Goal: Task Accomplishment & Management: Manage account settings

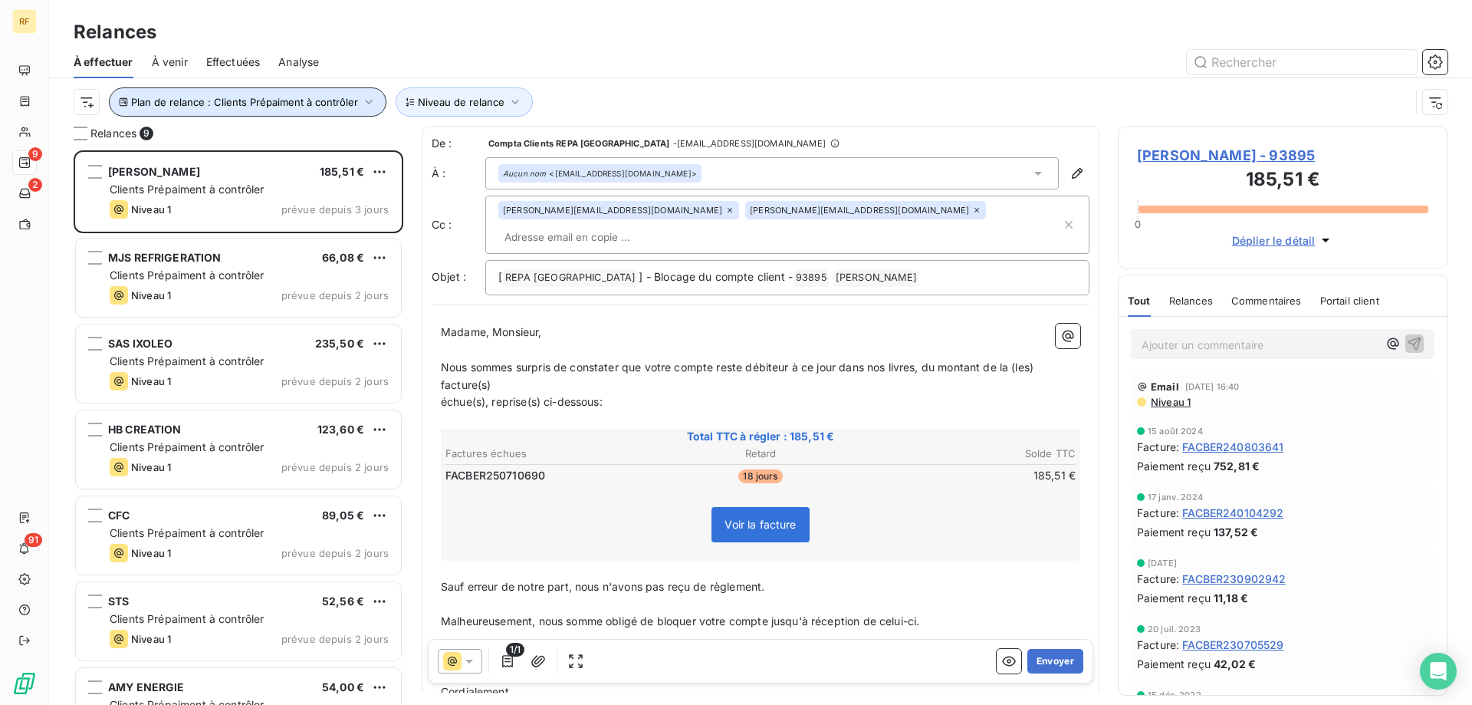
click at [361, 100] on icon "button" at bounding box center [368, 101] width 15 height 15
click at [679, 97] on div "Plan de relance : Clients Prépaiment à contrôler Niveau de relance" at bounding box center [742, 101] width 1336 height 29
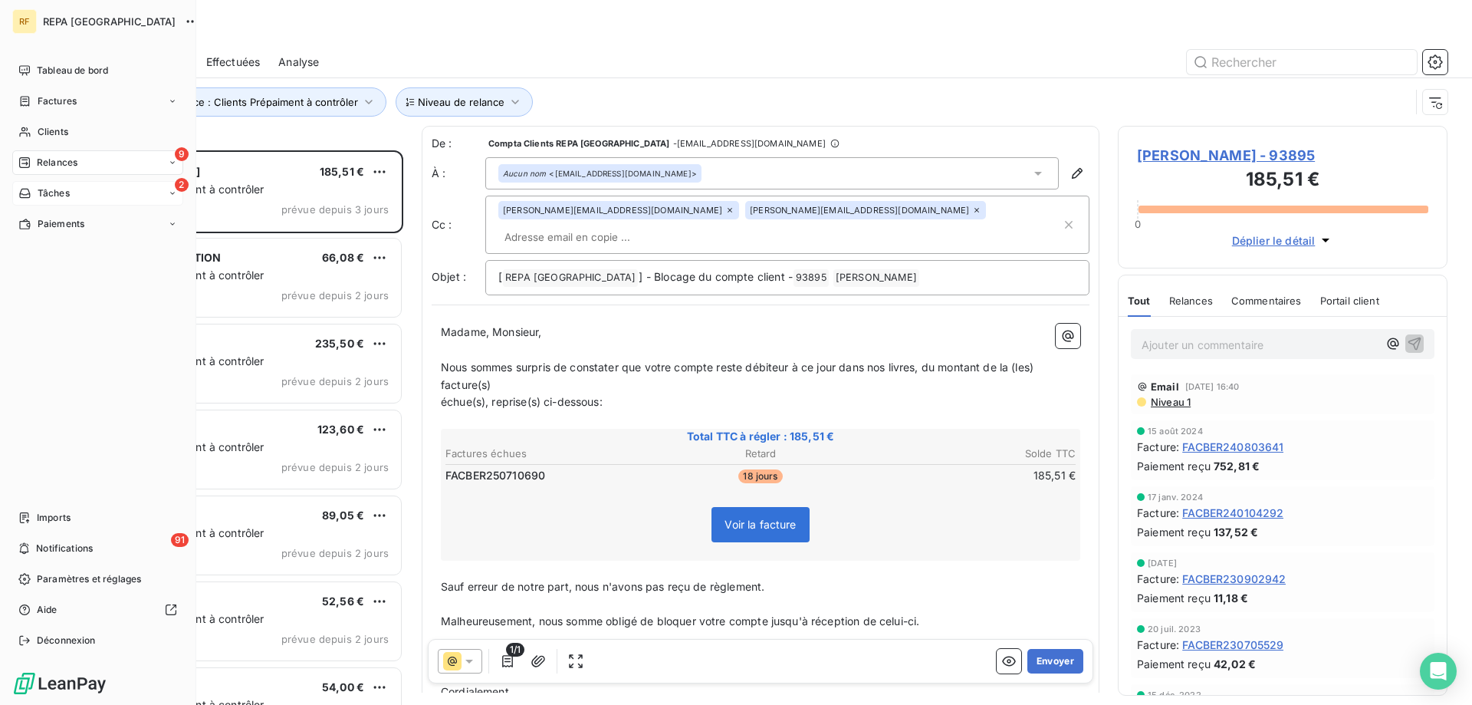
click at [81, 186] on div "2 Tâches" at bounding box center [97, 193] width 171 height 25
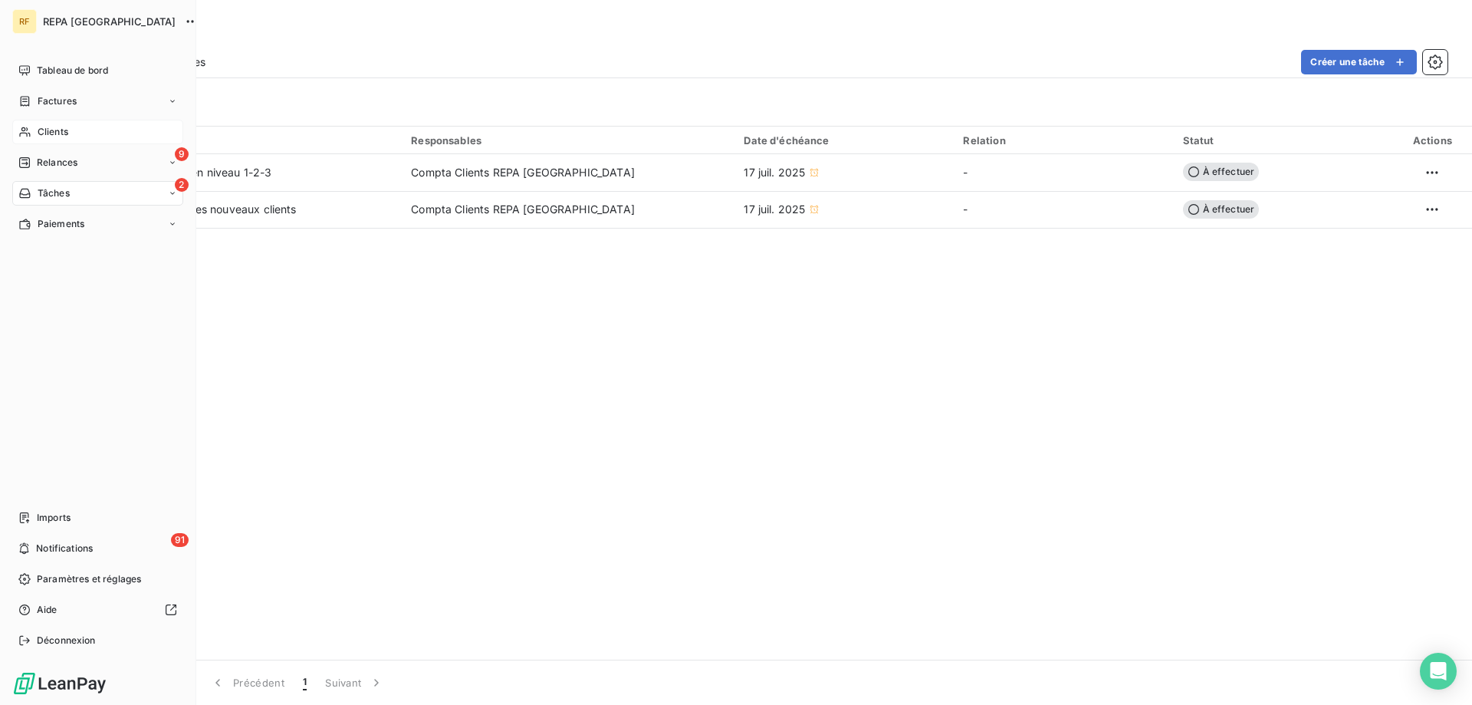
click at [32, 131] on div "Clients" at bounding box center [97, 132] width 171 height 25
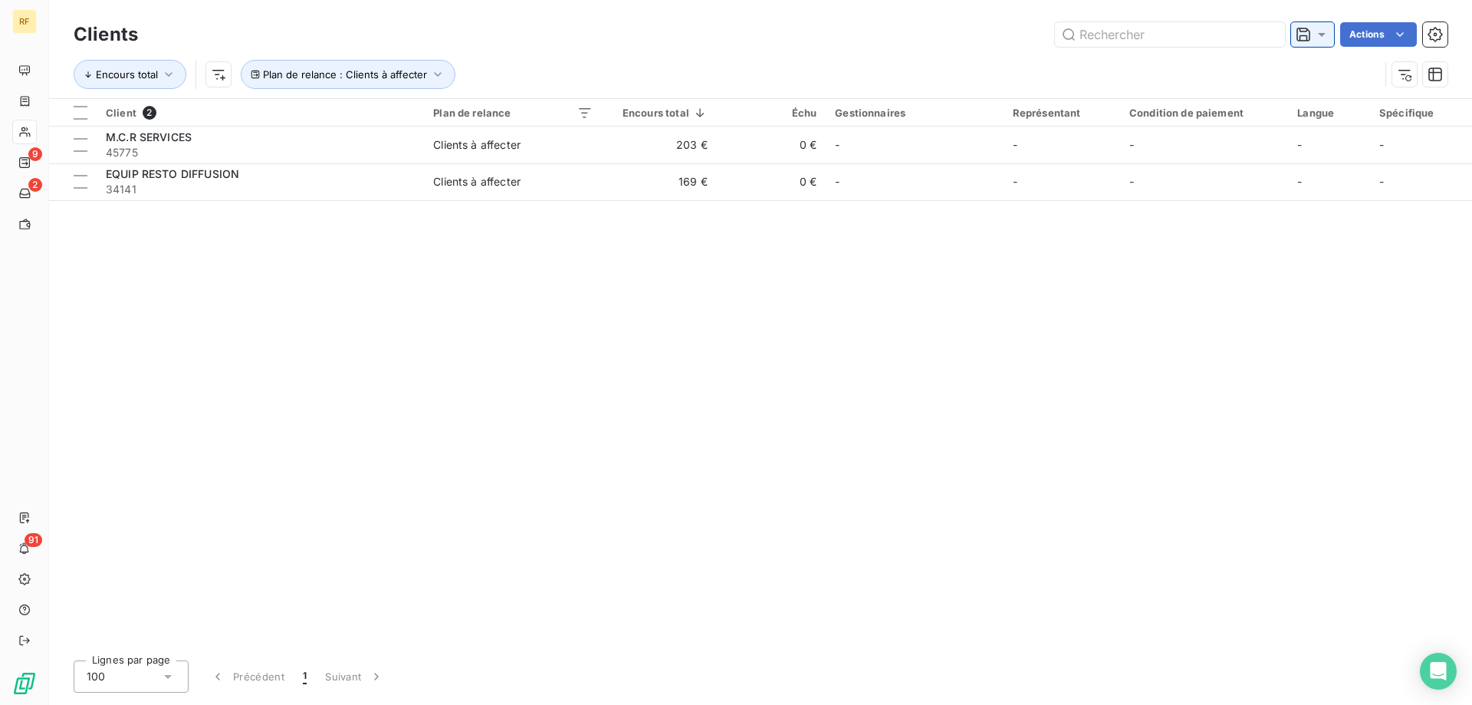
click at [1323, 38] on icon at bounding box center [1321, 34] width 15 height 15
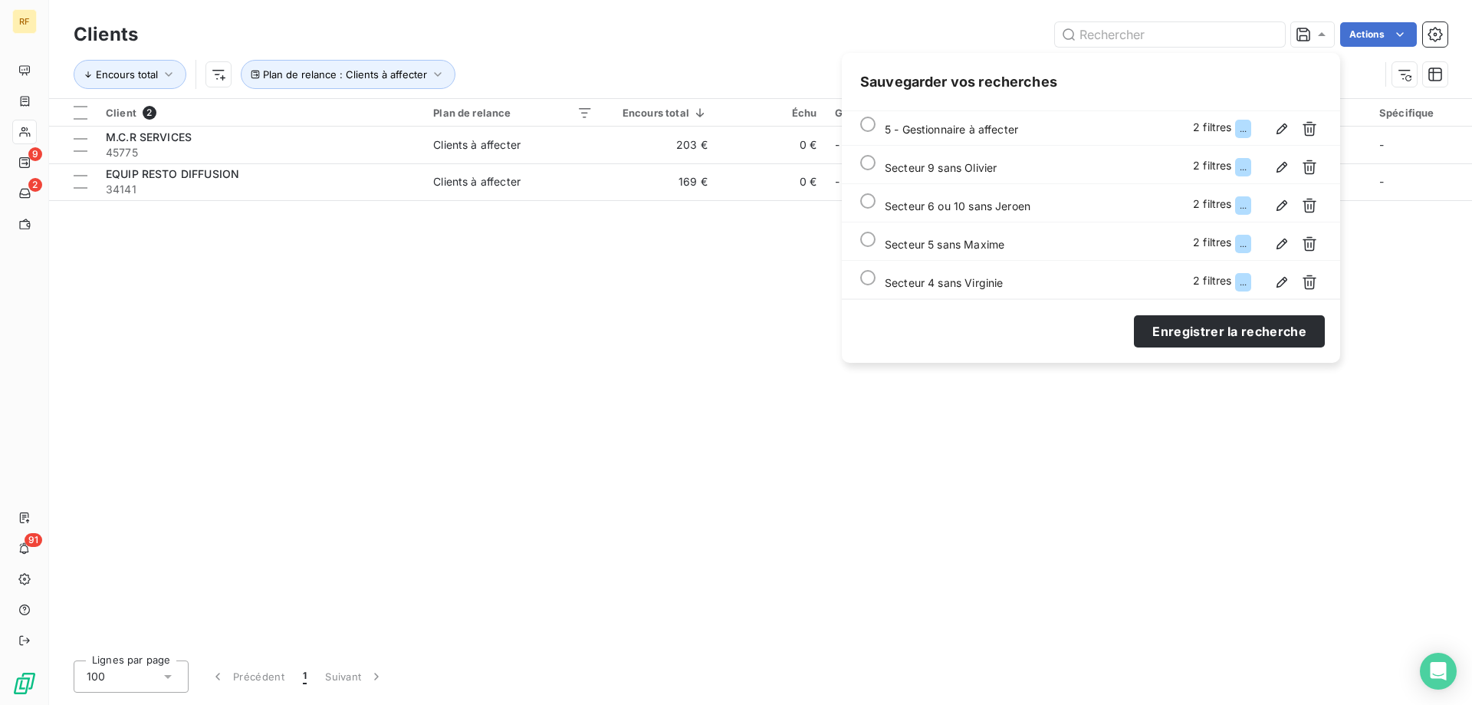
scroll to position [345, 0]
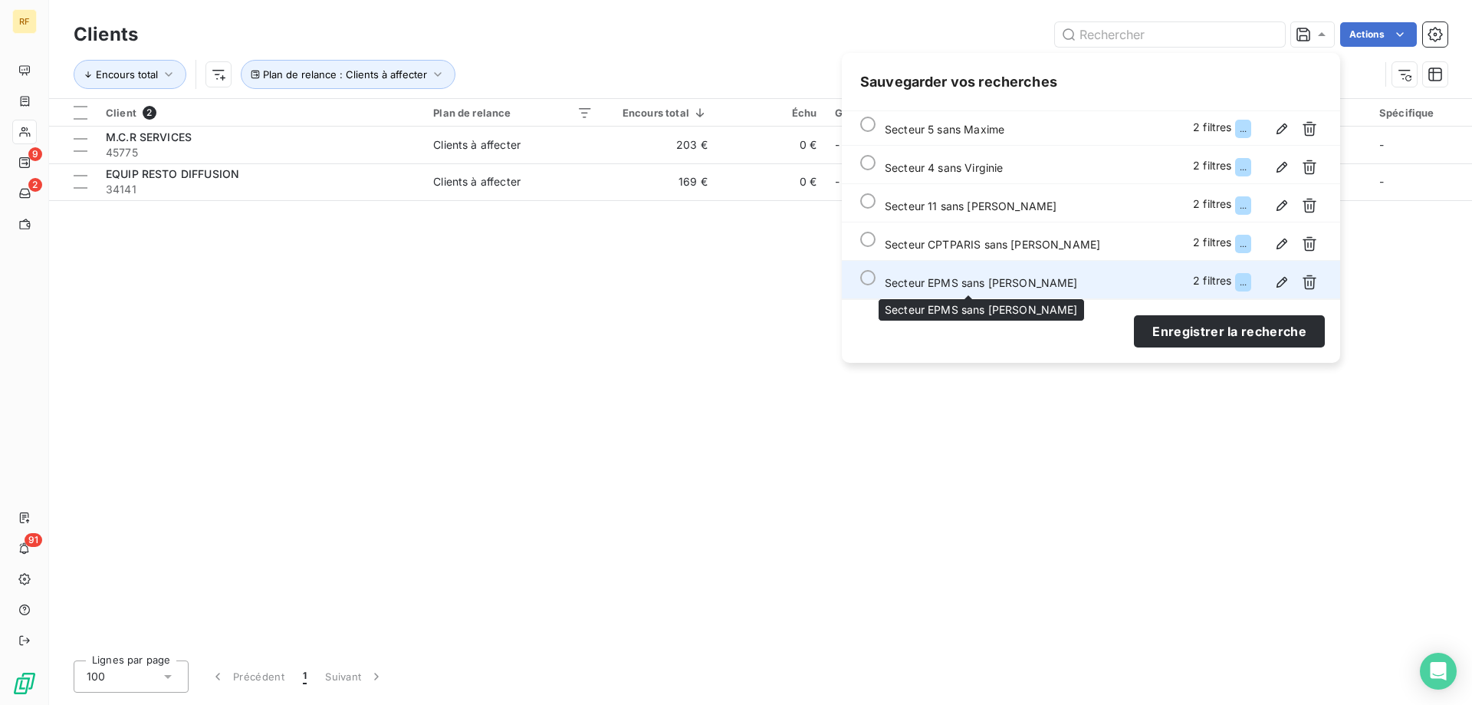
click at [940, 276] on span "Secteur EPMS sans [PERSON_NAME]" at bounding box center [981, 282] width 193 height 13
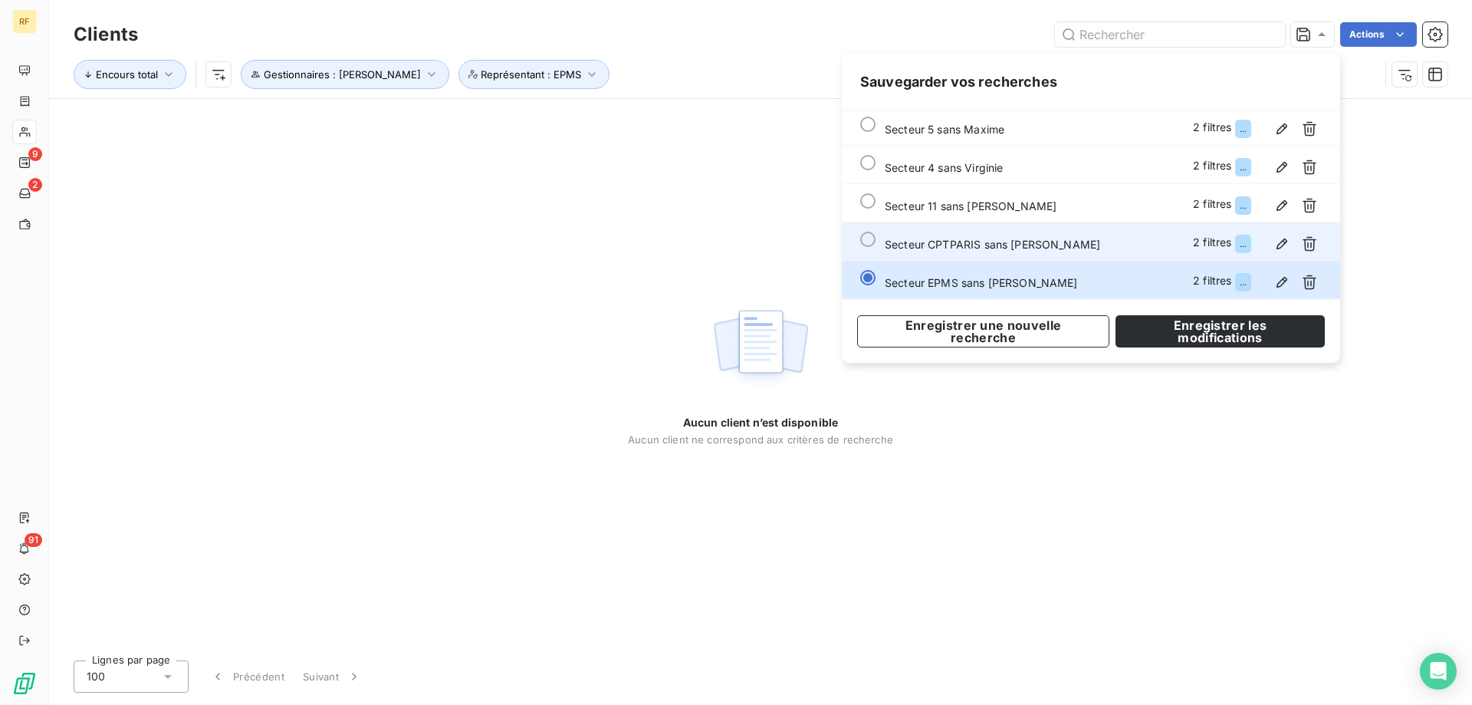
click at [998, 241] on span "Secteur CPTPARIS sans [PERSON_NAME]" at bounding box center [992, 244] width 215 height 13
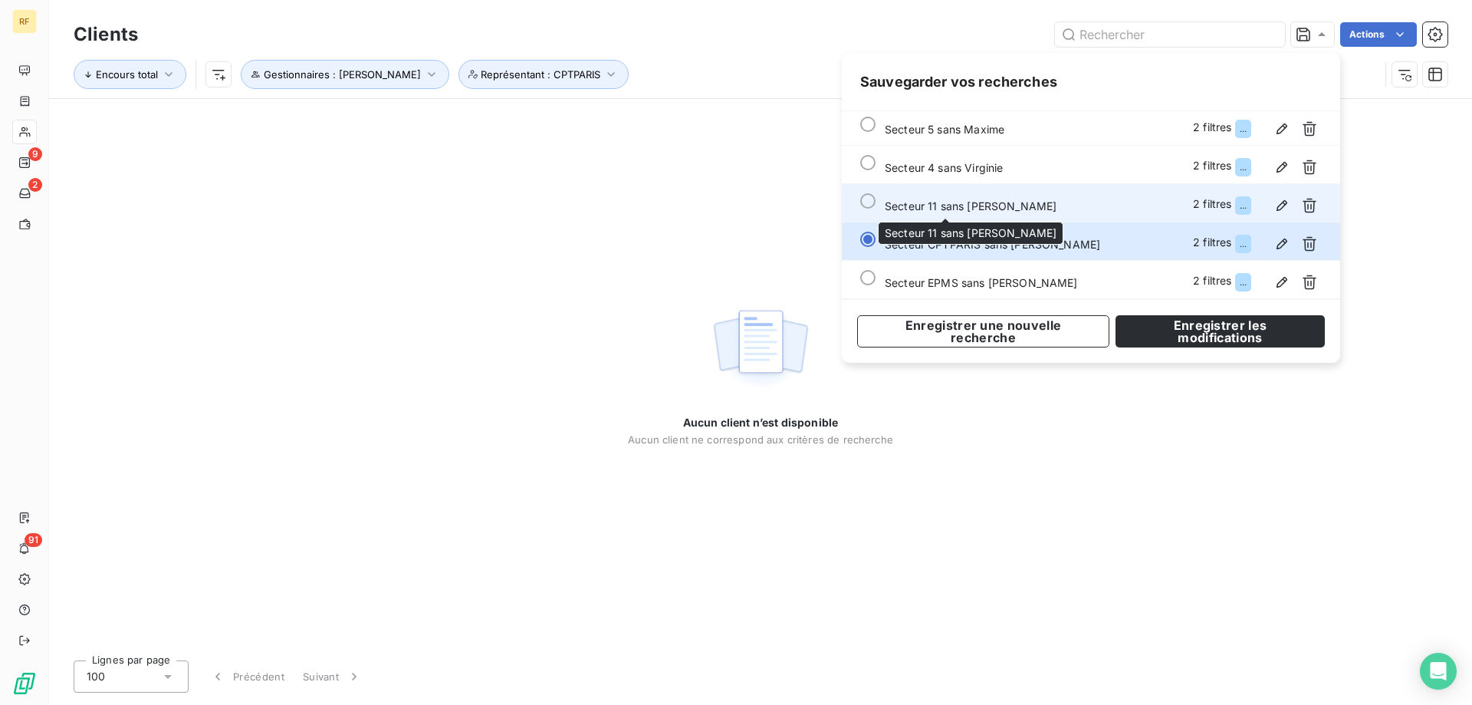
click at [981, 209] on span "Secteur 11 sans [PERSON_NAME]" at bounding box center [971, 205] width 172 height 13
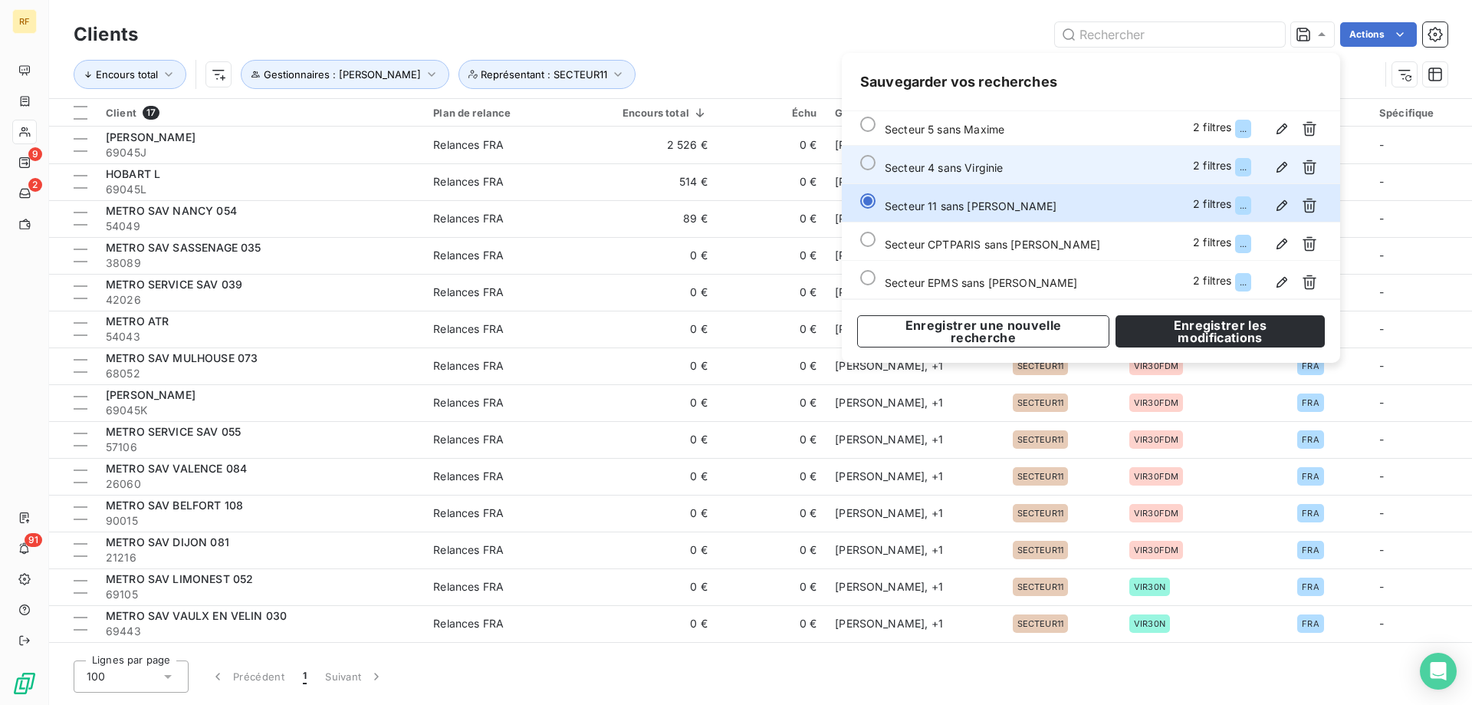
click at [985, 169] on span "Secteur 4 sans Virginie" at bounding box center [944, 167] width 118 height 13
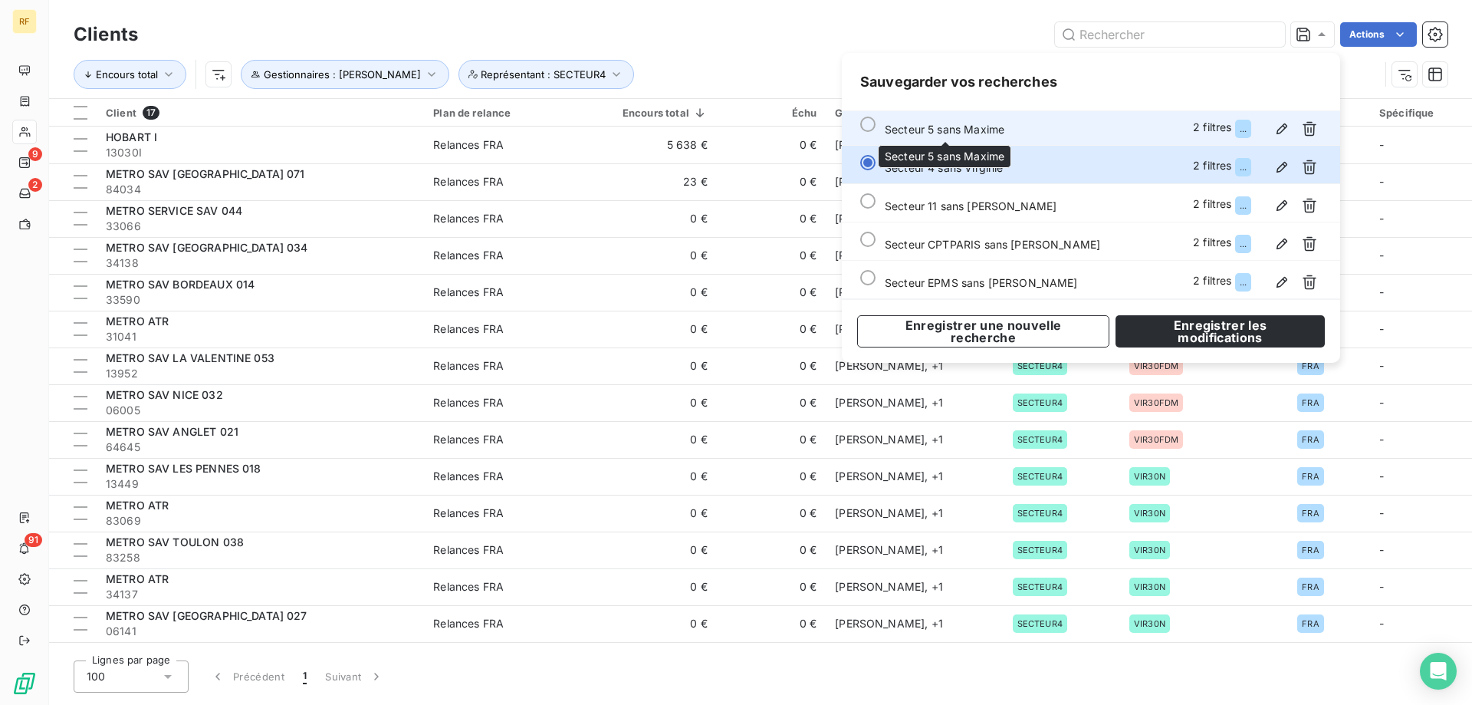
click at [972, 129] on span "Secteur 5 sans Maxime" at bounding box center [945, 129] width 120 height 13
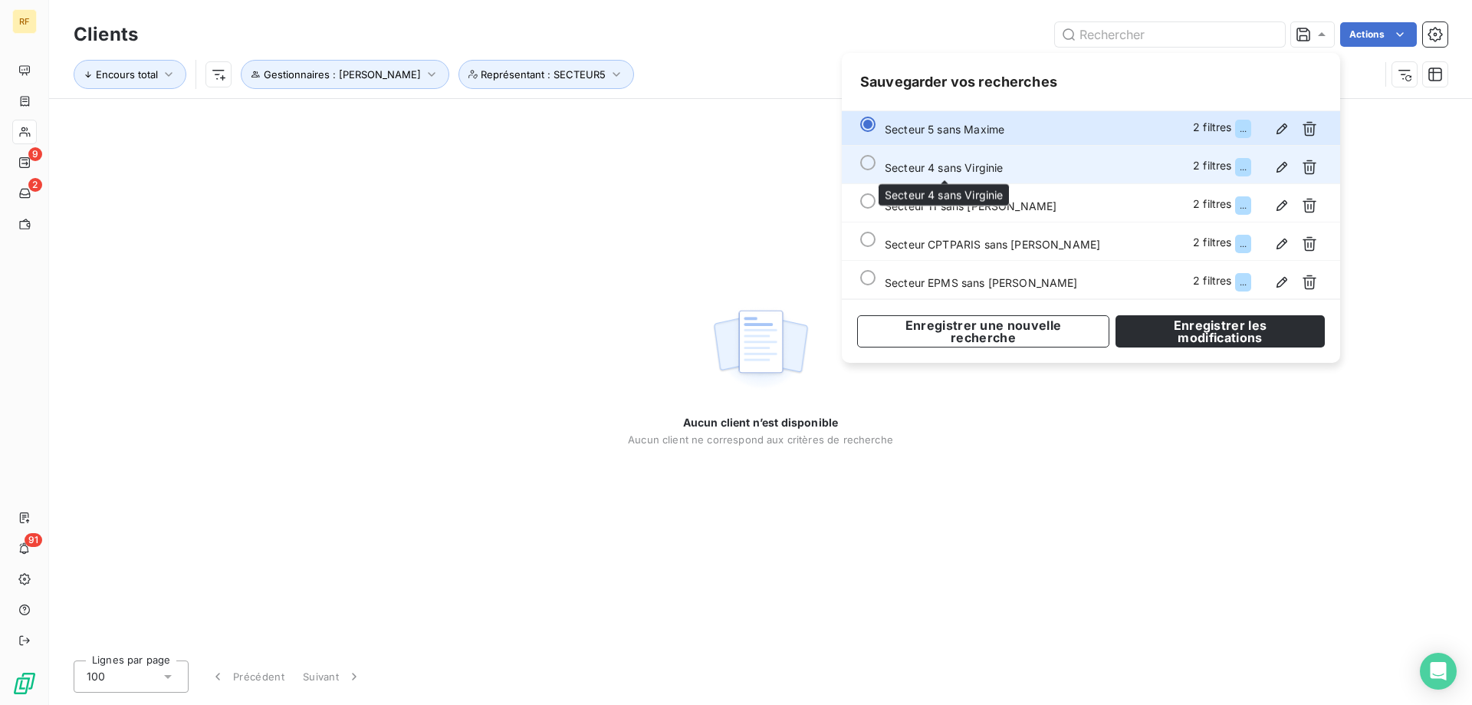
click at [942, 171] on span "Secteur 4 sans Virginie" at bounding box center [944, 167] width 118 height 13
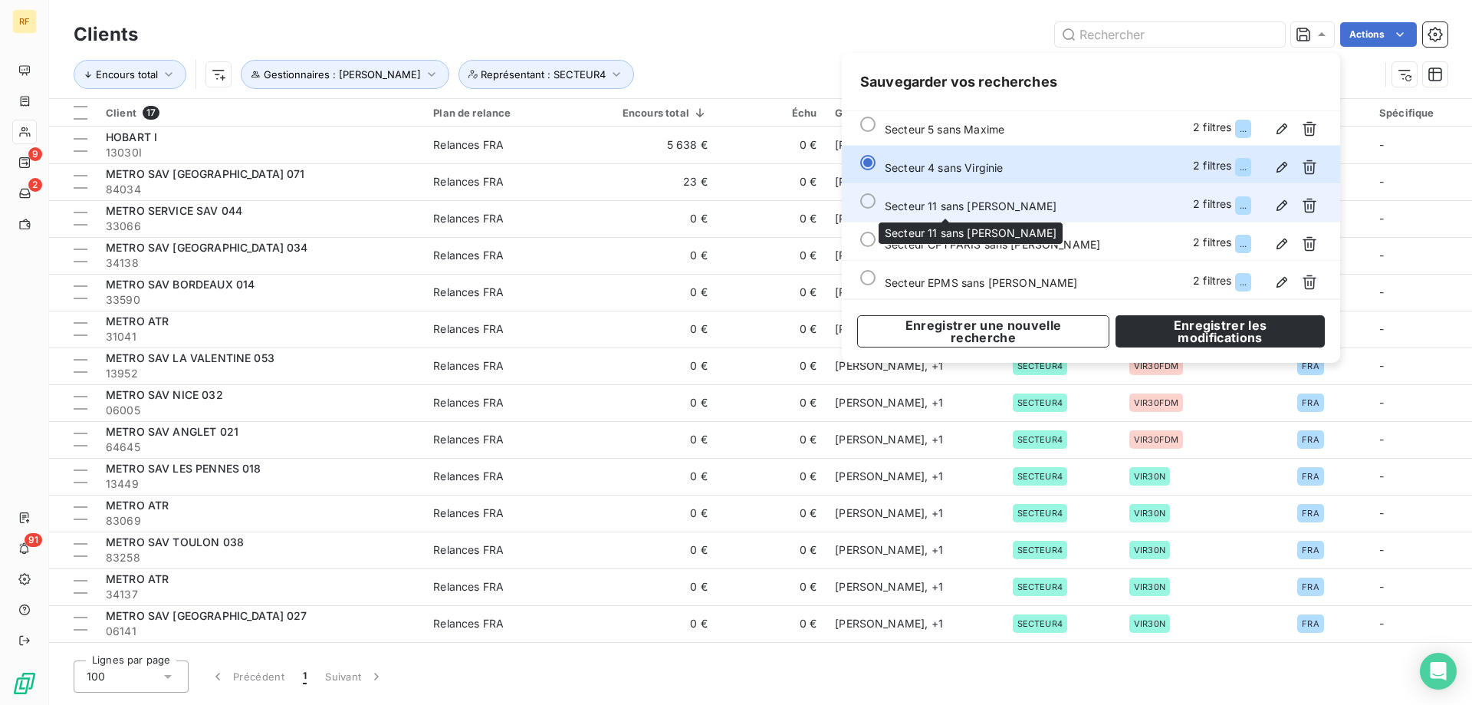
click at [928, 203] on span "Secteur 11 sans [PERSON_NAME]" at bounding box center [971, 205] width 172 height 13
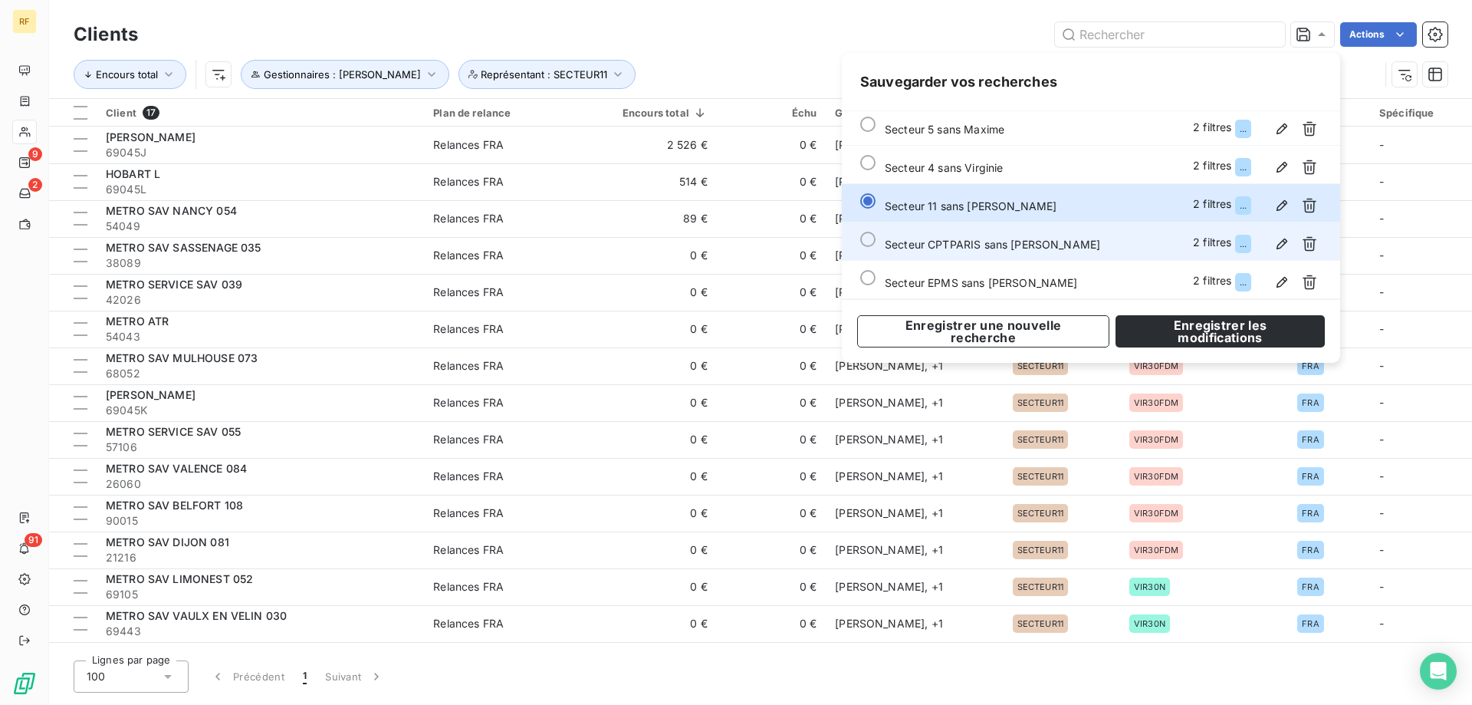
click at [945, 248] on span "Secteur CPTPARIS sans [PERSON_NAME]" at bounding box center [992, 244] width 215 height 13
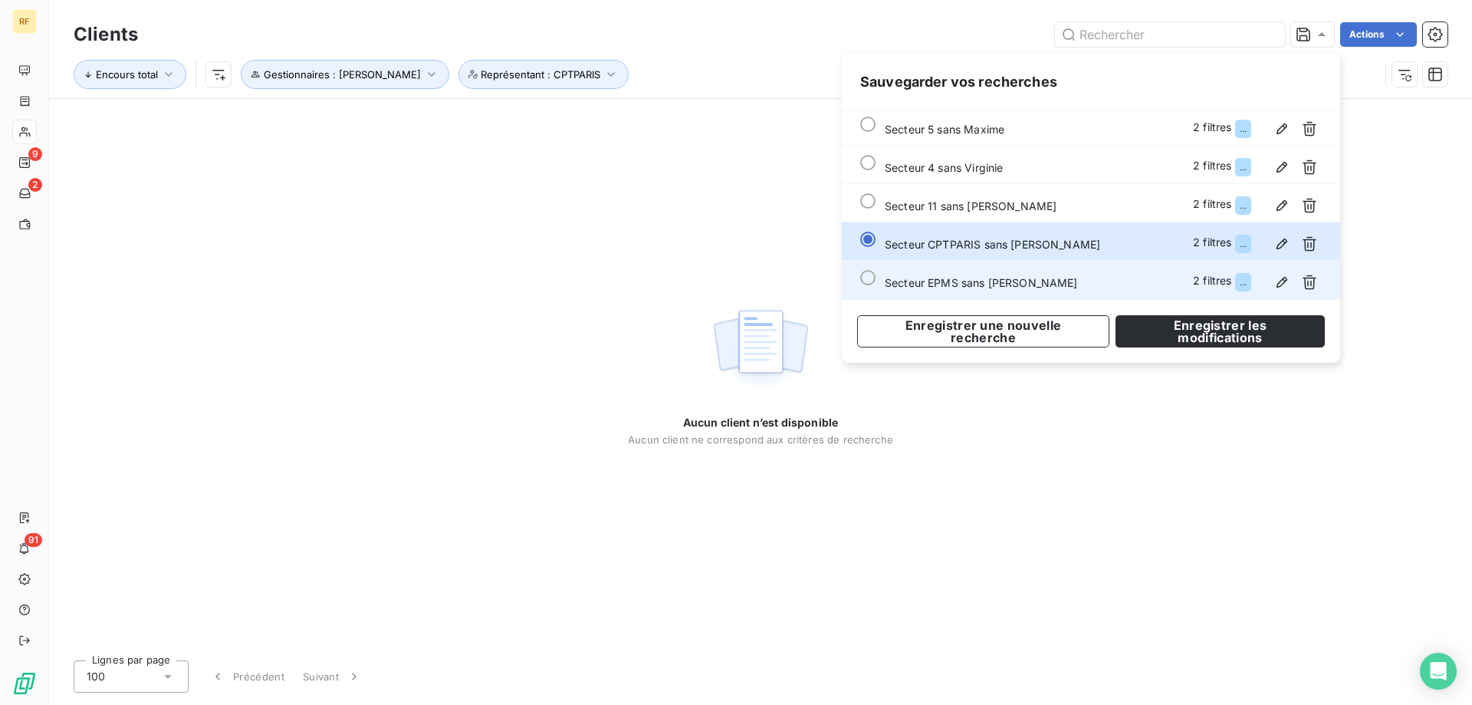
click at [946, 281] on span "Secteur EPMS sans [PERSON_NAME]" at bounding box center [981, 282] width 193 height 13
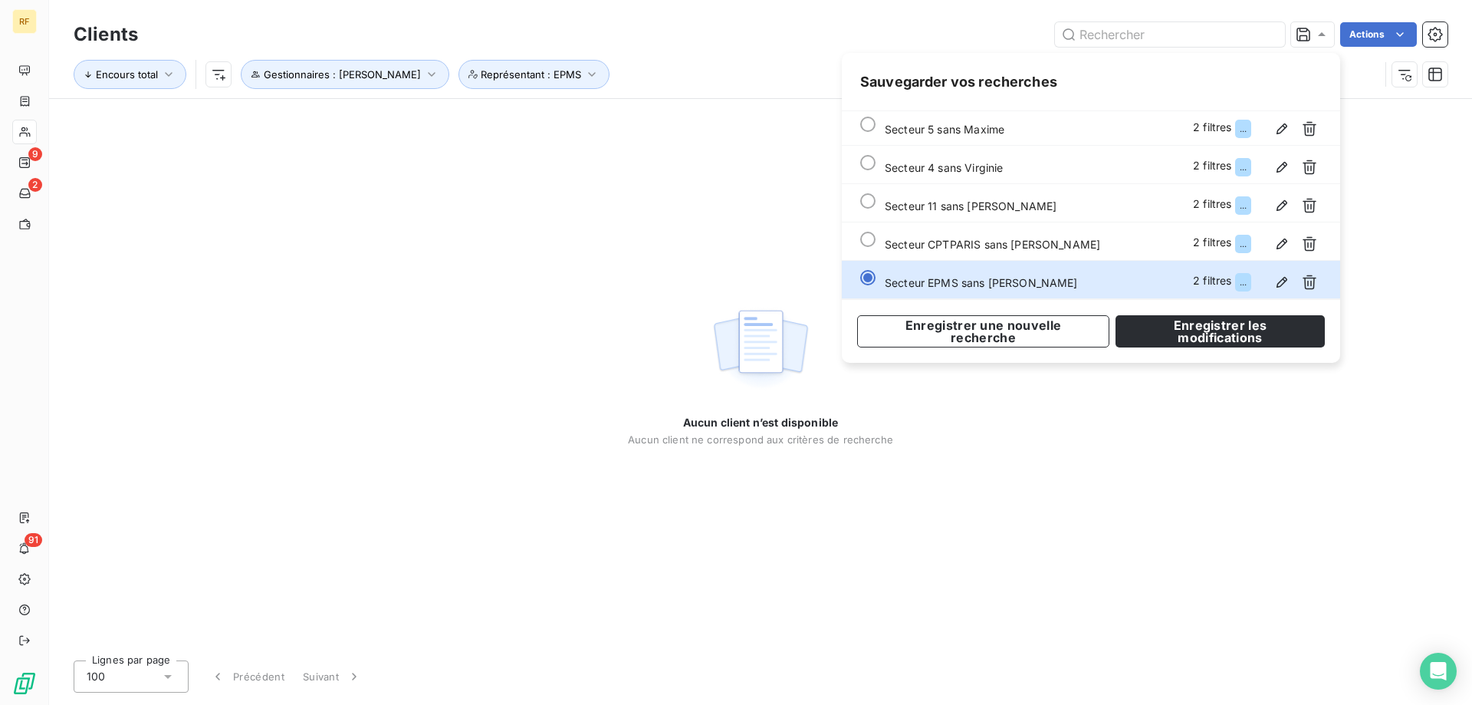
click at [736, 53] on div "Encours total Gestionnaires : [PERSON_NAME] Représentant : EPMS" at bounding box center [761, 75] width 1374 height 48
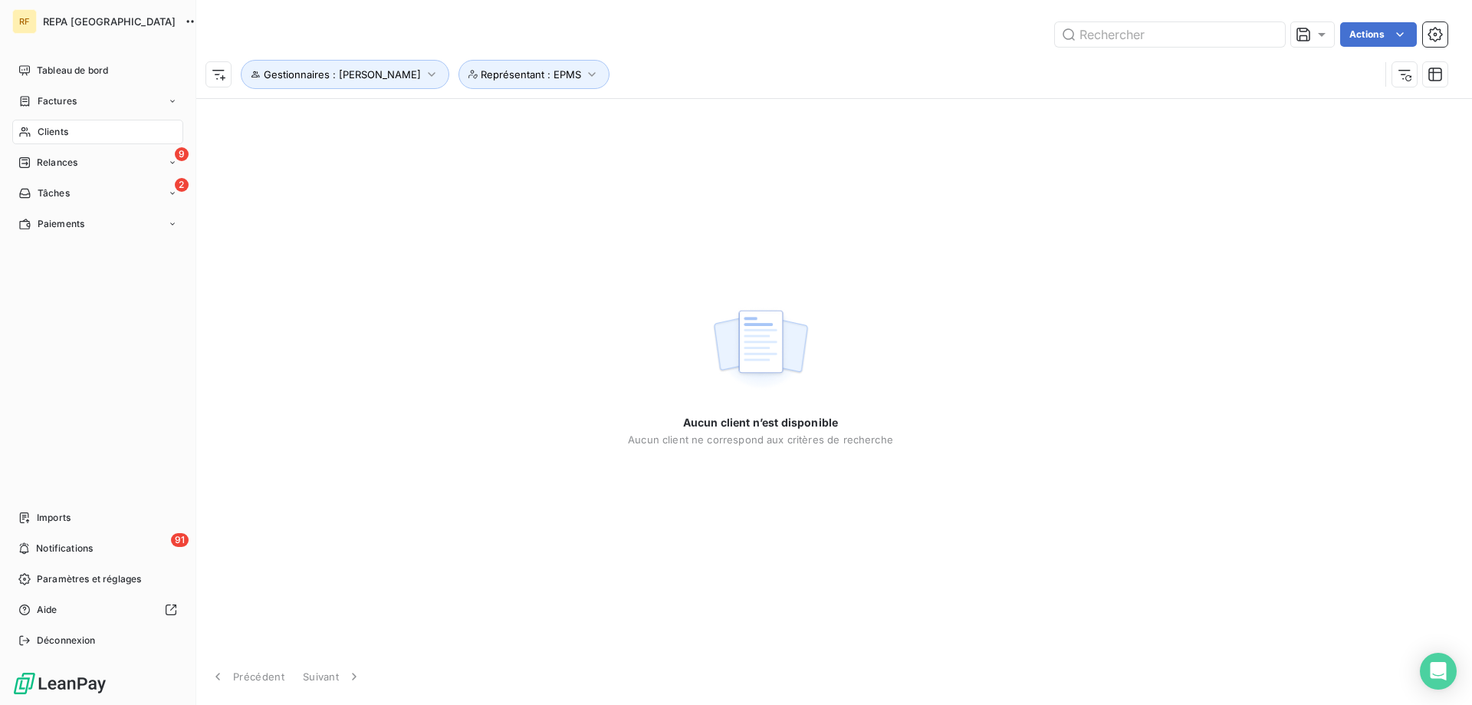
click at [66, 130] on span "Clients" at bounding box center [53, 132] width 31 height 14
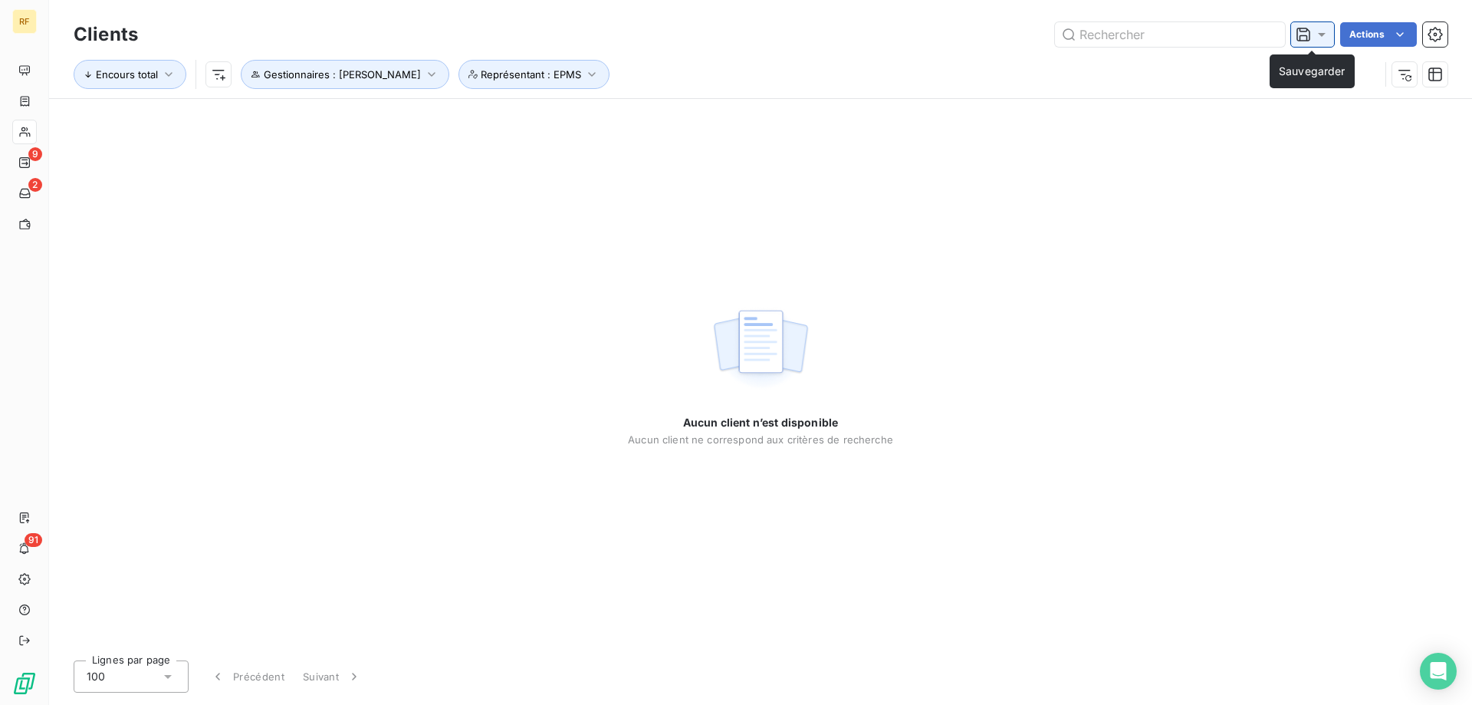
drag, startPoint x: 1300, startPoint y: 38, endPoint x: 1290, endPoint y: 42, distance: 10.7
click at [1300, 38] on icon at bounding box center [1303, 34] width 15 height 15
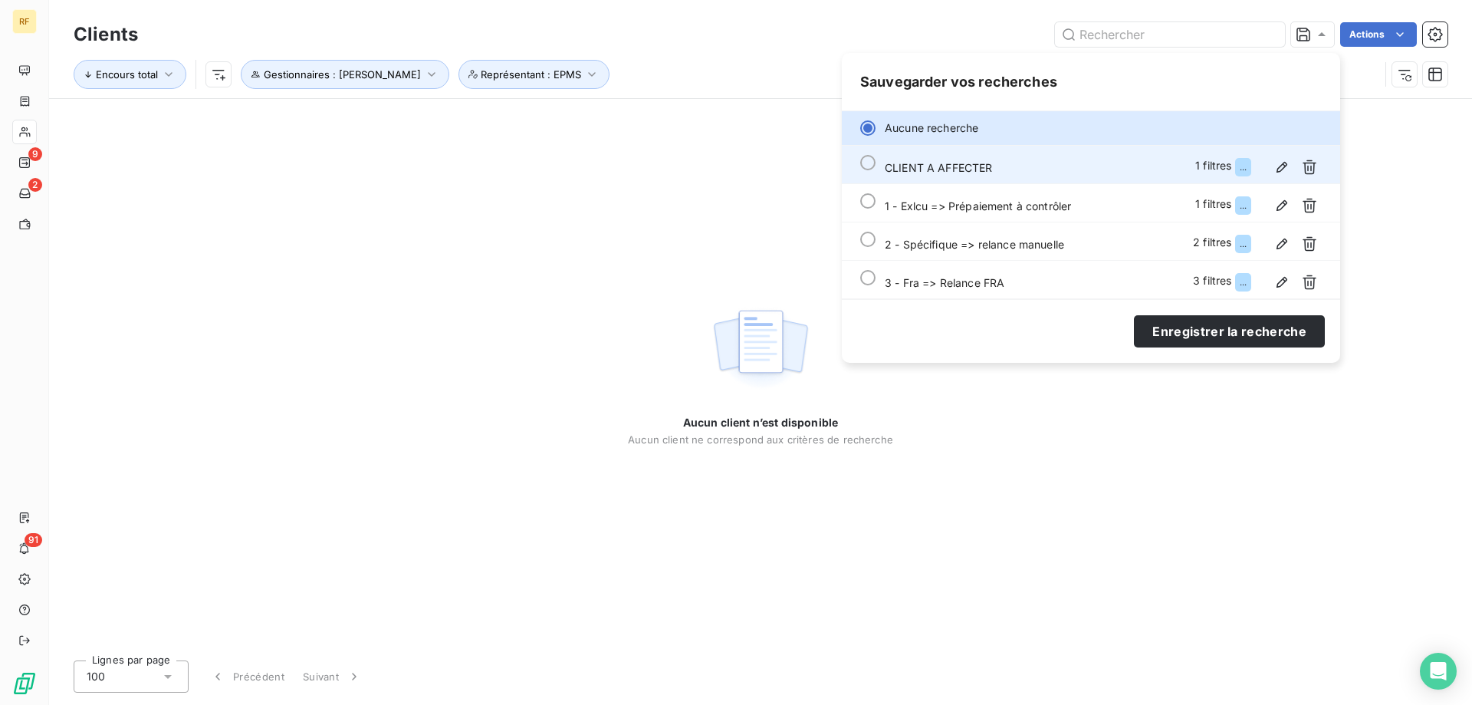
click at [989, 166] on span "CLIENT A AFFECTER" at bounding box center [939, 167] width 108 height 13
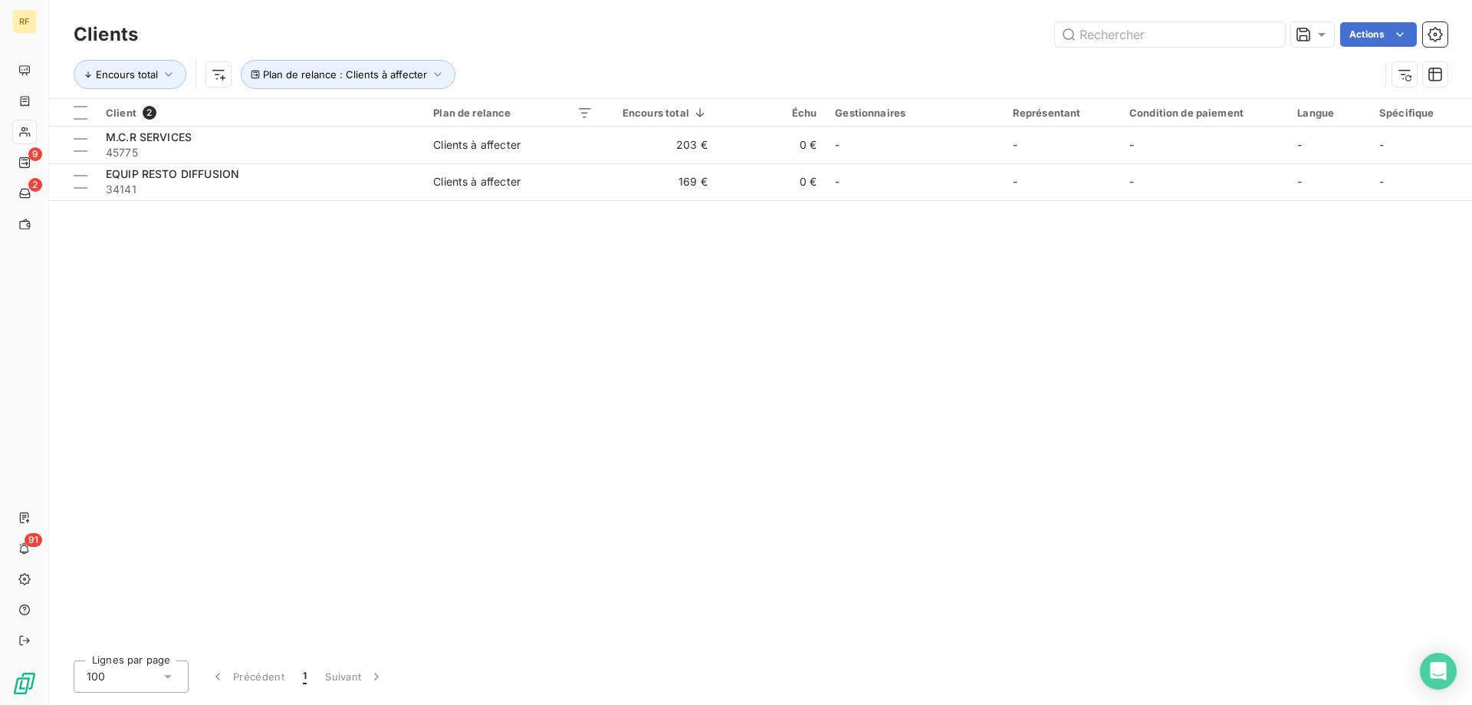
click at [436, 320] on div "Client 2 Plan de relance Encours total Échu Gestionnaires Représentant Conditio…" at bounding box center [760, 373] width 1423 height 549
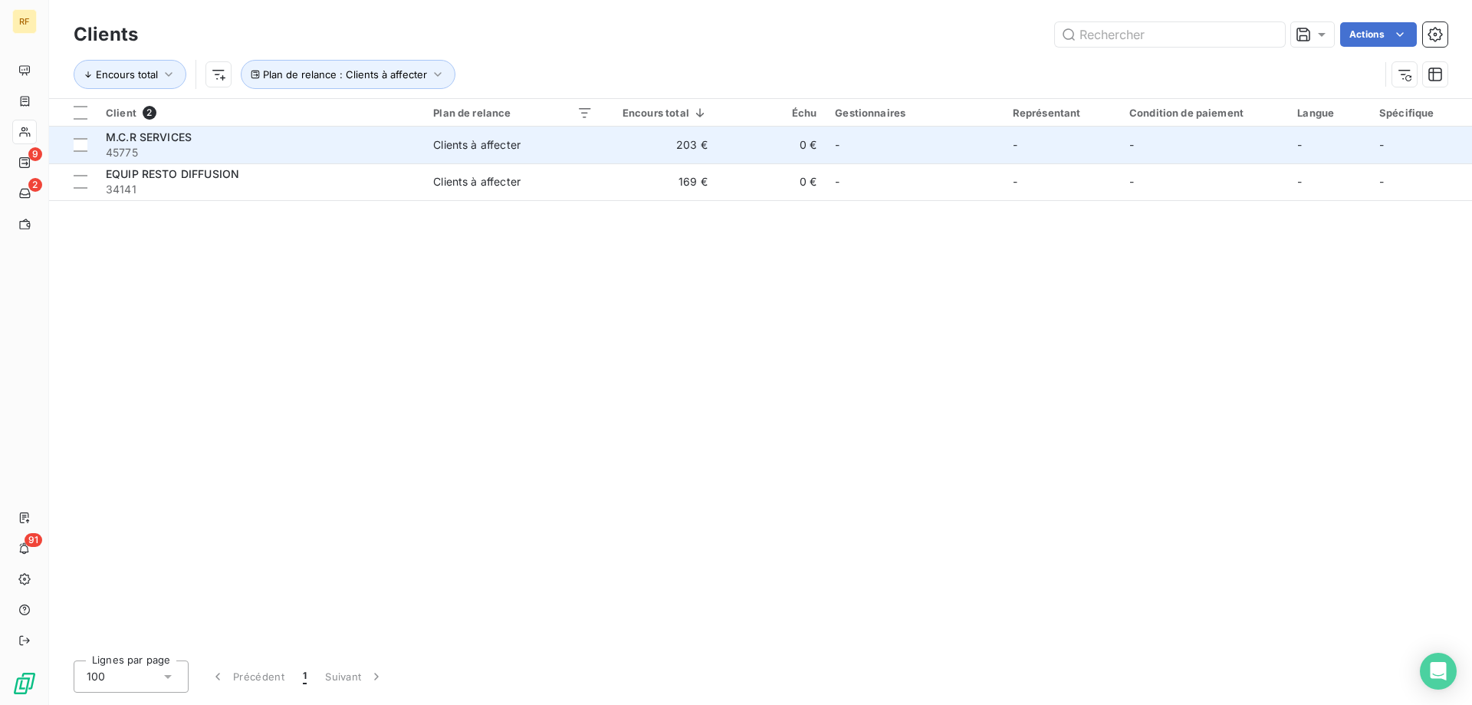
click at [221, 139] on div "M.C.R SERVICES" at bounding box center [260, 137] width 309 height 15
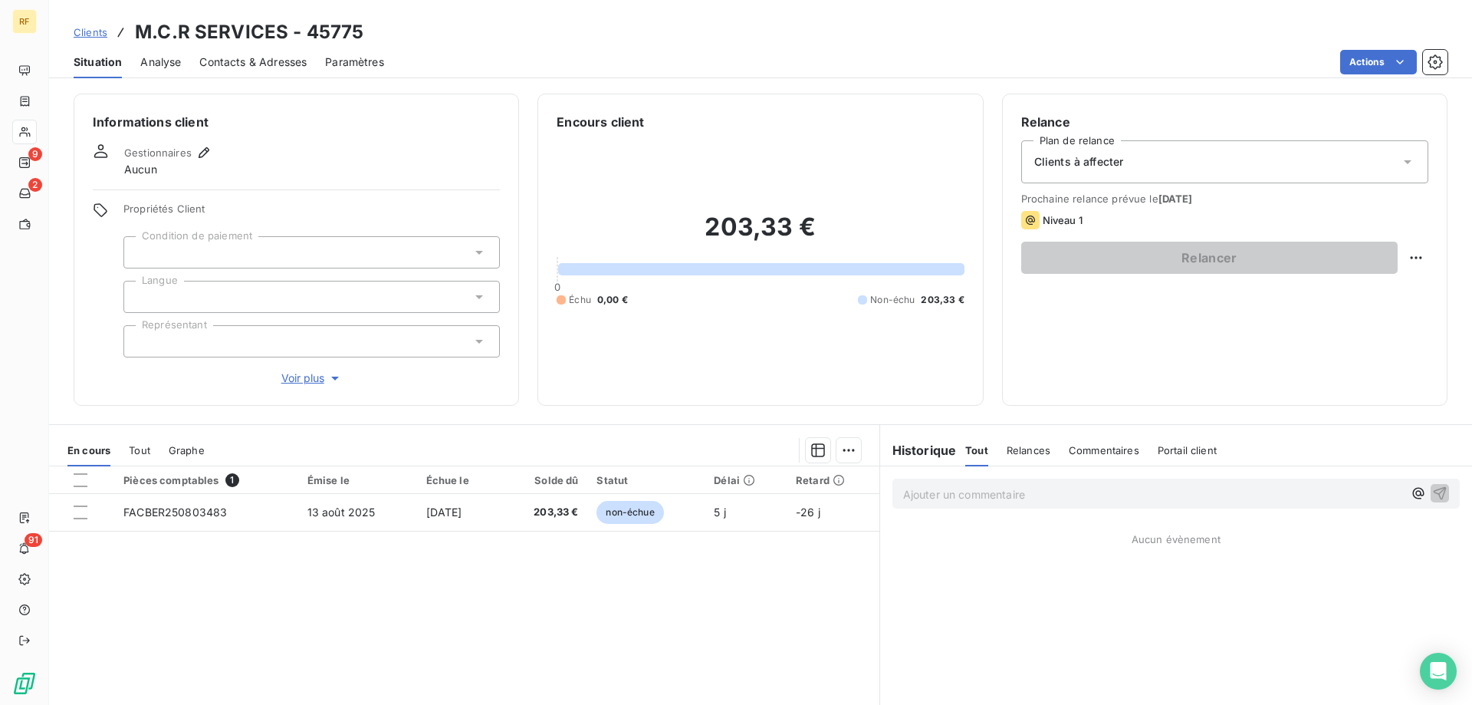
click at [332, 34] on h3 "M.C.R SERVICES - 45775" at bounding box center [249, 32] width 228 height 28
copy h3 "45775"
click at [321, 37] on h3 "M.C.R SERVICES - 45775" at bounding box center [249, 32] width 228 height 28
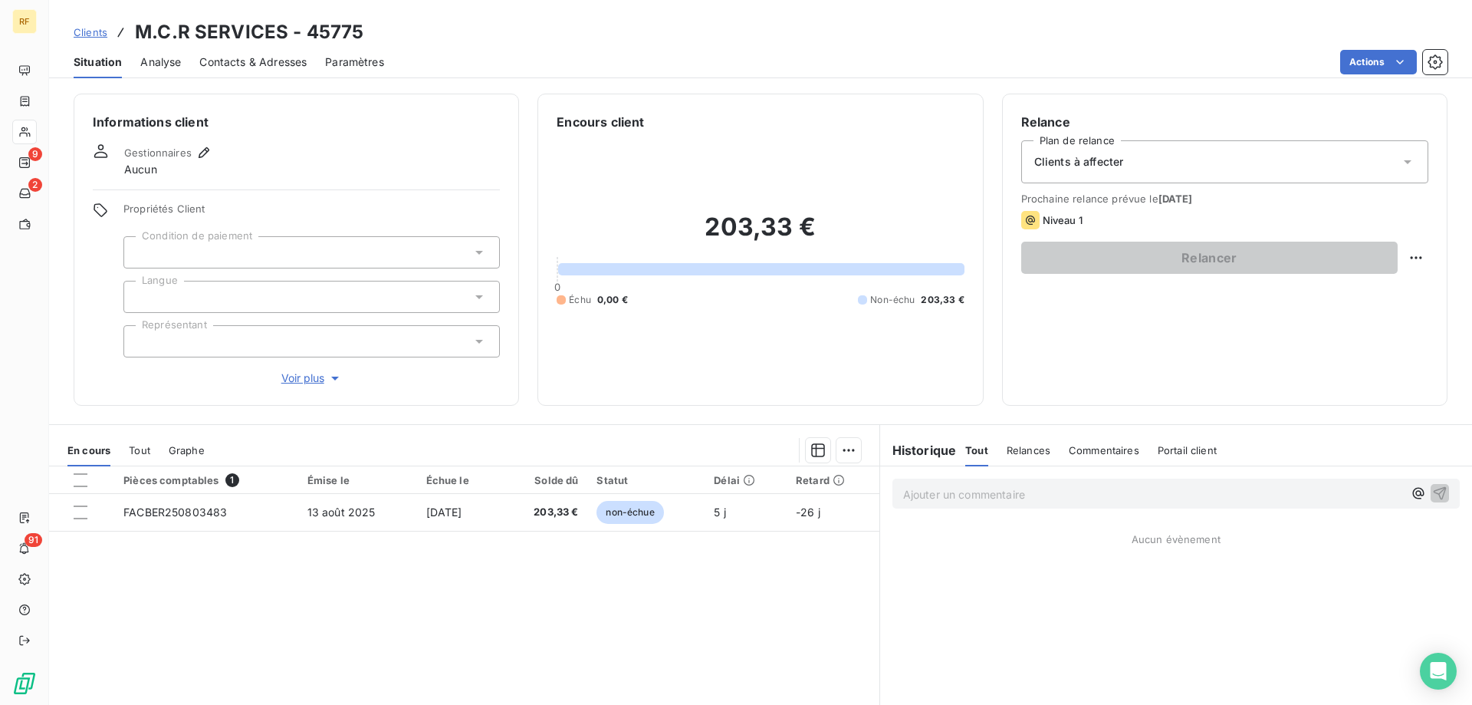
click at [237, 258] on div at bounding box center [311, 252] width 376 height 32
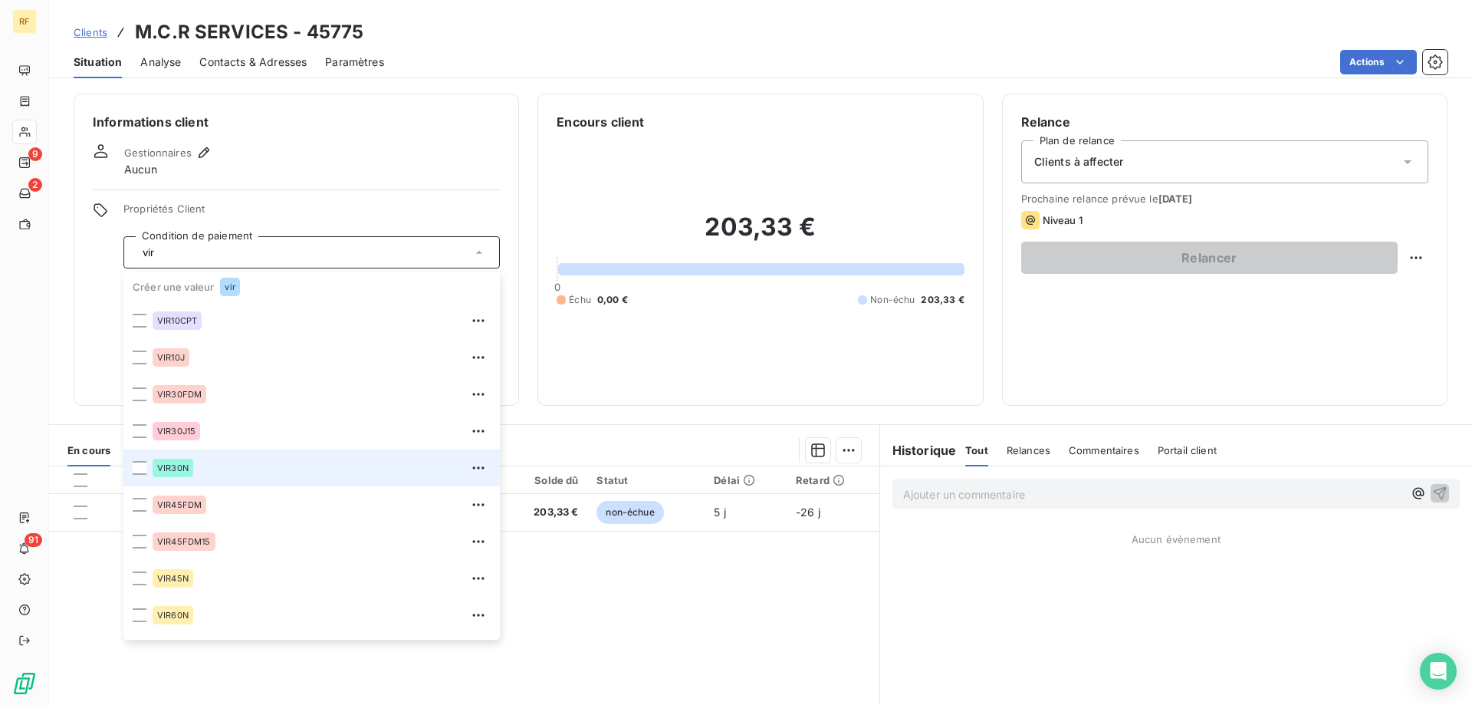
click at [256, 472] on div "VIR30N" at bounding box center [322, 467] width 338 height 25
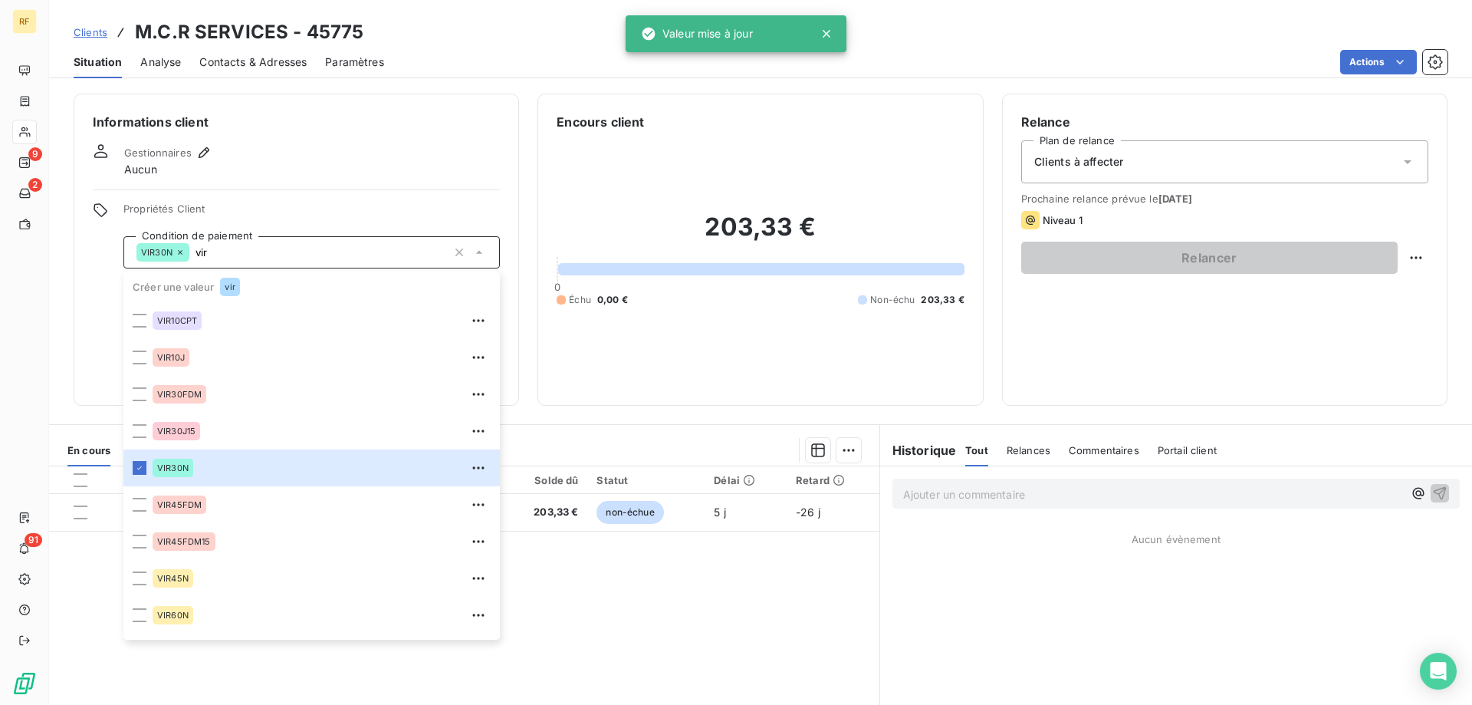
type input "vir"
click at [71, 302] on div "Informations client Gestionnaires Aucun Propriétés Client Condition de paiement…" at bounding box center [760, 250] width 1423 height 312
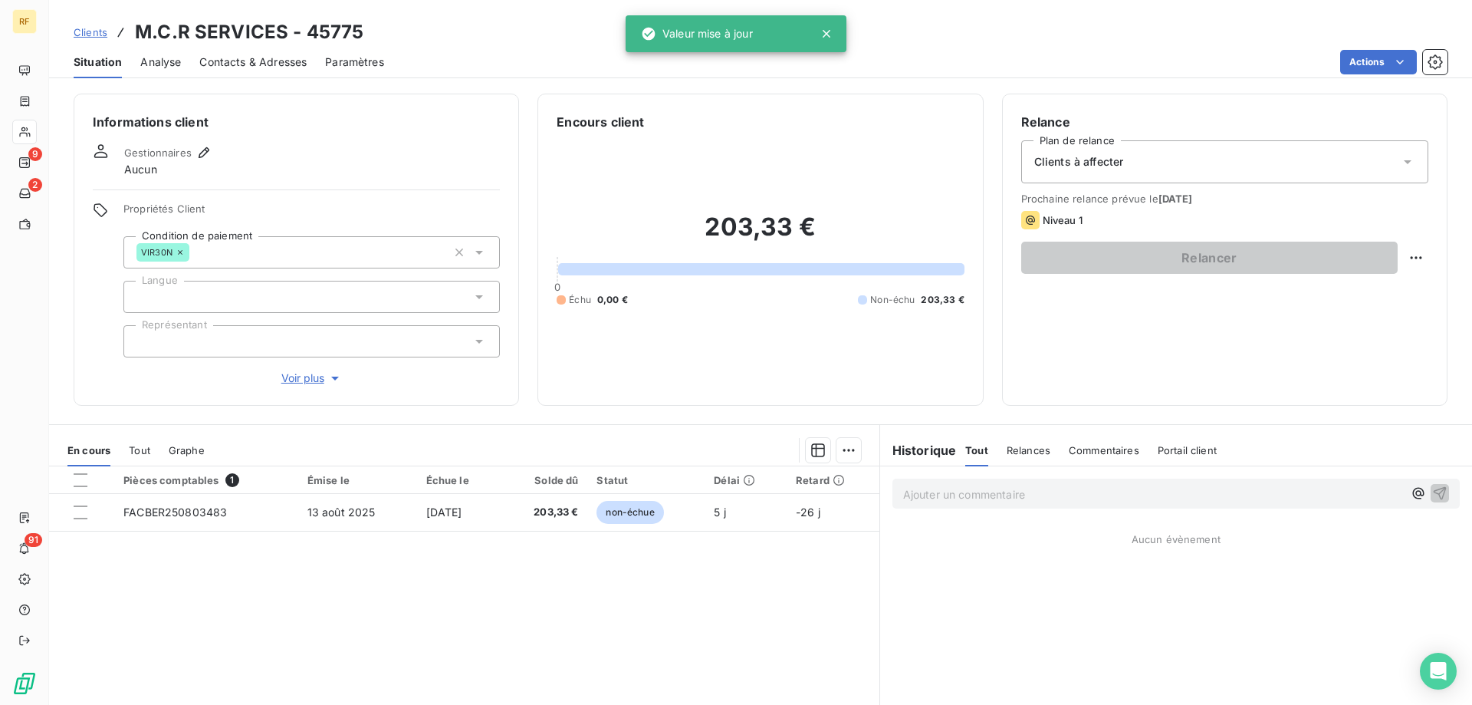
click at [207, 304] on div at bounding box center [311, 297] width 376 height 32
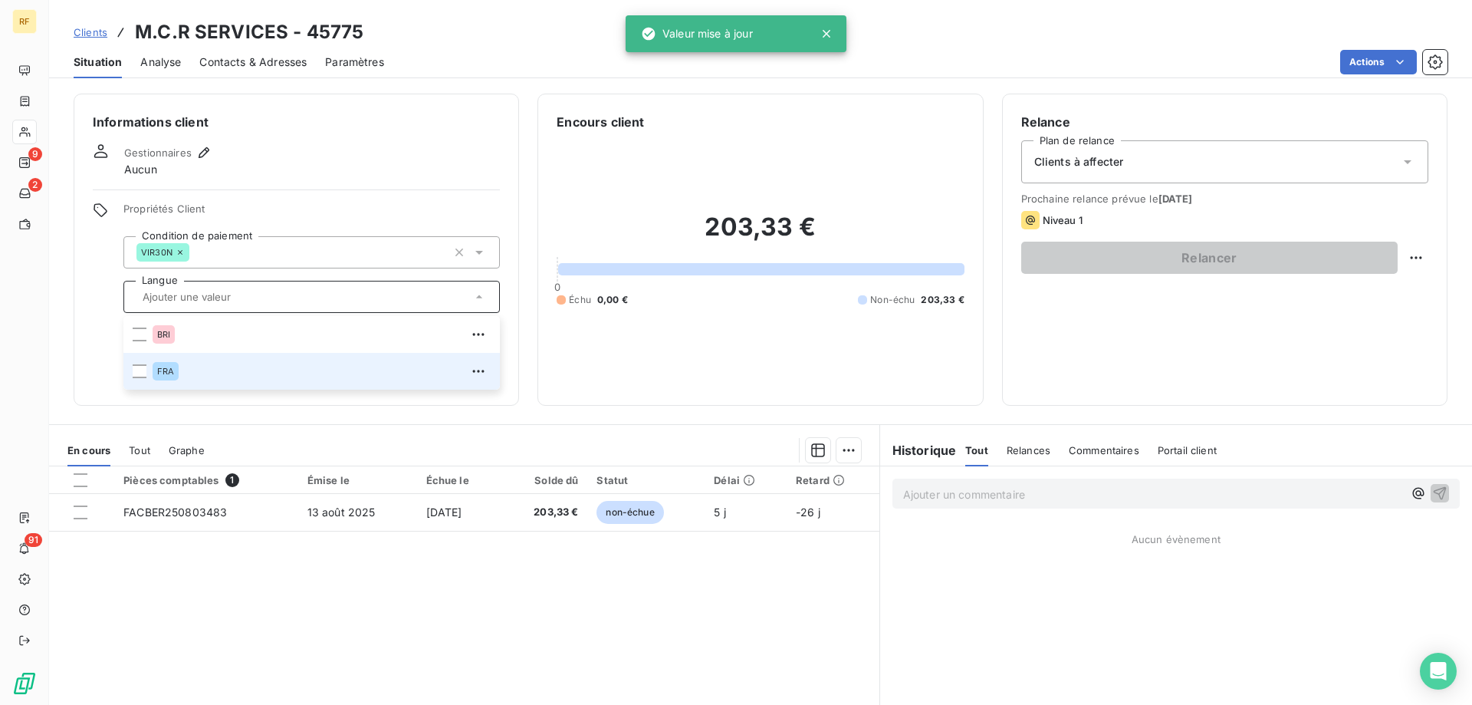
click at [202, 369] on div "FRA" at bounding box center [322, 371] width 338 height 25
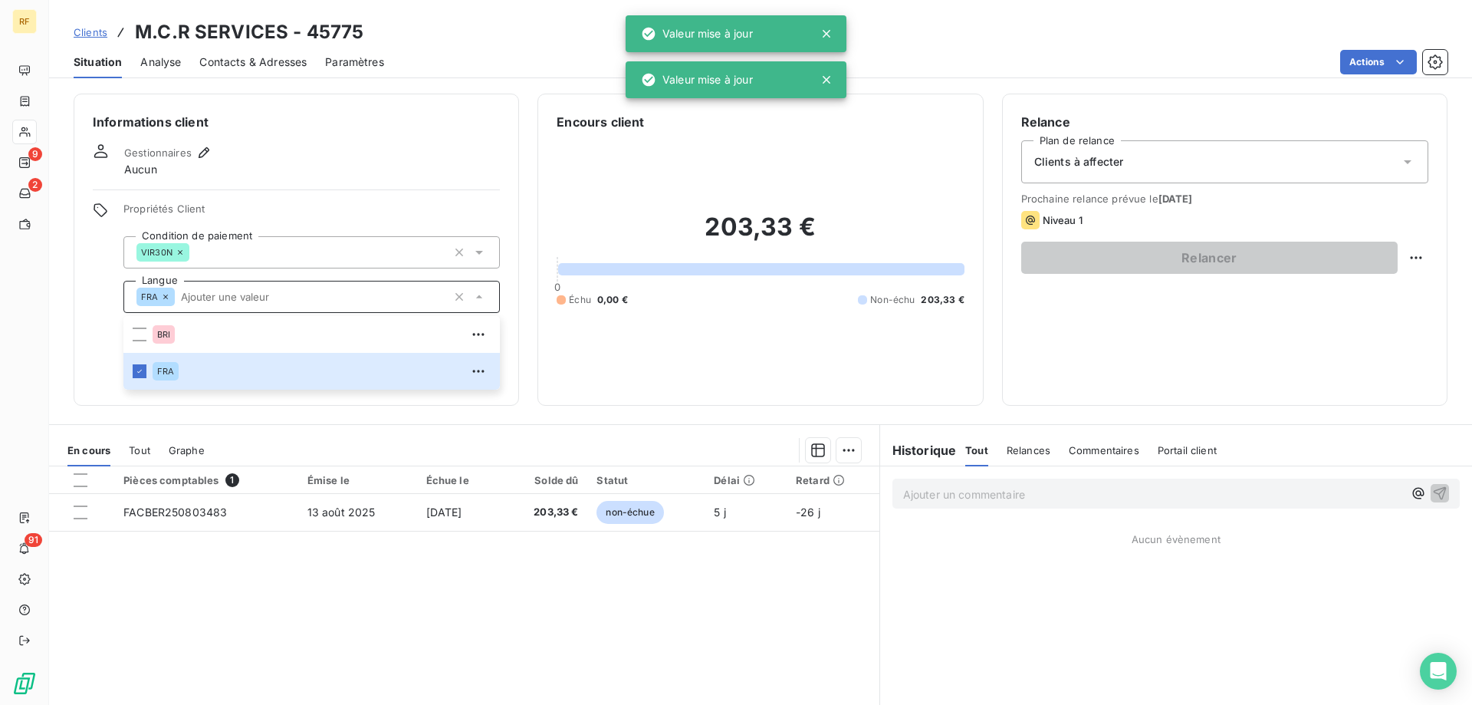
click at [79, 358] on div "Informations client Gestionnaires Aucun Propriétés Client Condition de paiement…" at bounding box center [296, 250] width 445 height 312
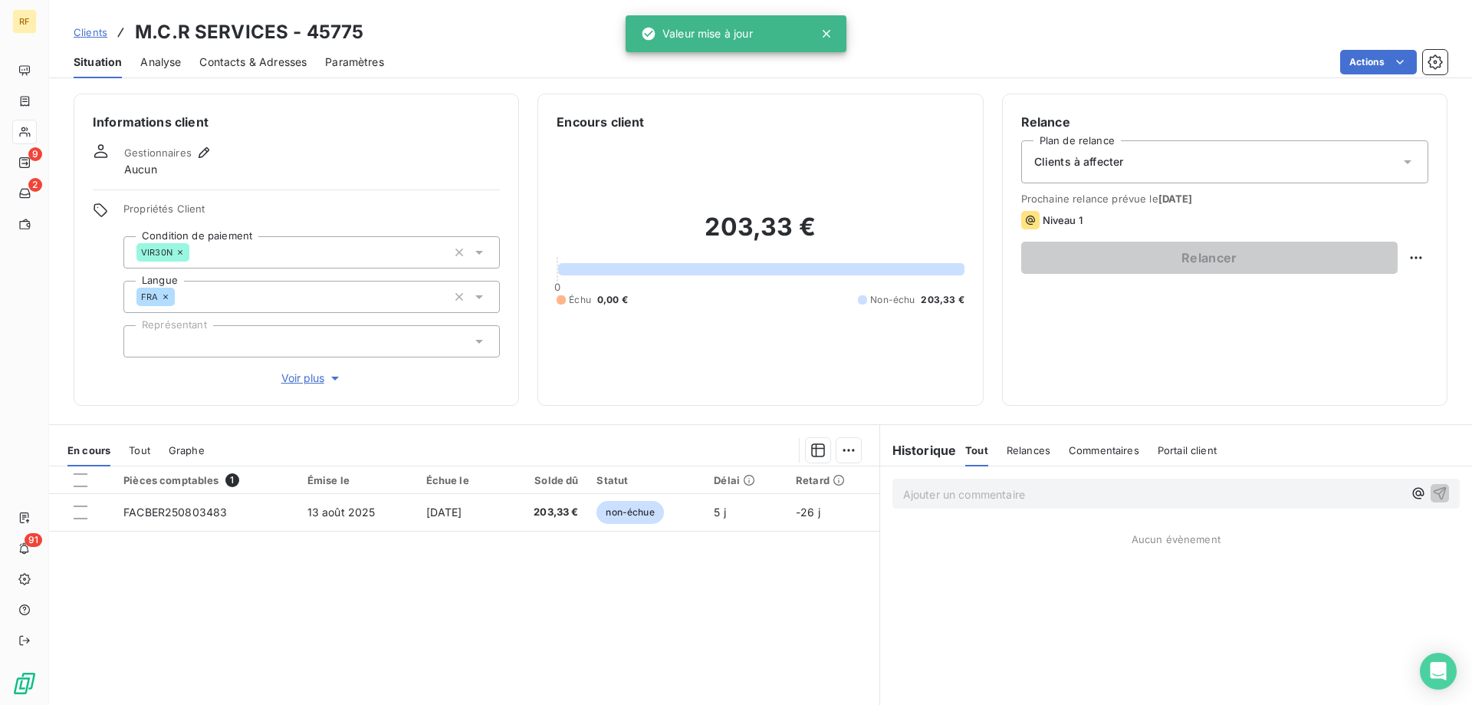
click at [191, 337] on div at bounding box center [311, 341] width 376 height 32
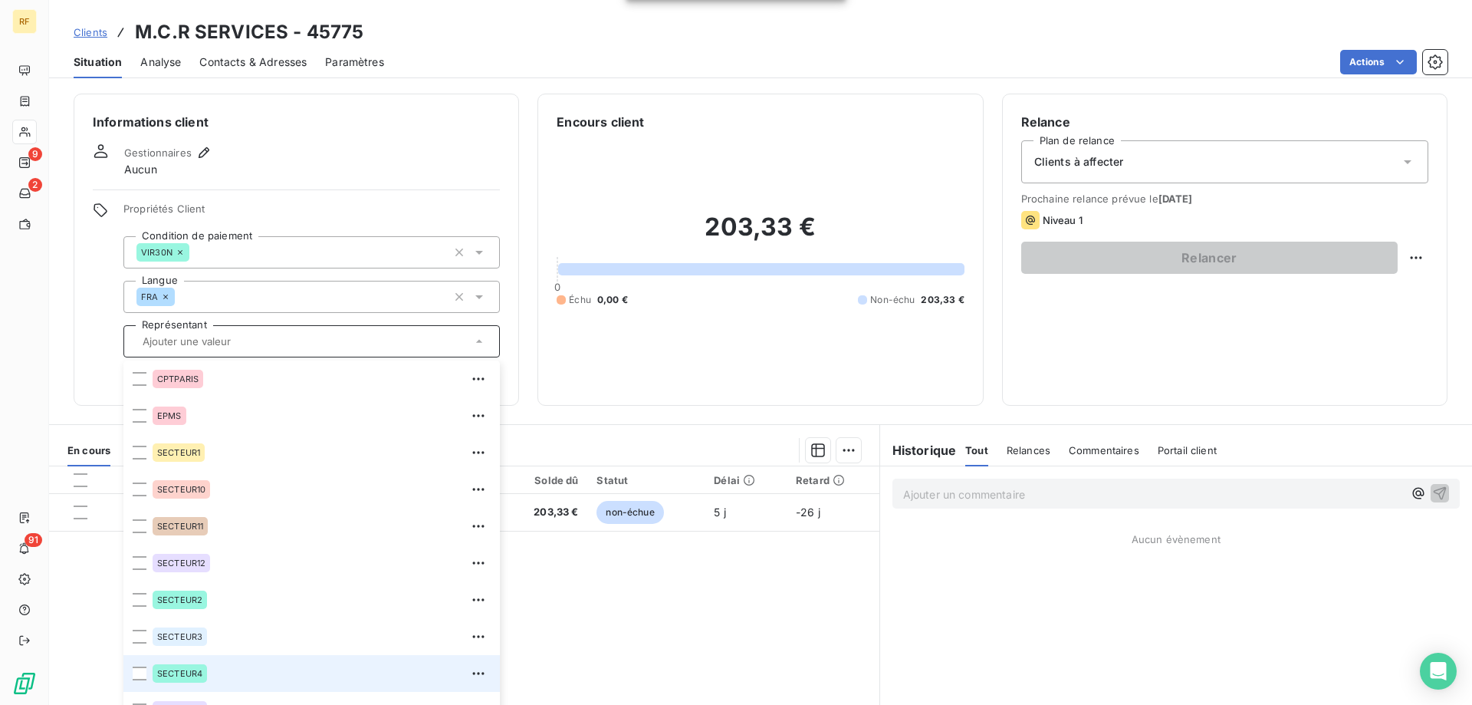
click at [199, 670] on span "SECTEUR4" at bounding box center [179, 673] width 45 height 9
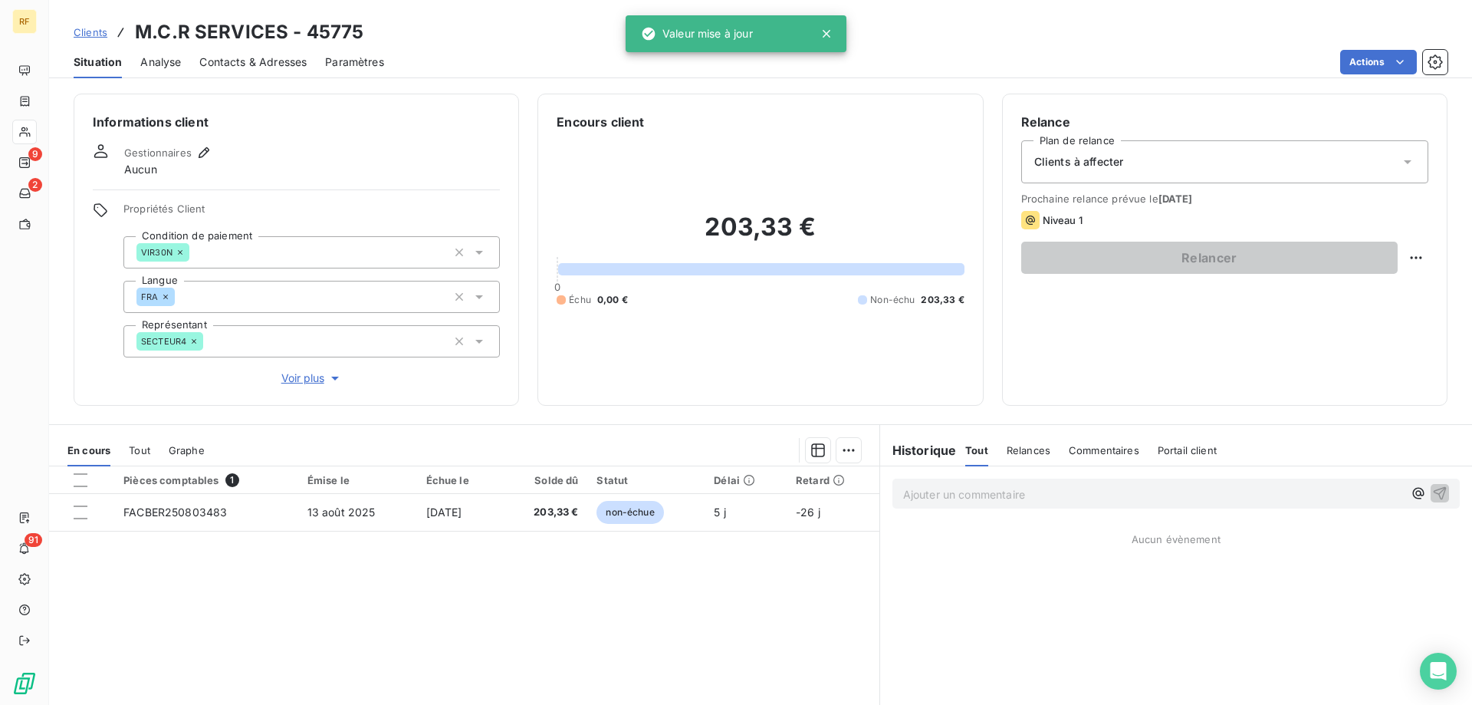
click at [55, 350] on div "Informations client Gestionnaires Aucun Propriétés Client Condition de paiement…" at bounding box center [760, 250] width 1423 height 312
click at [1078, 167] on span "Clients à affecter" at bounding box center [1079, 161] width 90 height 15
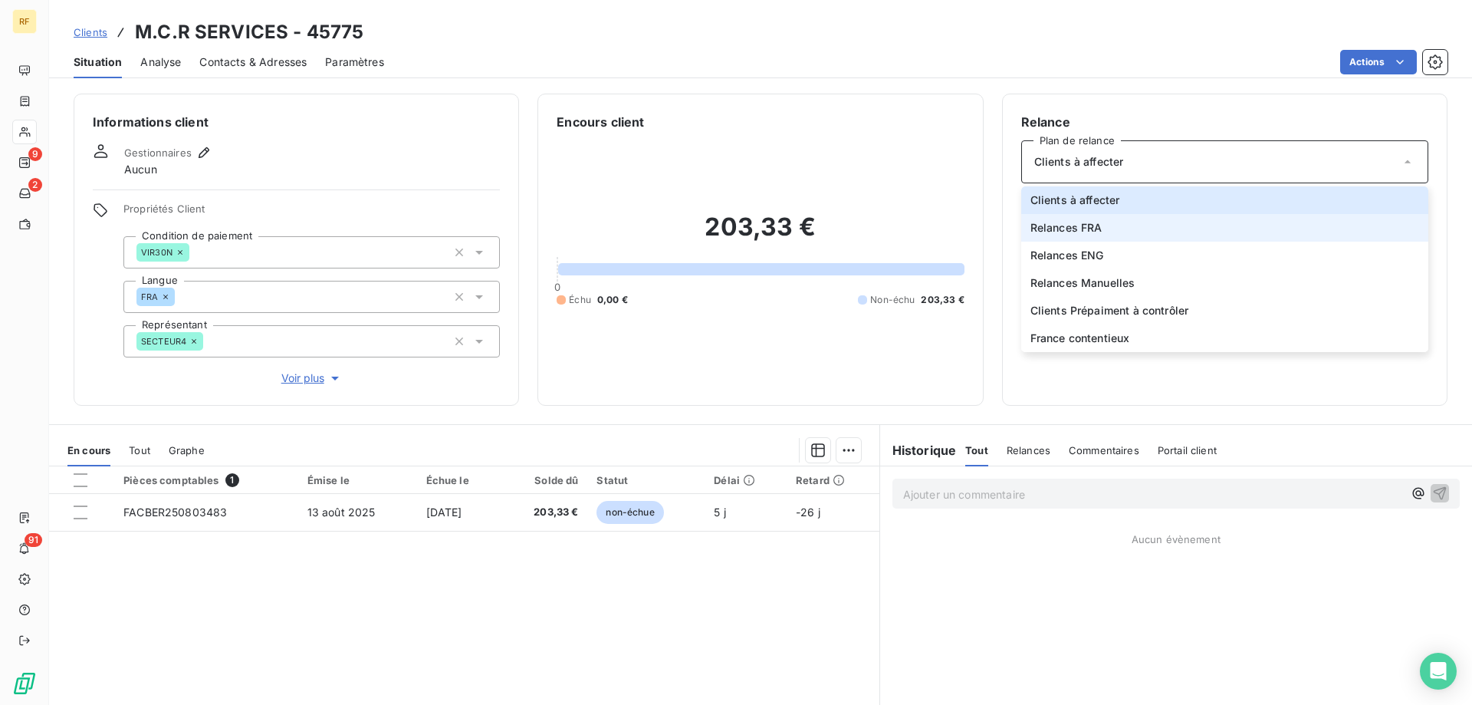
click at [1102, 233] on li "Relances FRA" at bounding box center [1224, 228] width 407 height 28
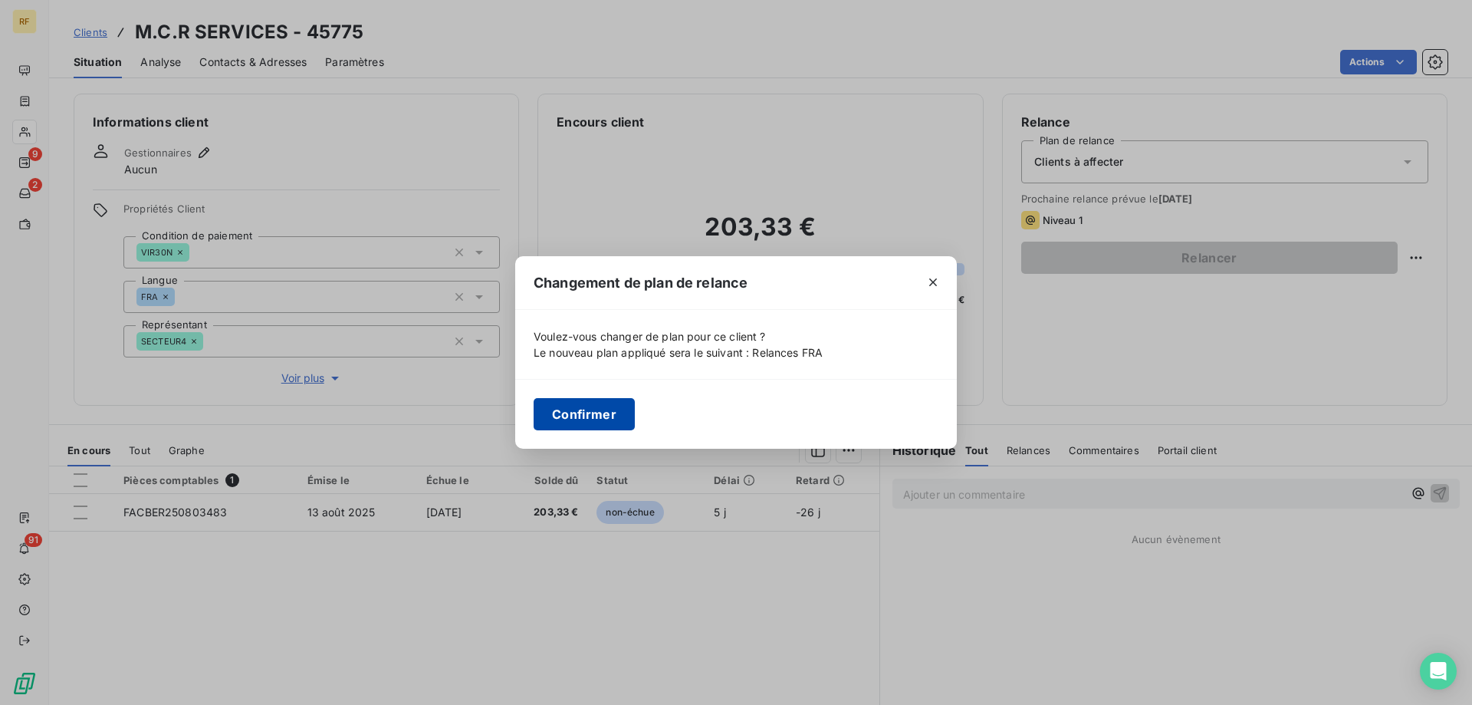
click at [602, 420] on button "Confirmer" at bounding box center [584, 414] width 101 height 32
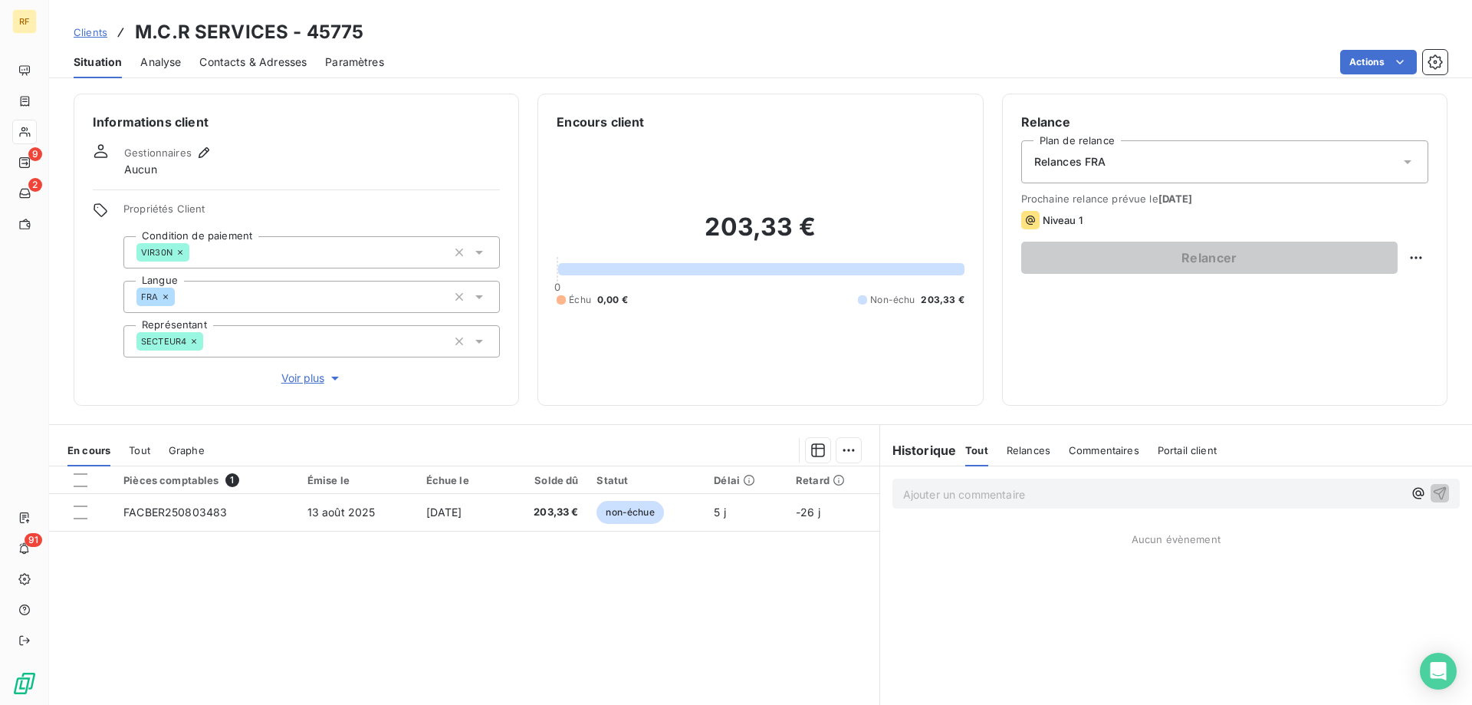
click at [250, 70] on div "Contacts & Adresses" at bounding box center [252, 62] width 107 height 32
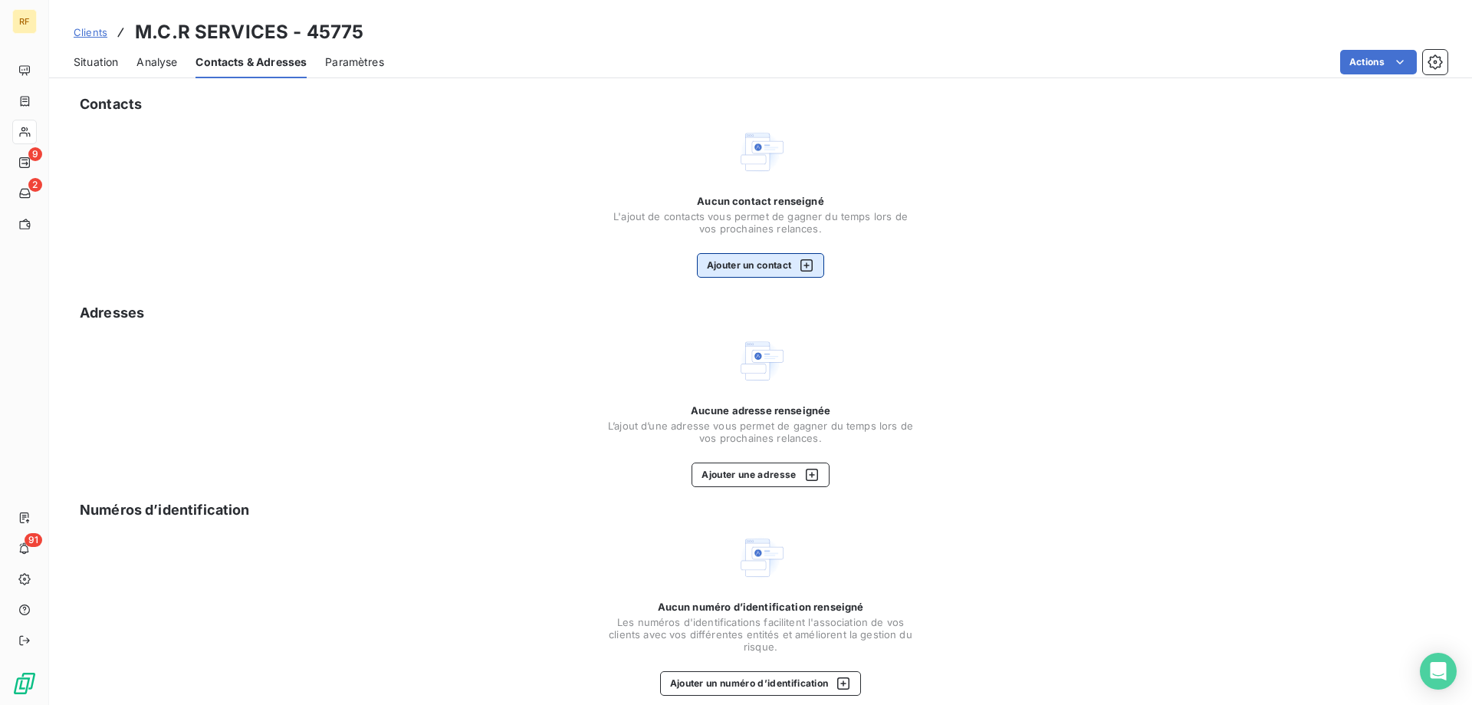
click at [764, 265] on button "Ajouter un contact" at bounding box center [761, 265] width 128 height 25
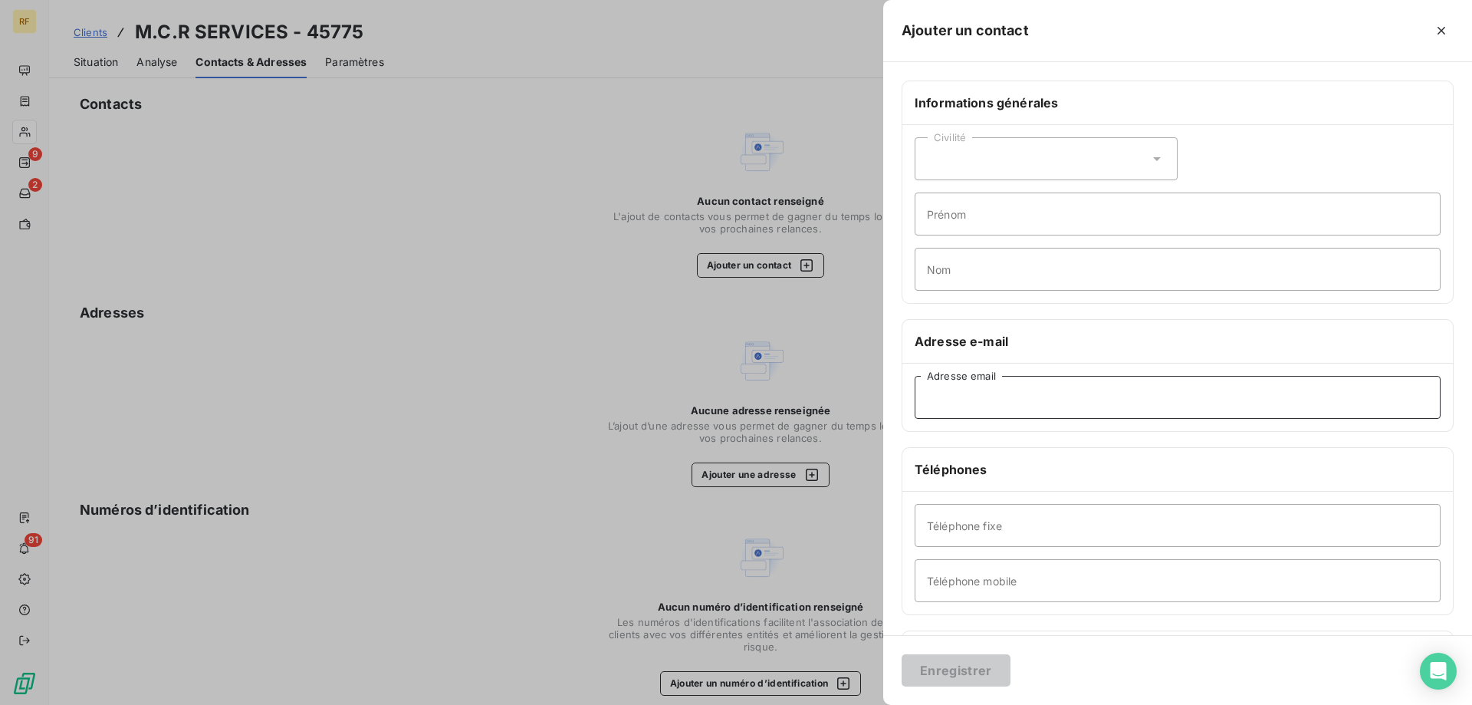
click at [960, 407] on input "Adresse email" at bounding box center [1178, 397] width 526 height 43
paste input "[PERSON_NAME][EMAIL_ADDRESS][DOMAIN_NAME]"
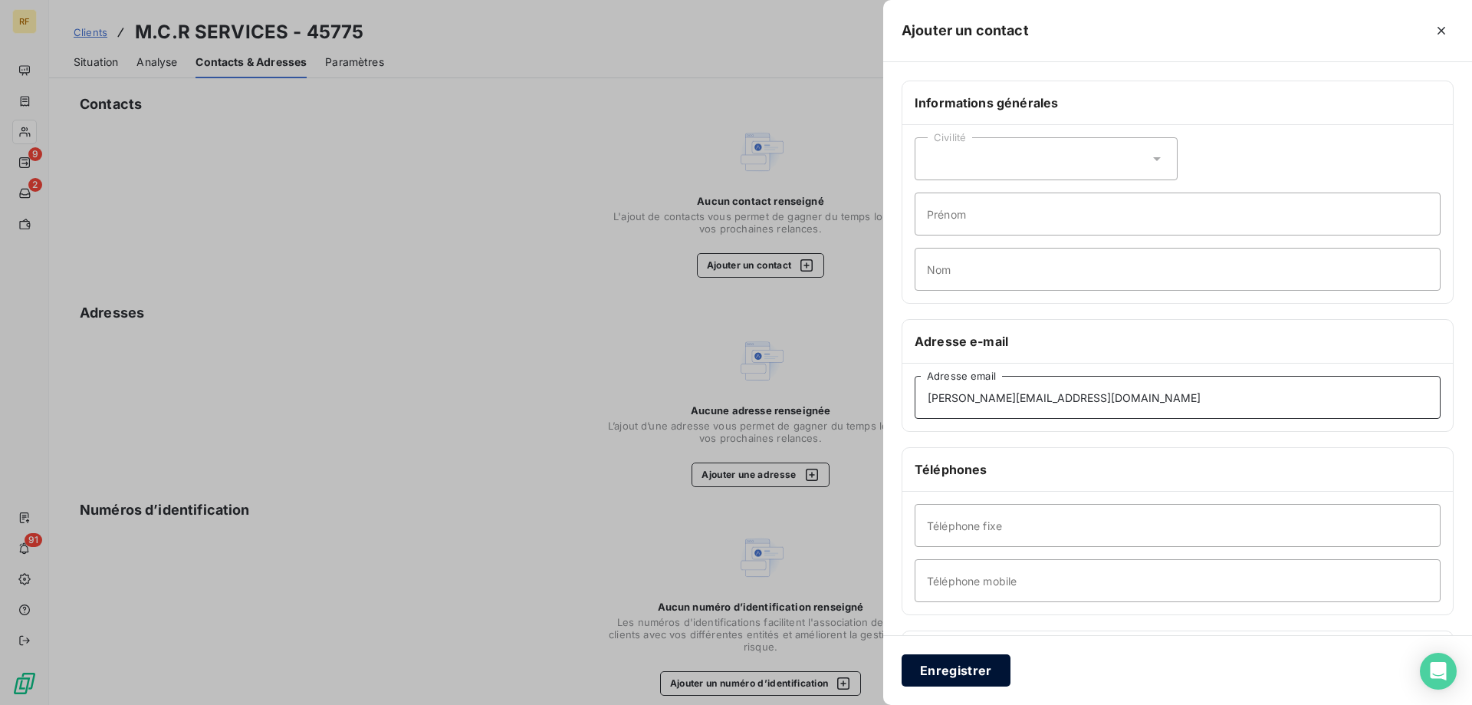
type input "[PERSON_NAME][EMAIL_ADDRESS][DOMAIN_NAME]"
click at [976, 667] on button "Enregistrer" at bounding box center [956, 670] width 109 height 32
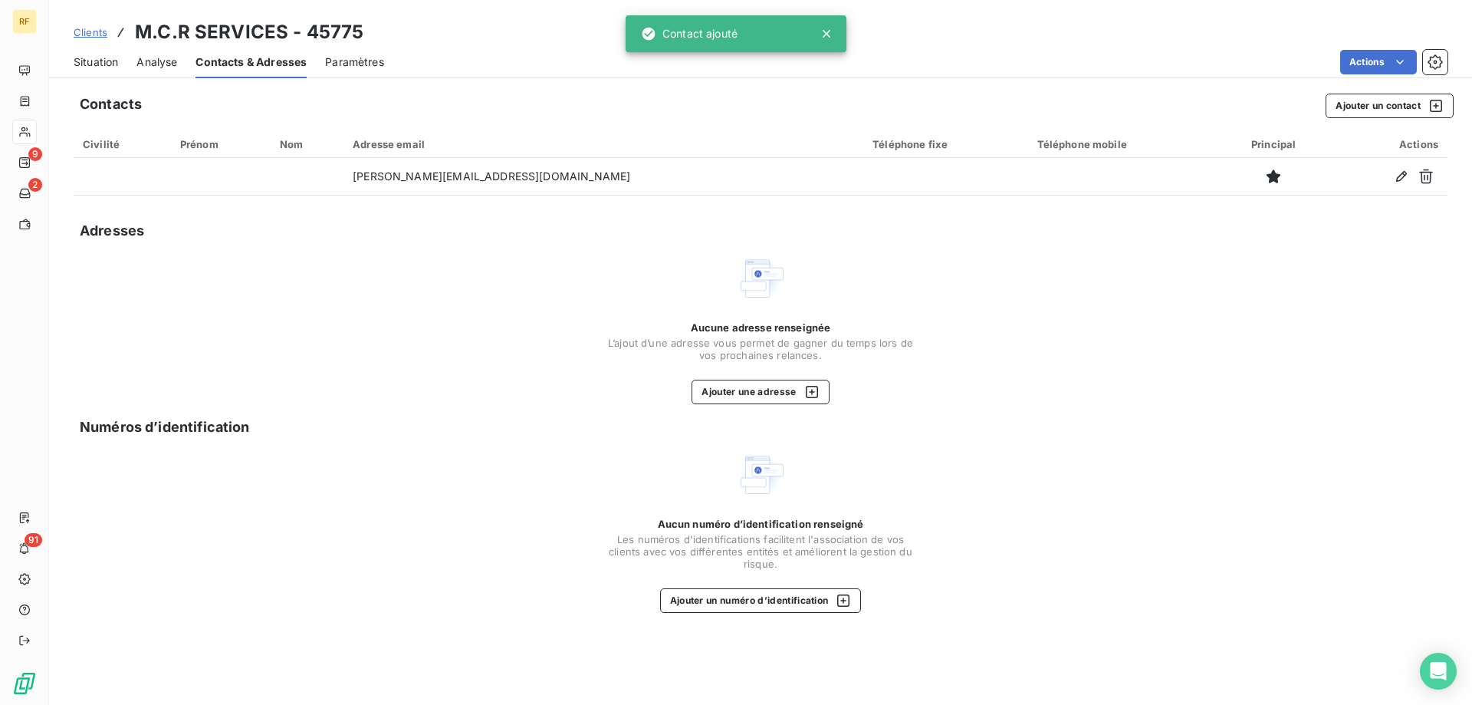
click at [153, 65] on span "Analyse" at bounding box center [156, 61] width 41 height 15
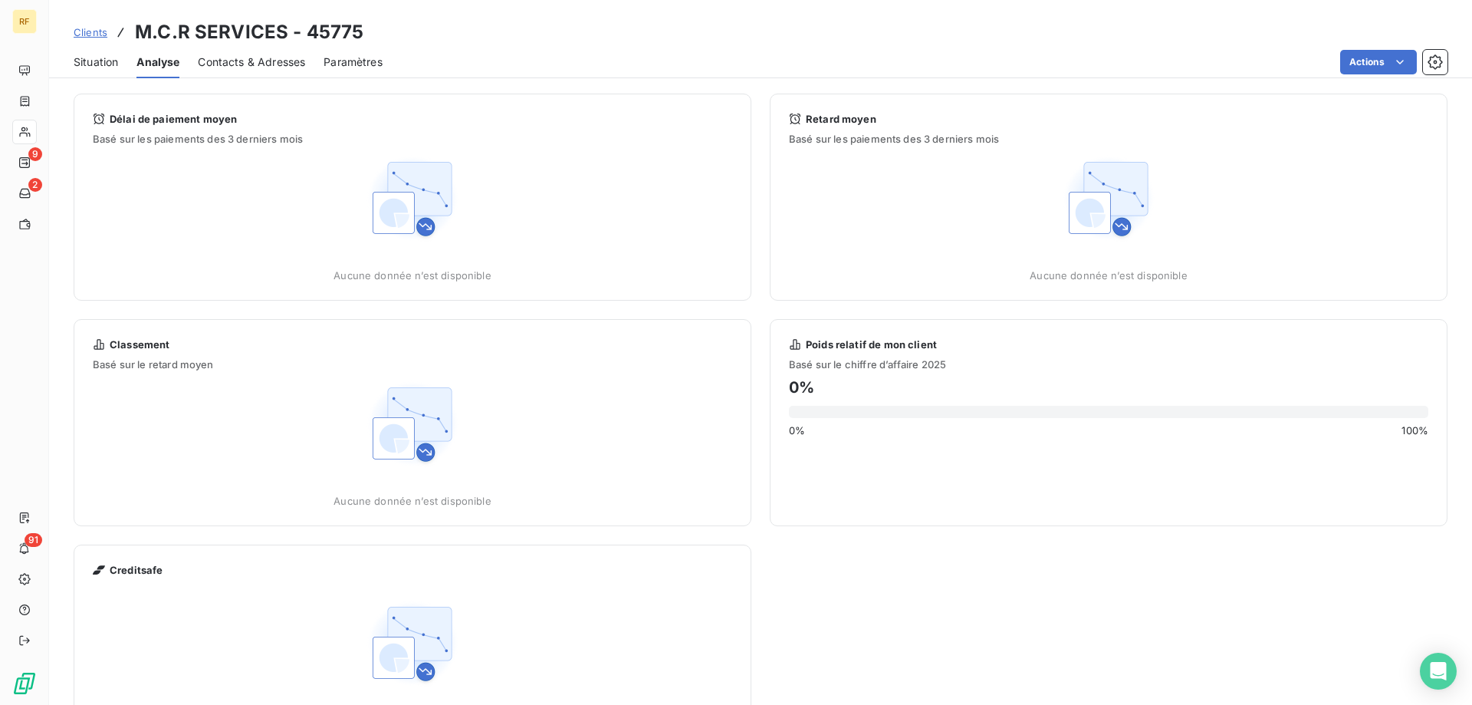
click at [107, 67] on span "Situation" at bounding box center [96, 61] width 44 height 15
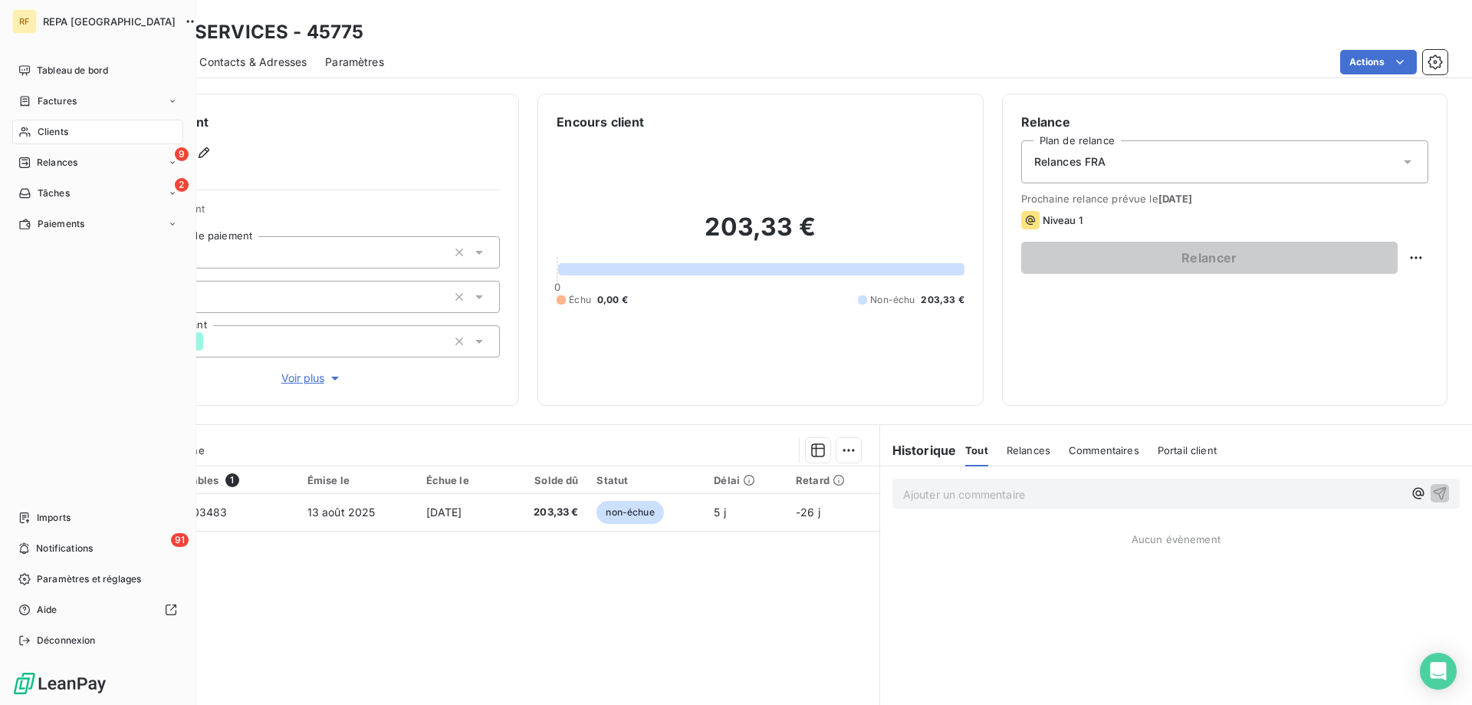
click at [64, 127] on span "Clients" at bounding box center [53, 132] width 31 height 14
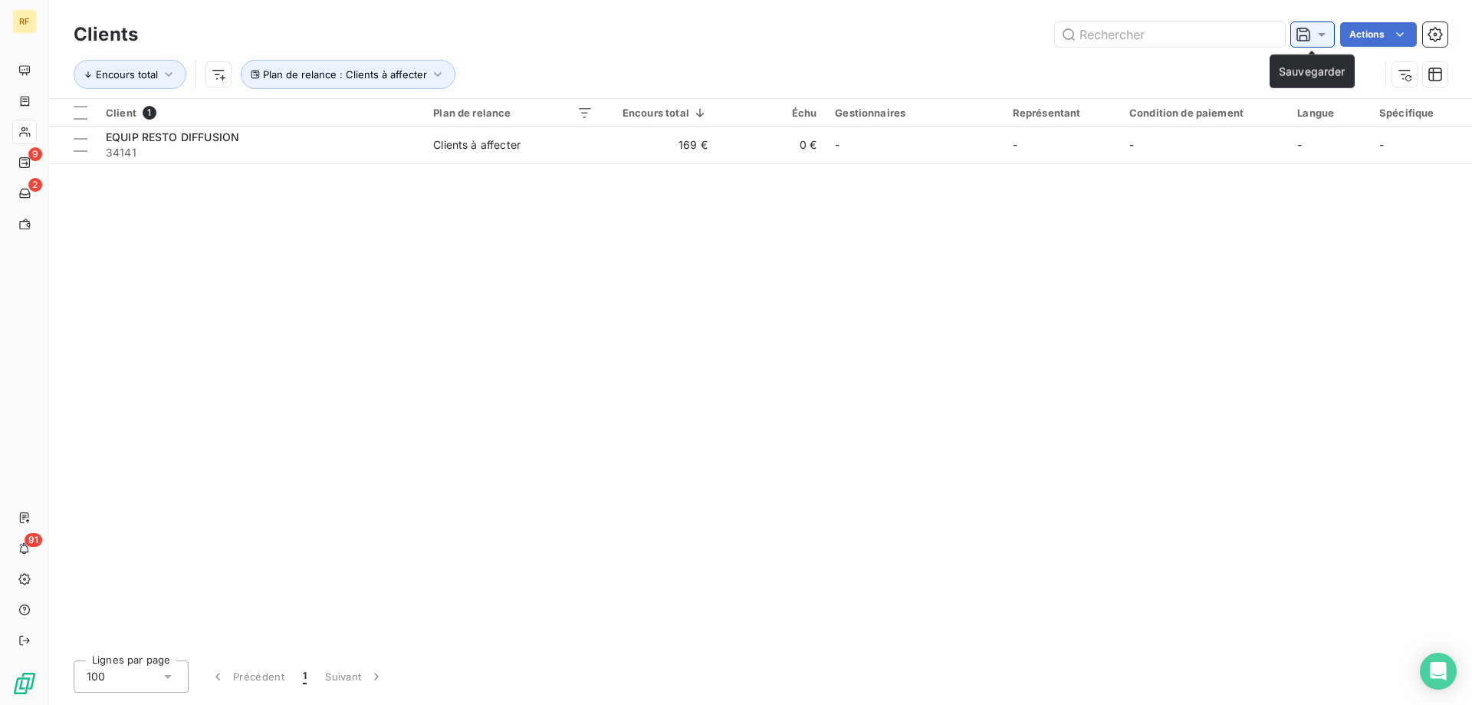
click at [1307, 31] on icon at bounding box center [1304, 35] width 14 height 14
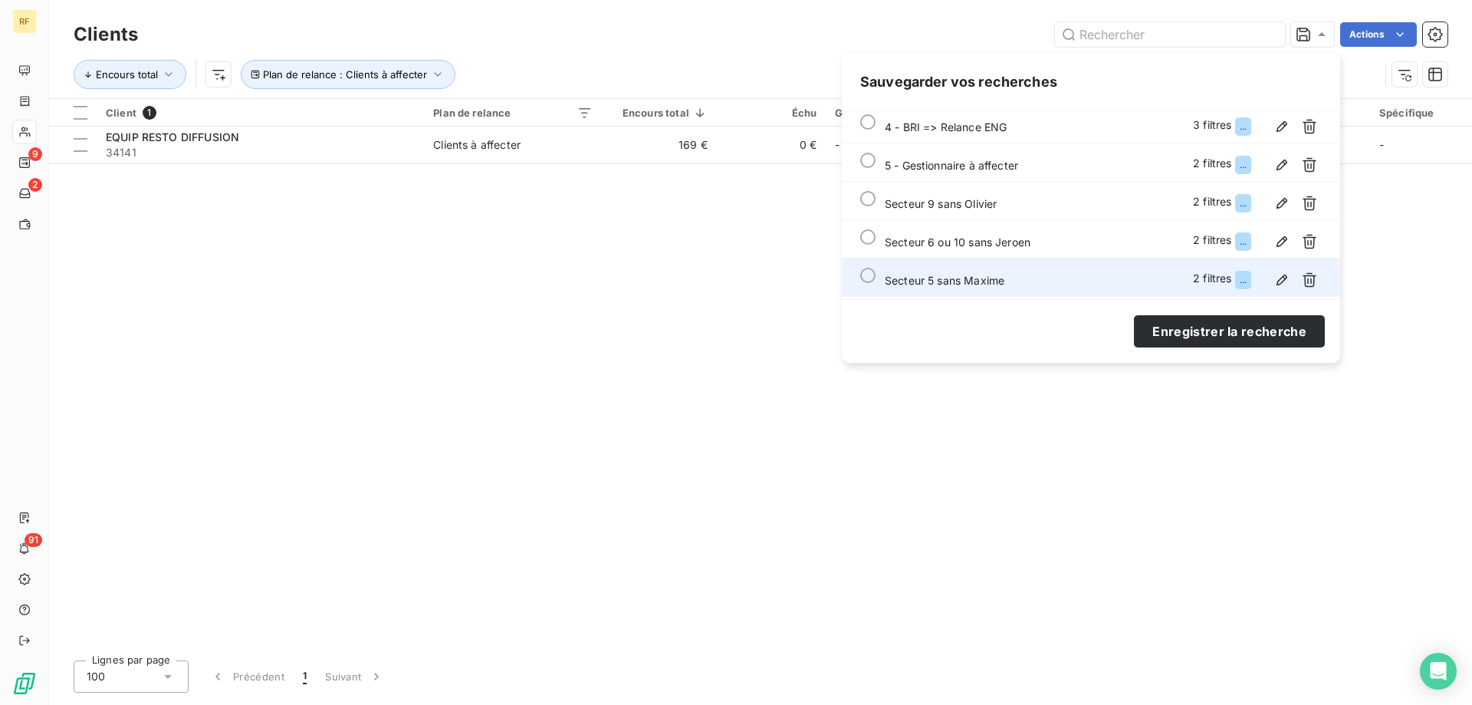
scroll to position [345, 0]
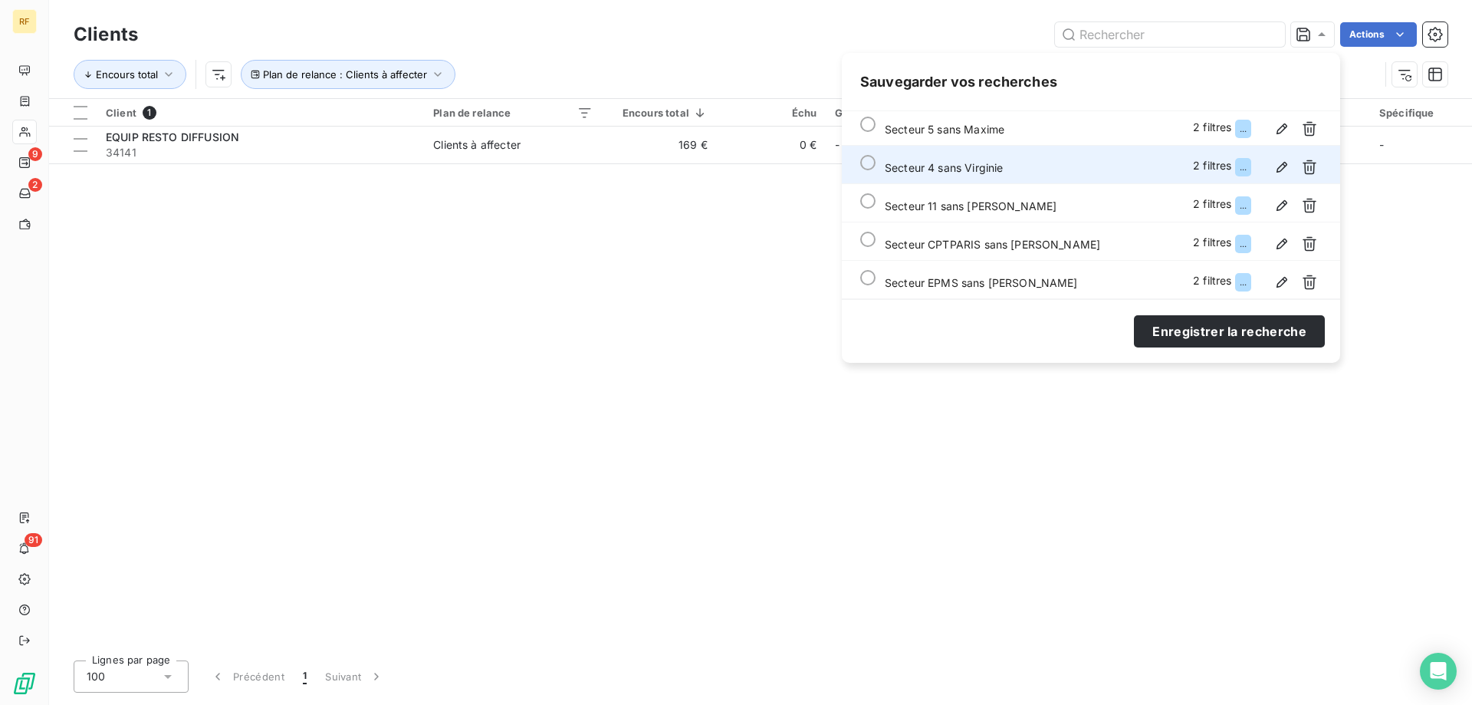
click at [970, 179] on div "Secteur 4 sans Virginie 2 filtres ..." at bounding box center [1103, 167] width 437 height 25
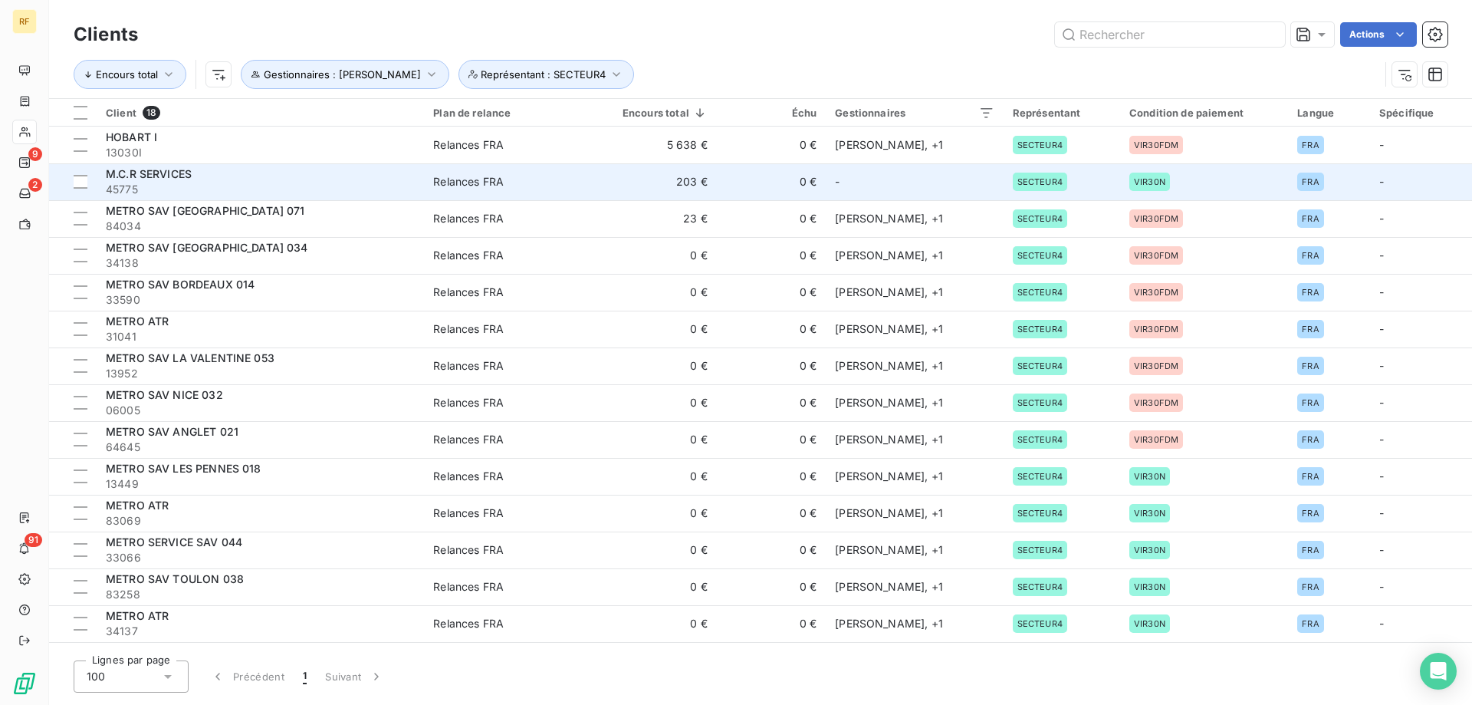
click at [258, 191] on span "45775" at bounding box center [260, 189] width 309 height 15
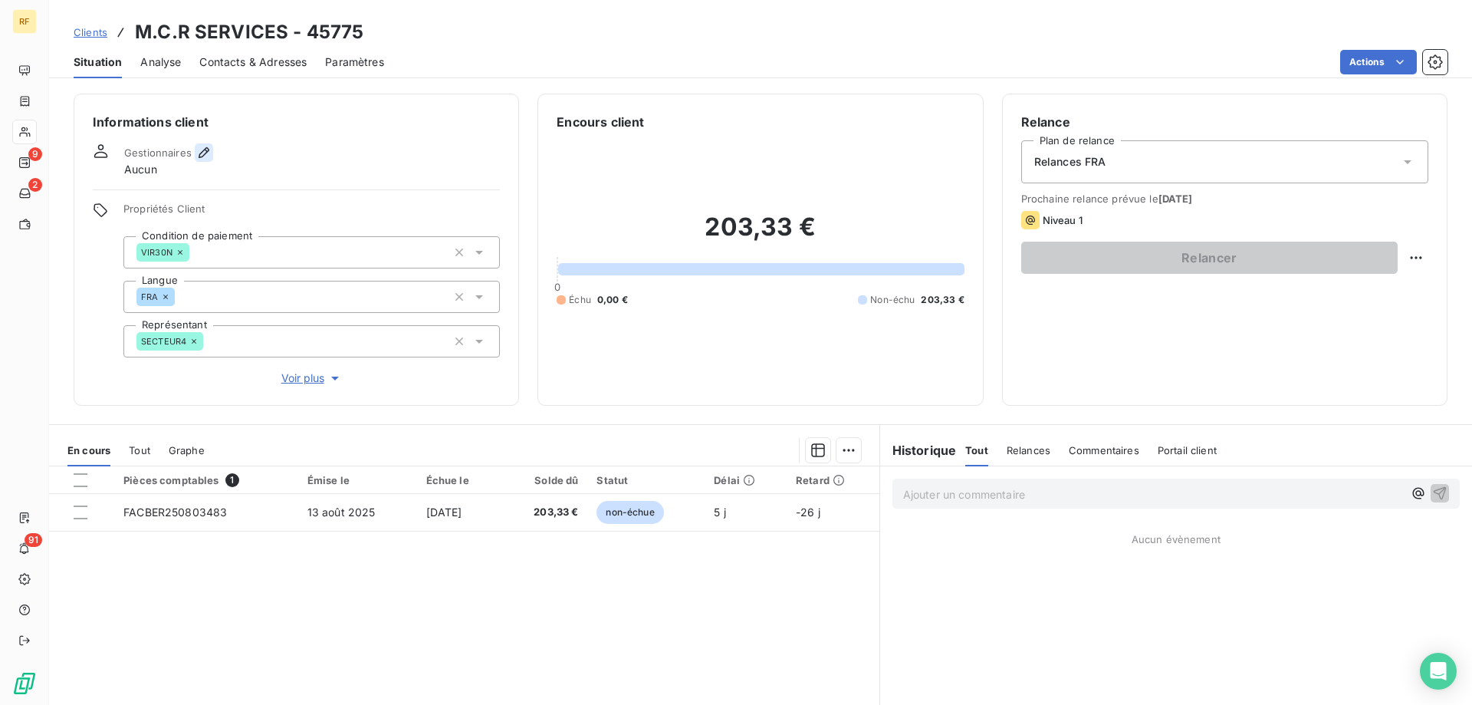
click at [205, 153] on icon "button" at bounding box center [204, 152] width 11 height 11
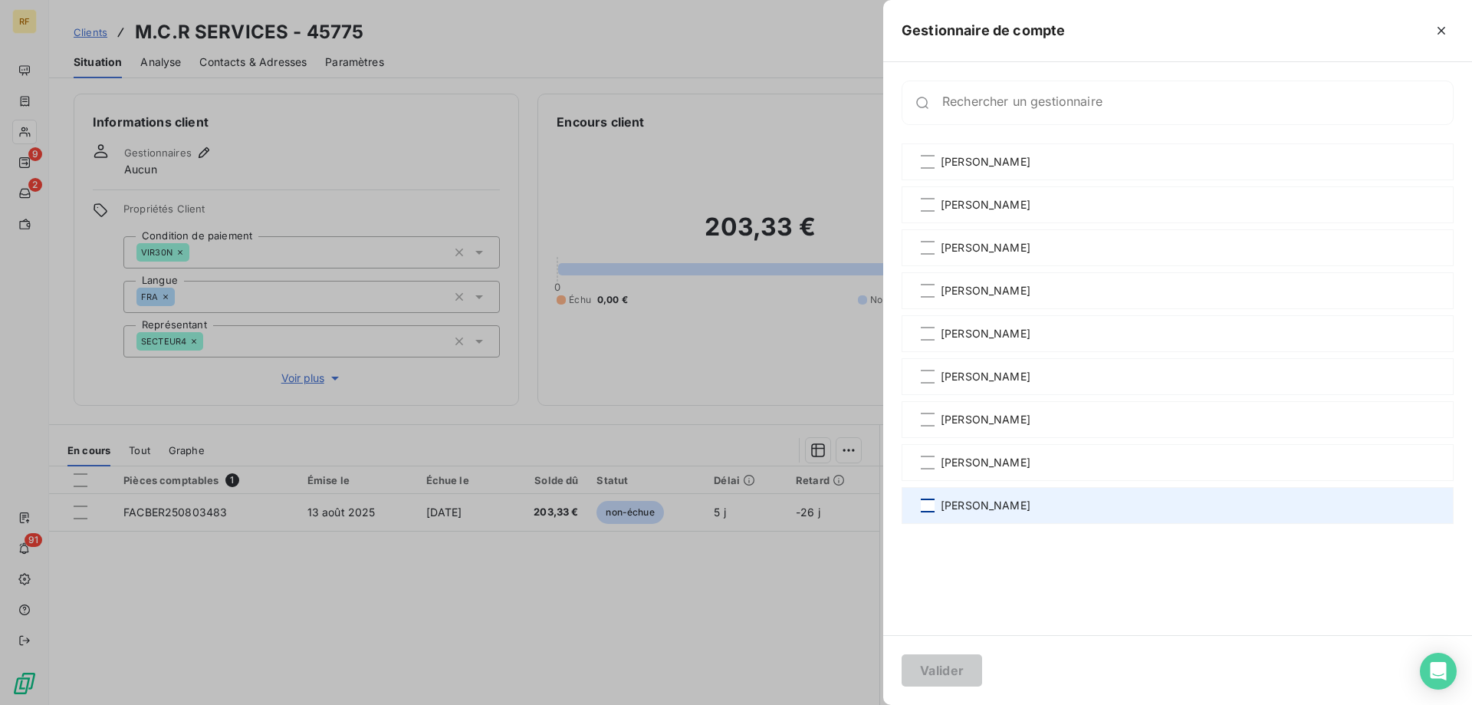
click at [933, 502] on div at bounding box center [928, 505] width 14 height 14
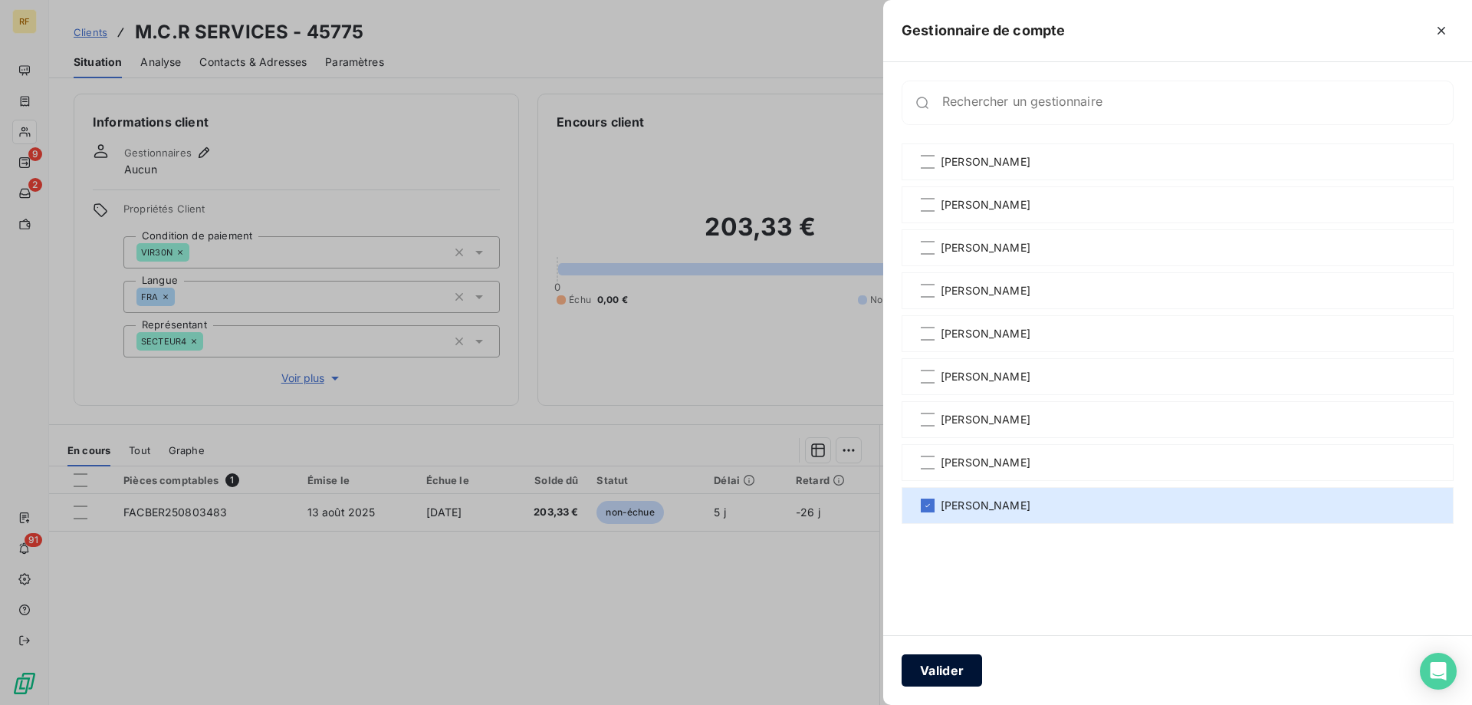
click at [951, 674] on button "Valider" at bounding box center [942, 670] width 81 height 32
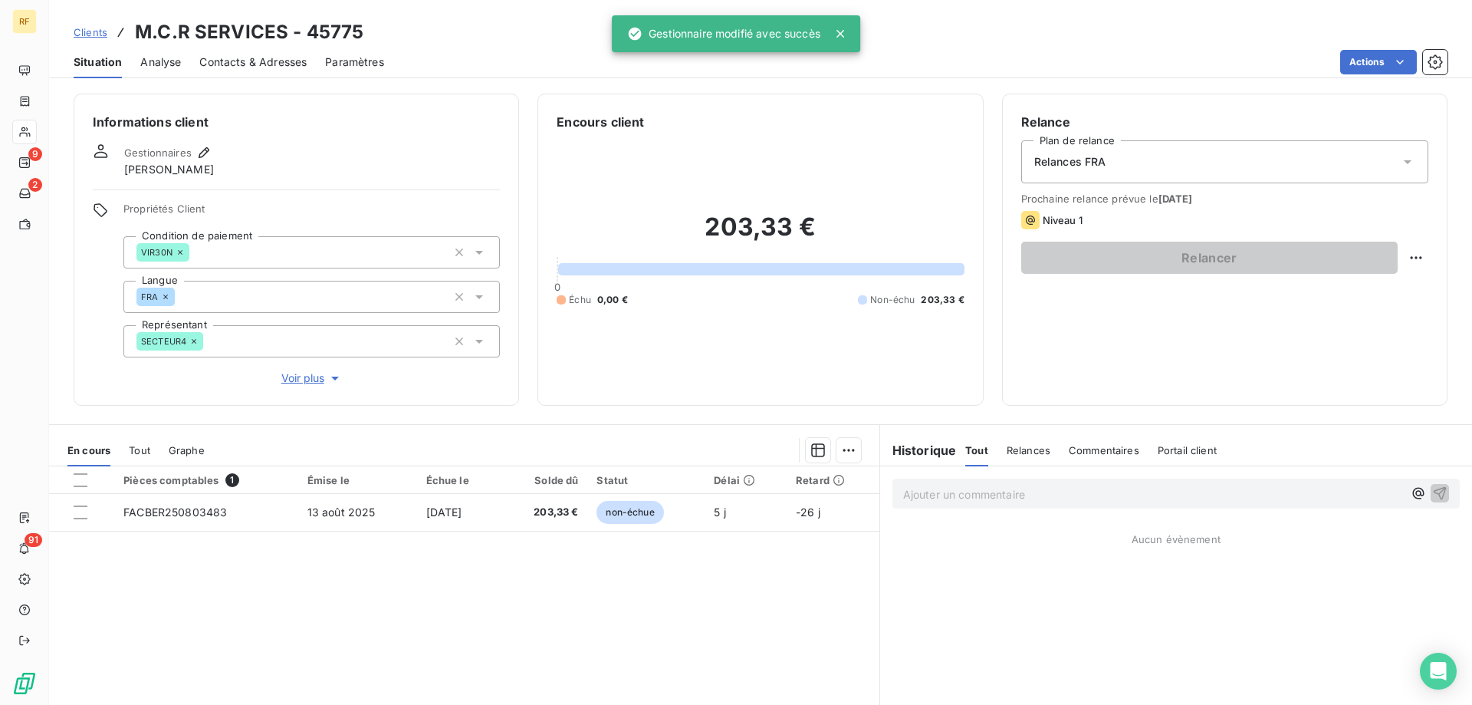
click at [92, 35] on span "Clients" at bounding box center [91, 32] width 34 height 12
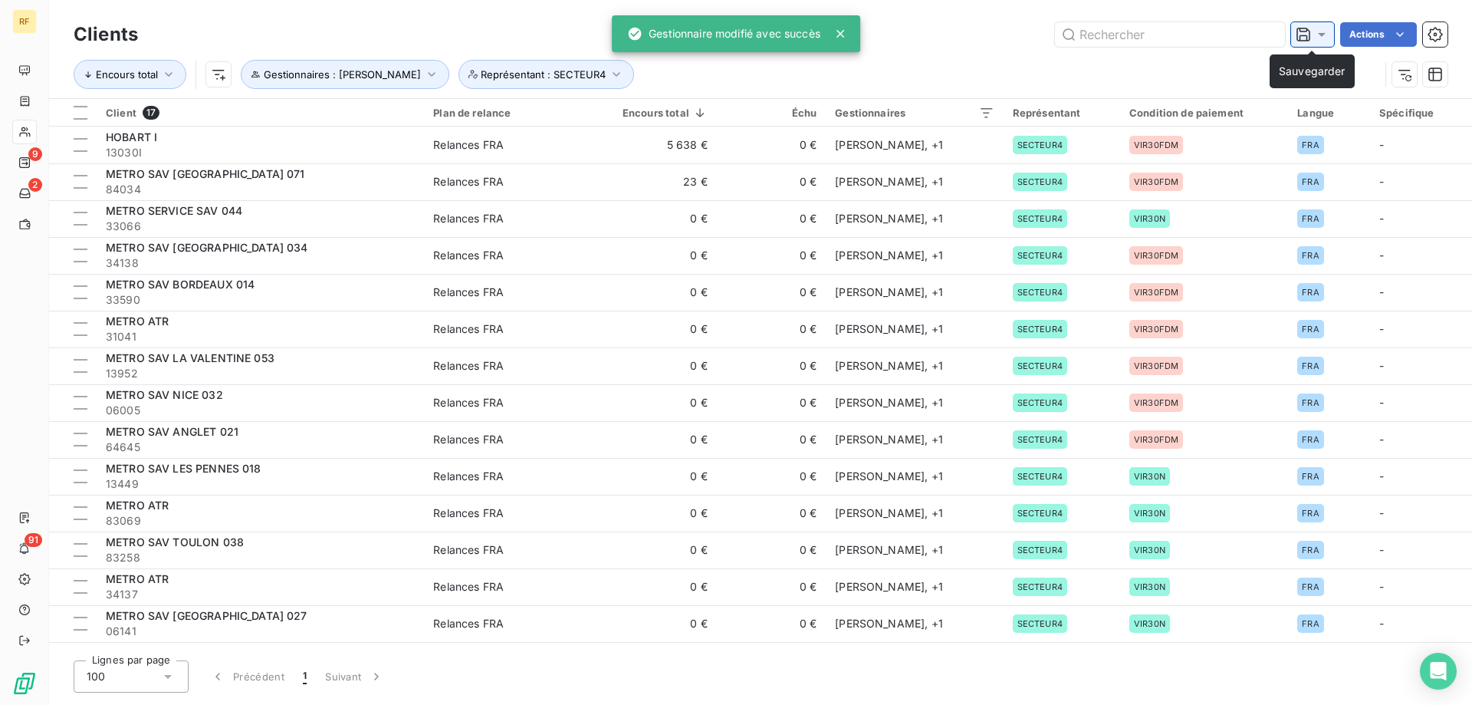
click at [1314, 40] on icon at bounding box center [1321, 34] width 15 height 15
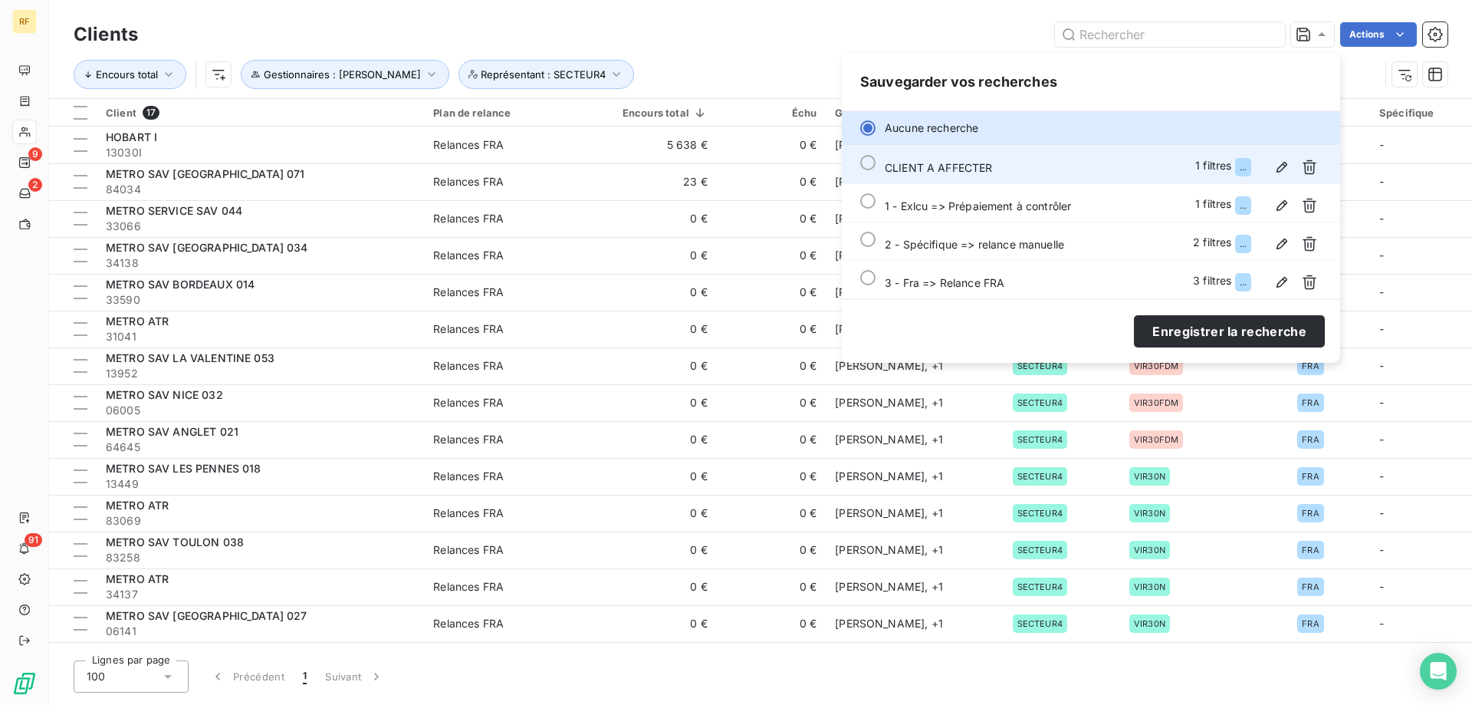
click at [957, 171] on span "CLIENT A AFFECTER" at bounding box center [939, 167] width 108 height 13
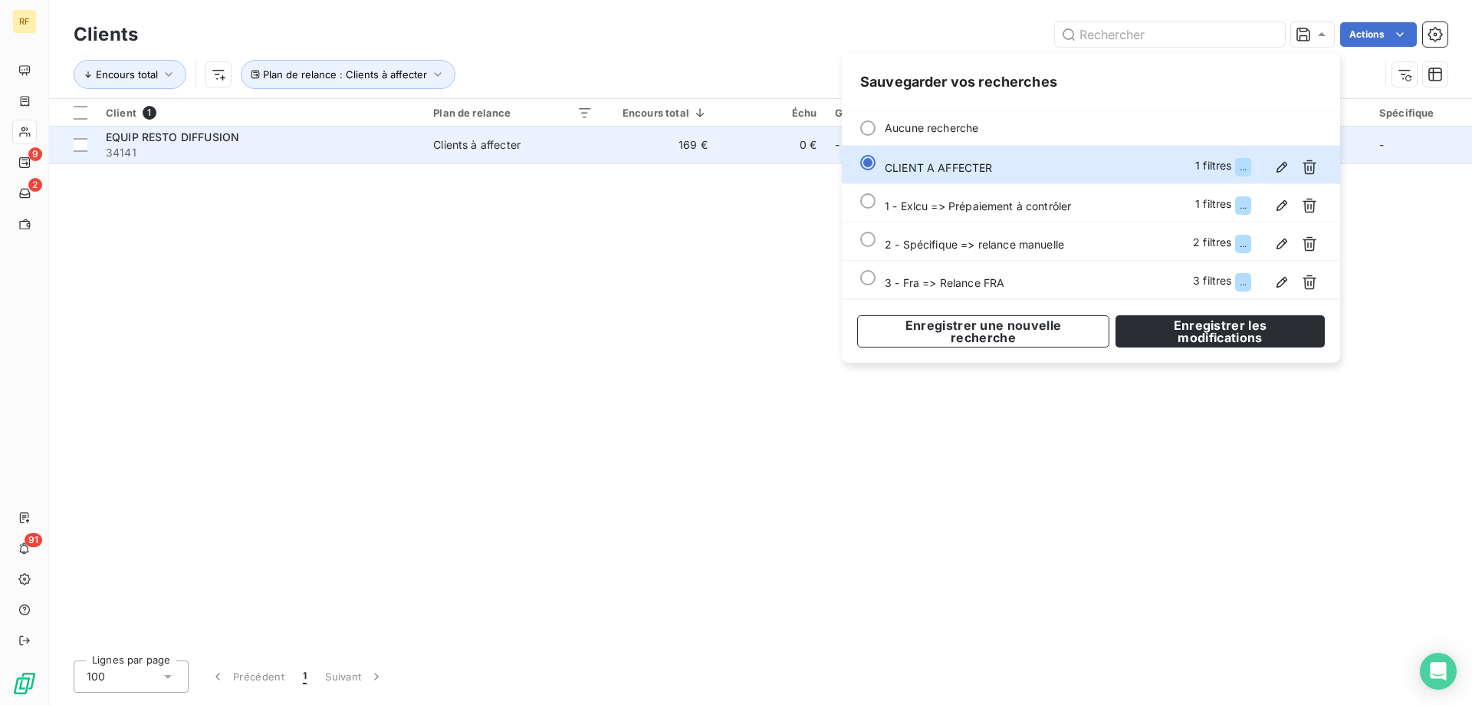
click at [202, 152] on span "34141" at bounding box center [260, 152] width 309 height 15
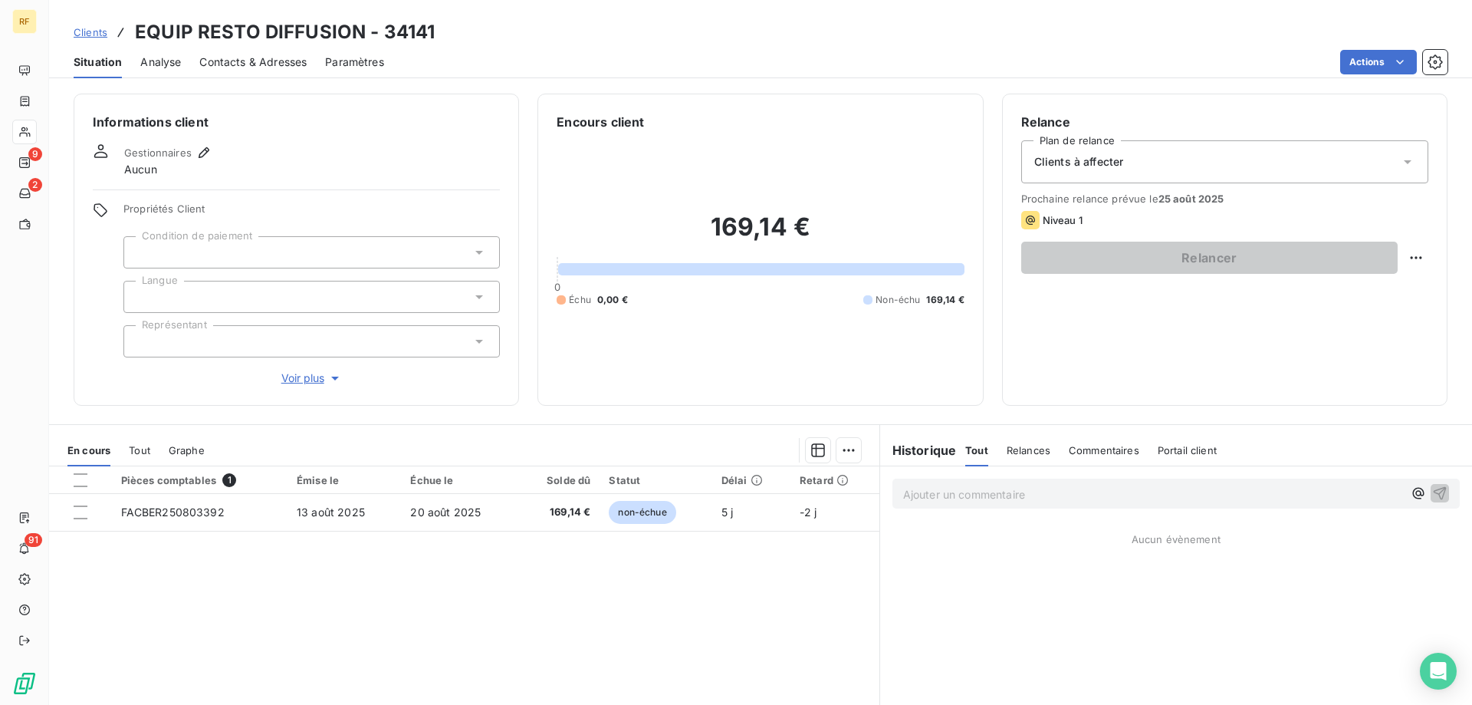
click at [396, 35] on h3 "EQUIP RESTO DIFFUSION - 34141" at bounding box center [285, 32] width 300 height 28
copy h3 "34141"
click at [261, 67] on span "Contacts & Adresses" at bounding box center [252, 61] width 107 height 15
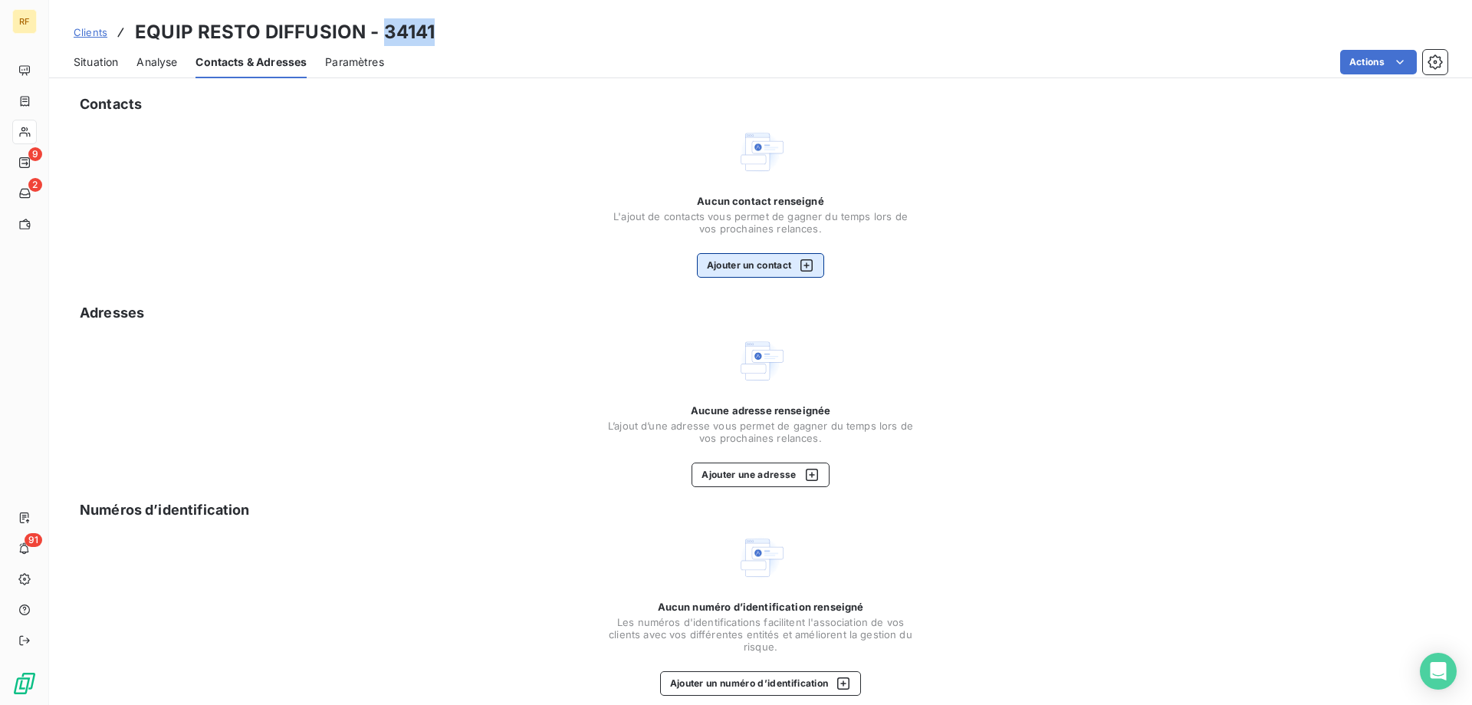
click at [732, 261] on button "Ajouter un contact" at bounding box center [761, 265] width 128 height 25
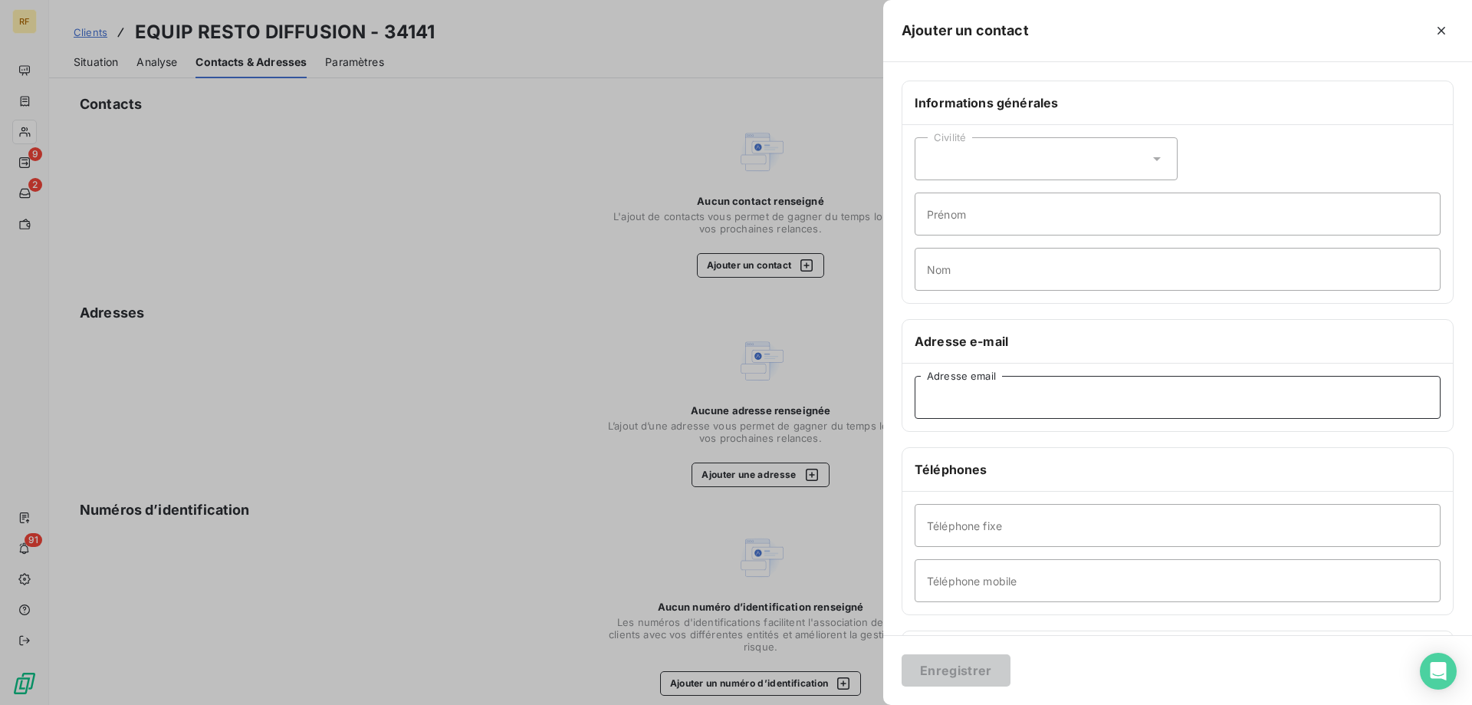
click at [985, 398] on input "Adresse email" at bounding box center [1178, 397] width 526 height 43
paste input "[EMAIL_ADDRESS][DOMAIN_NAME]"
type input "[EMAIL_ADDRESS][DOMAIN_NAME]"
click at [955, 678] on button "Enregistrer" at bounding box center [956, 670] width 109 height 32
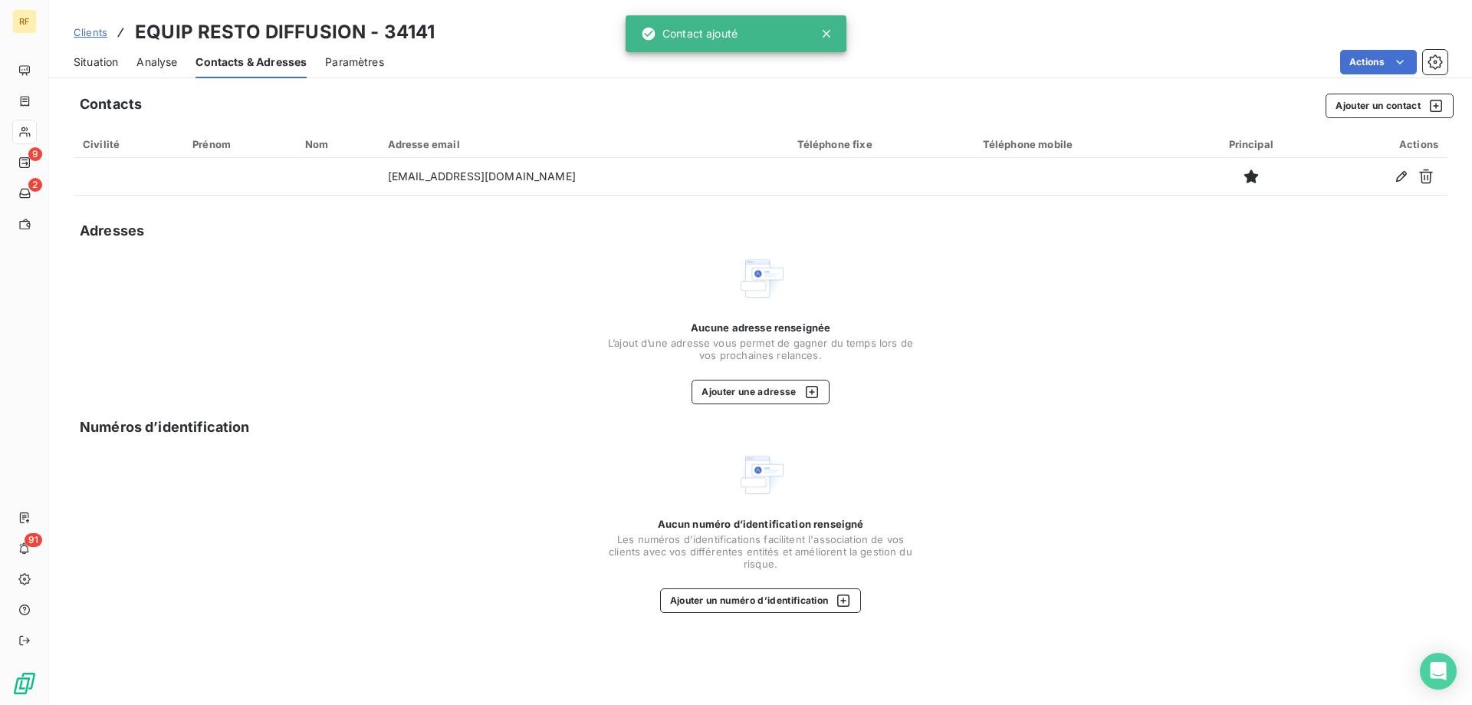
click at [100, 54] on span "Situation" at bounding box center [96, 61] width 44 height 15
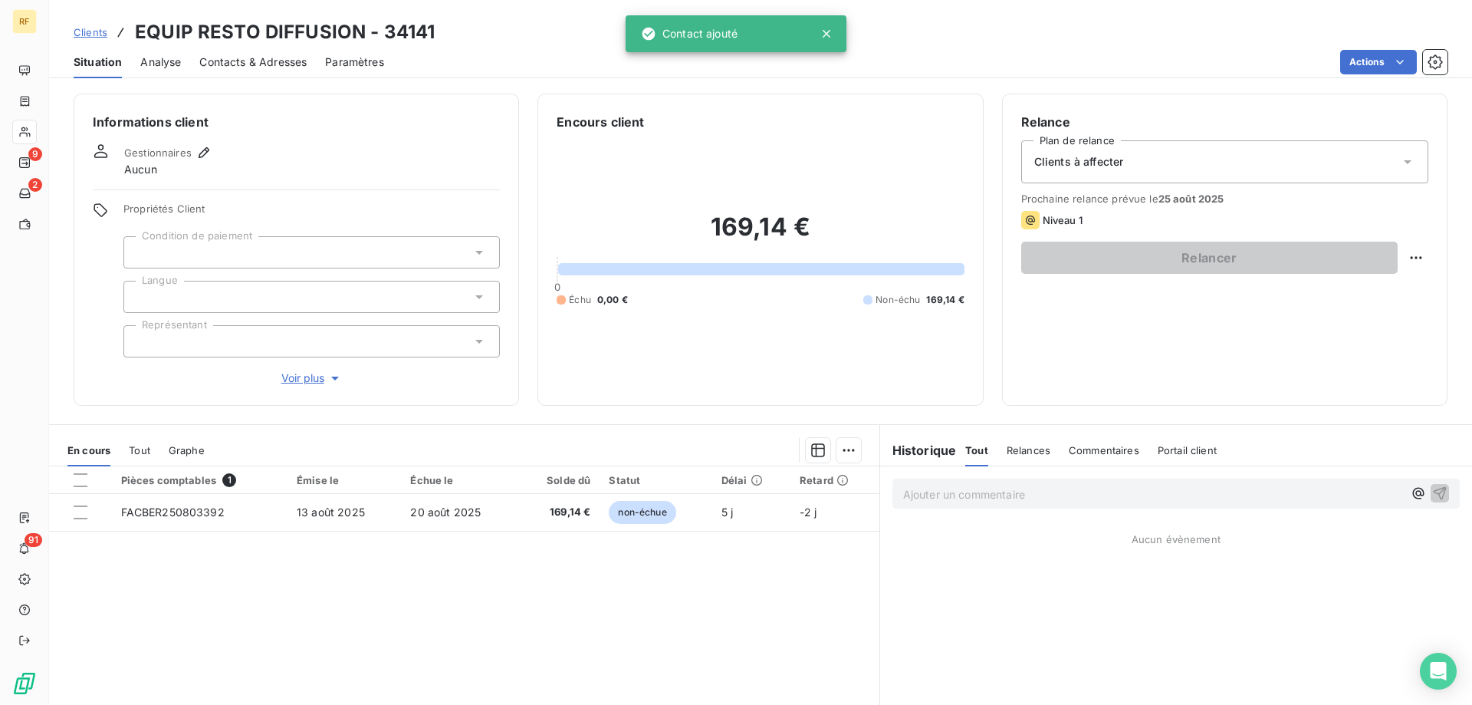
click at [304, 260] on div at bounding box center [311, 252] width 376 height 32
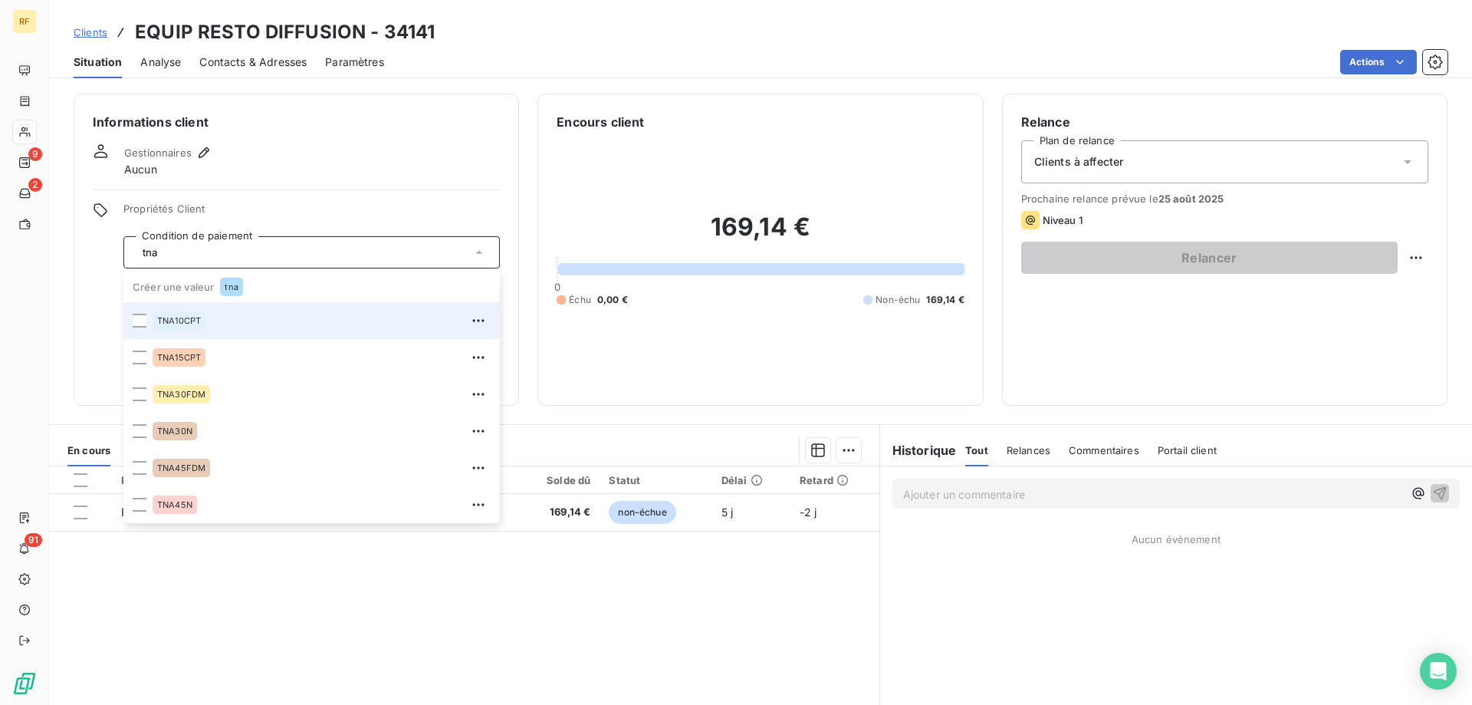
click at [277, 329] on div "TNA10CPT" at bounding box center [322, 320] width 338 height 25
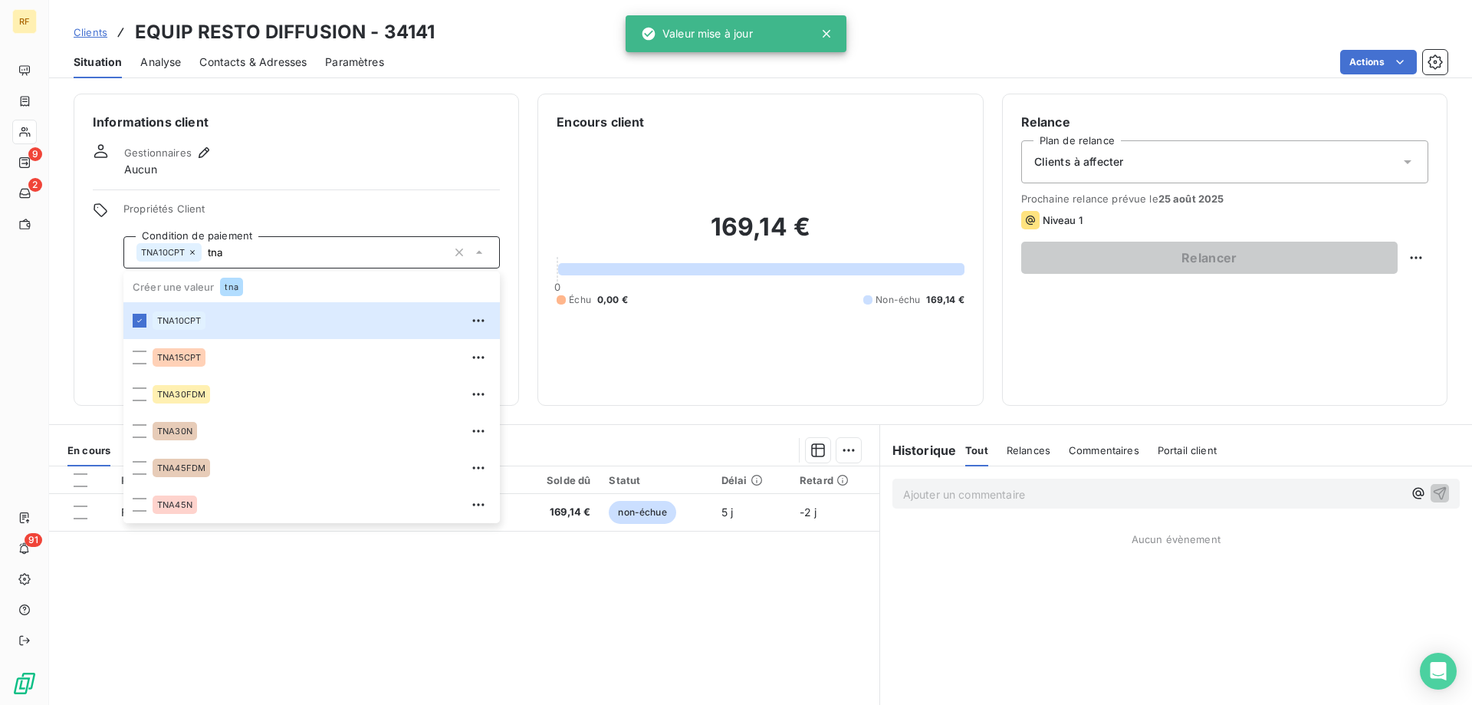
type input "tna"
click at [80, 284] on div "Informations client Gestionnaires Aucun Propriétés Client Condition de paiement…" at bounding box center [296, 250] width 445 height 312
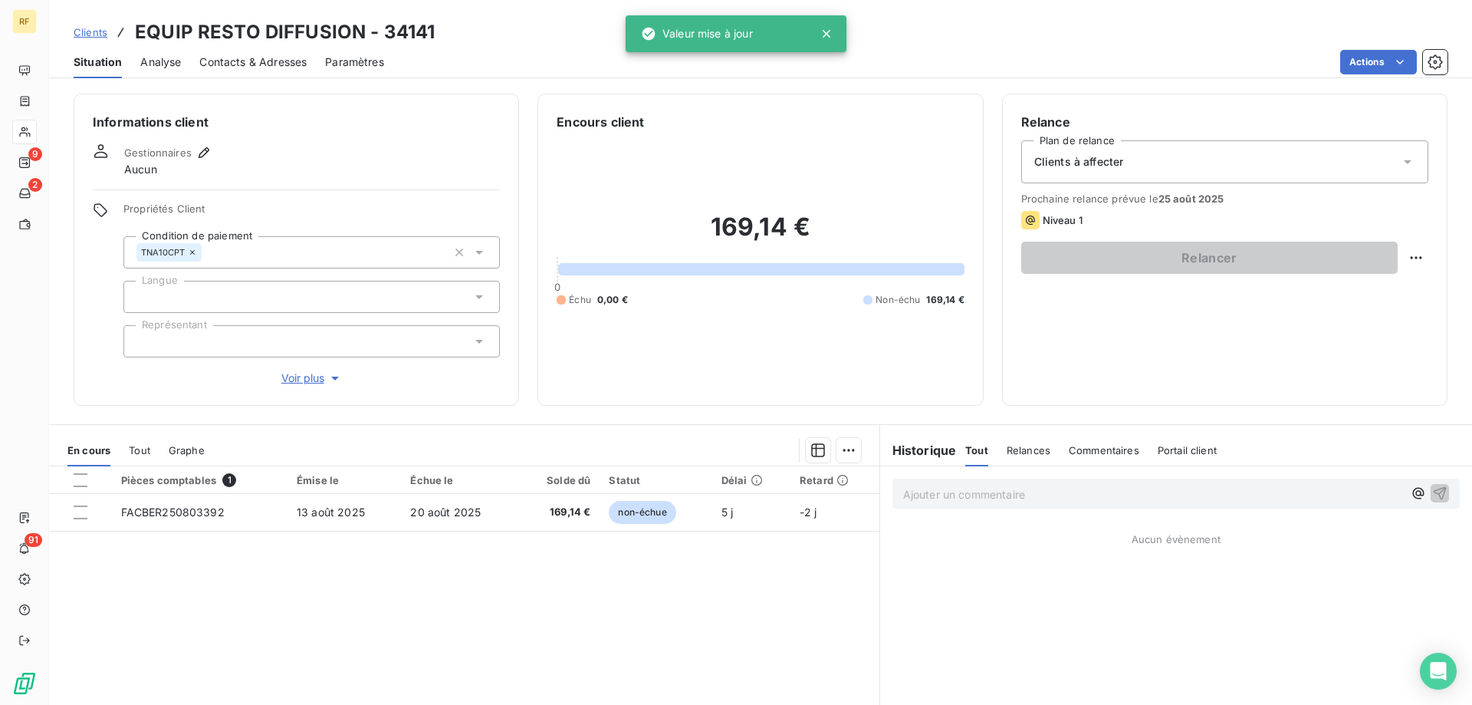
click at [192, 309] on div at bounding box center [311, 297] width 376 height 32
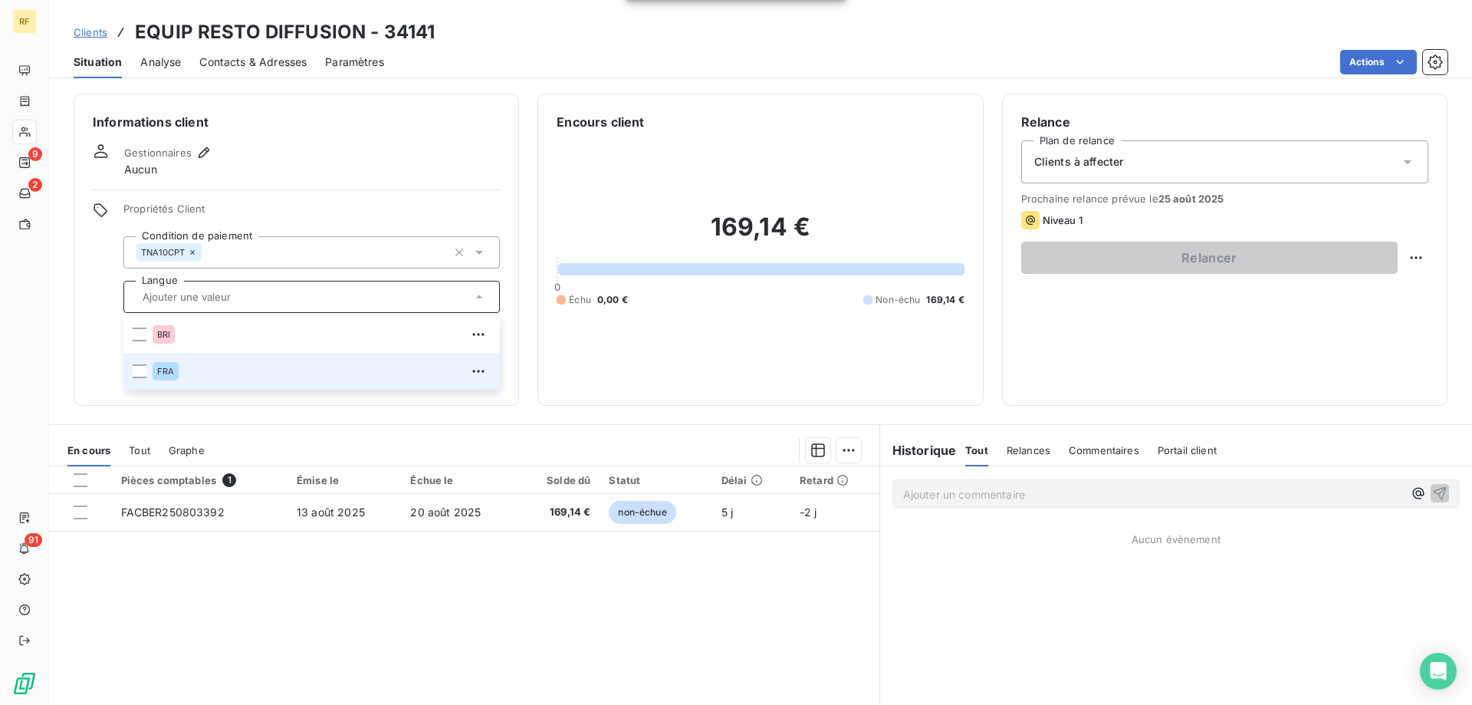
click at [173, 370] on span "FRA" at bounding box center [165, 371] width 17 height 9
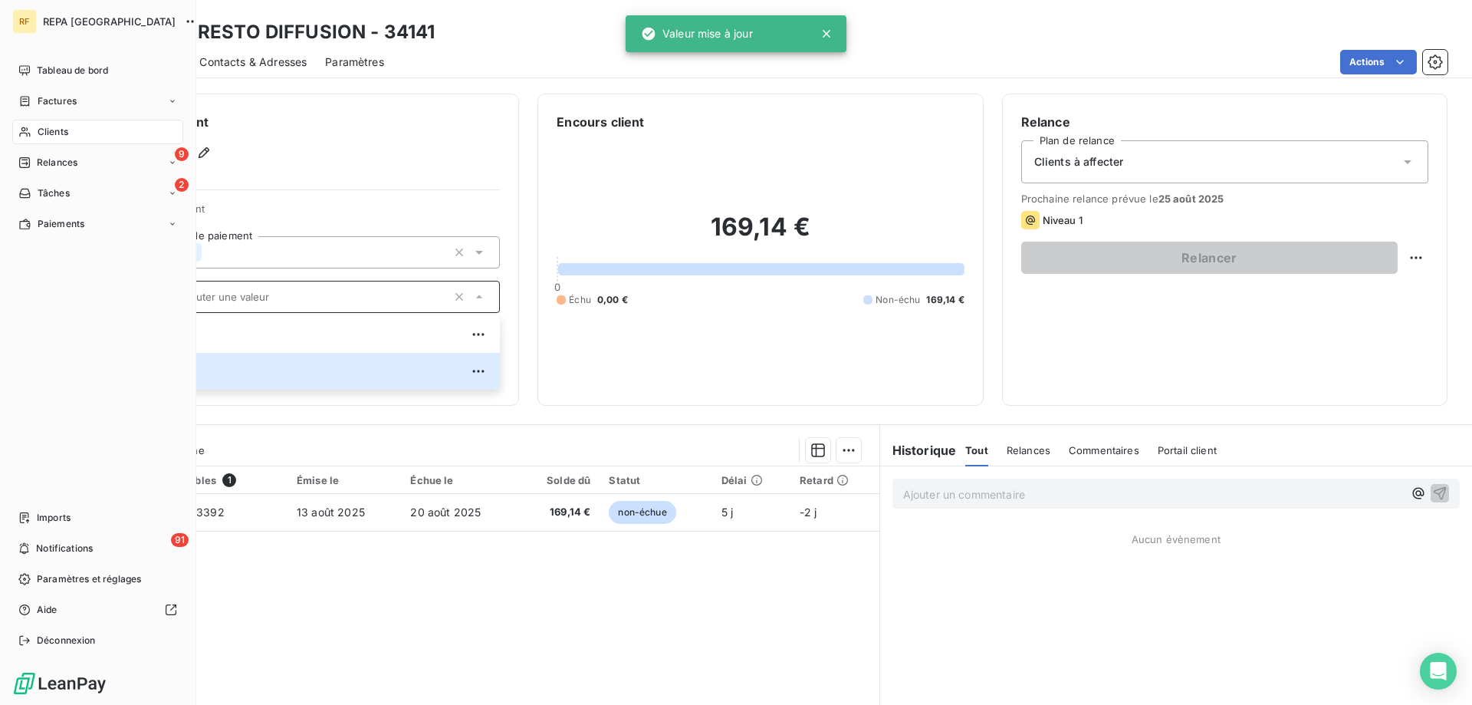
drag, startPoint x: 20, startPoint y: 347, endPoint x: 79, endPoint y: 344, distance: 59.1
click at [41, 347] on div "Tableau de bord Factures Clients 9 Relances 2 Tâches Paiements Imports 91 Notif…" at bounding box center [97, 355] width 171 height 594
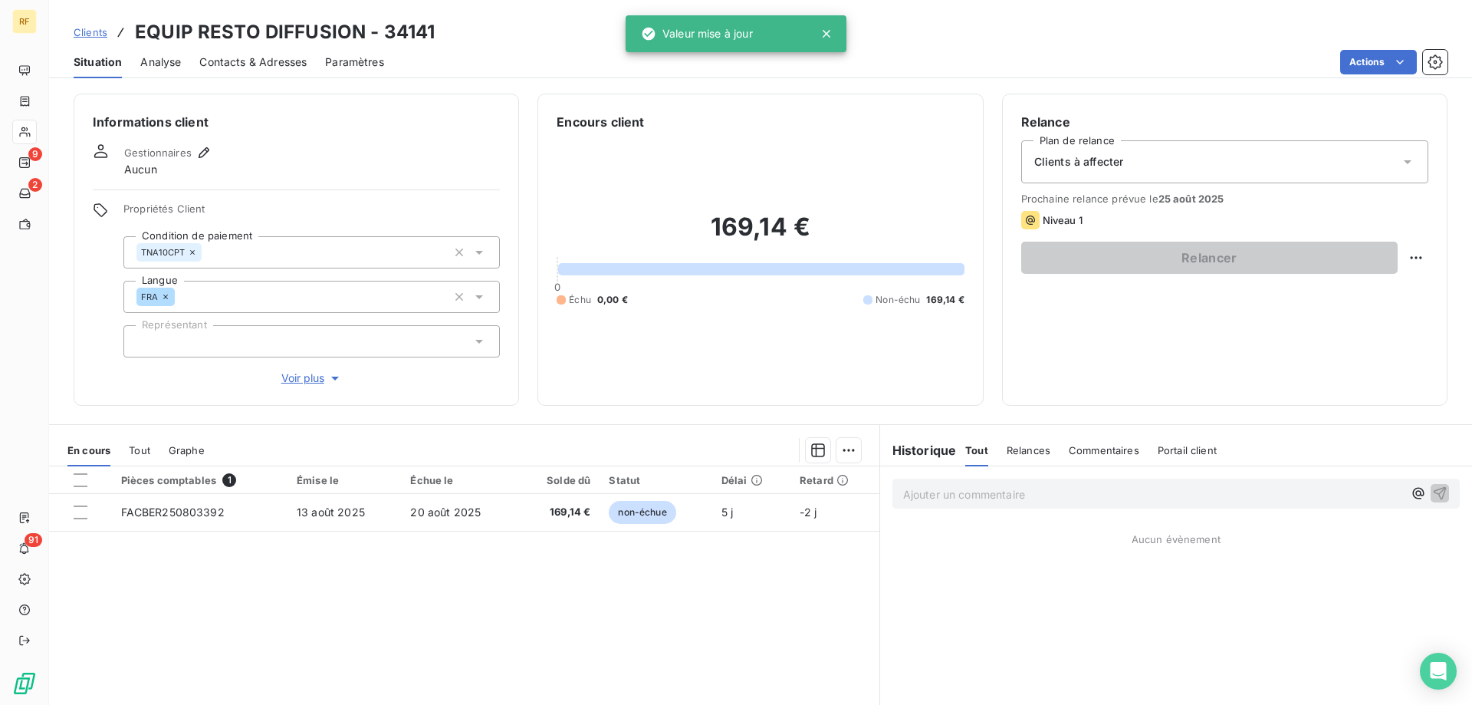
click at [282, 350] on div at bounding box center [311, 341] width 376 height 32
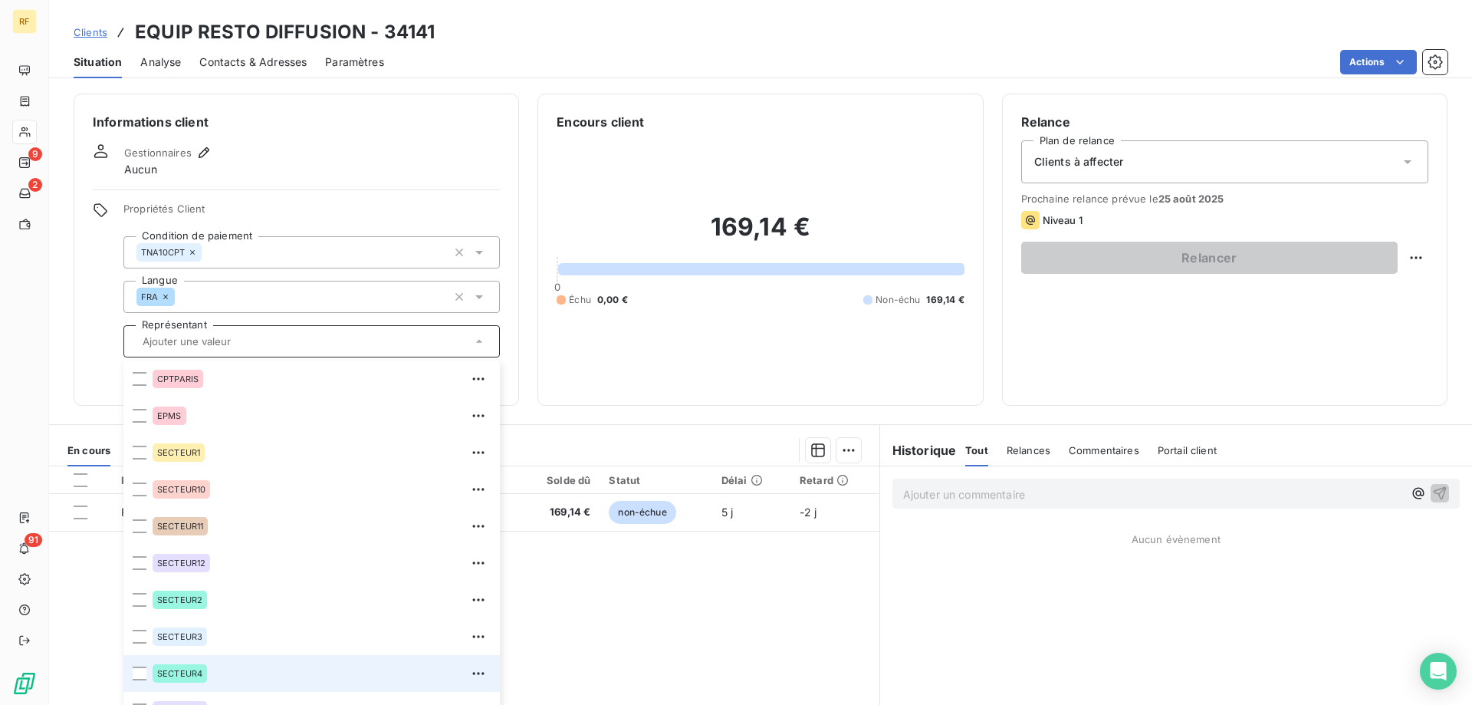
click at [213, 659] on li "SECTEUR4" at bounding box center [311, 673] width 376 height 37
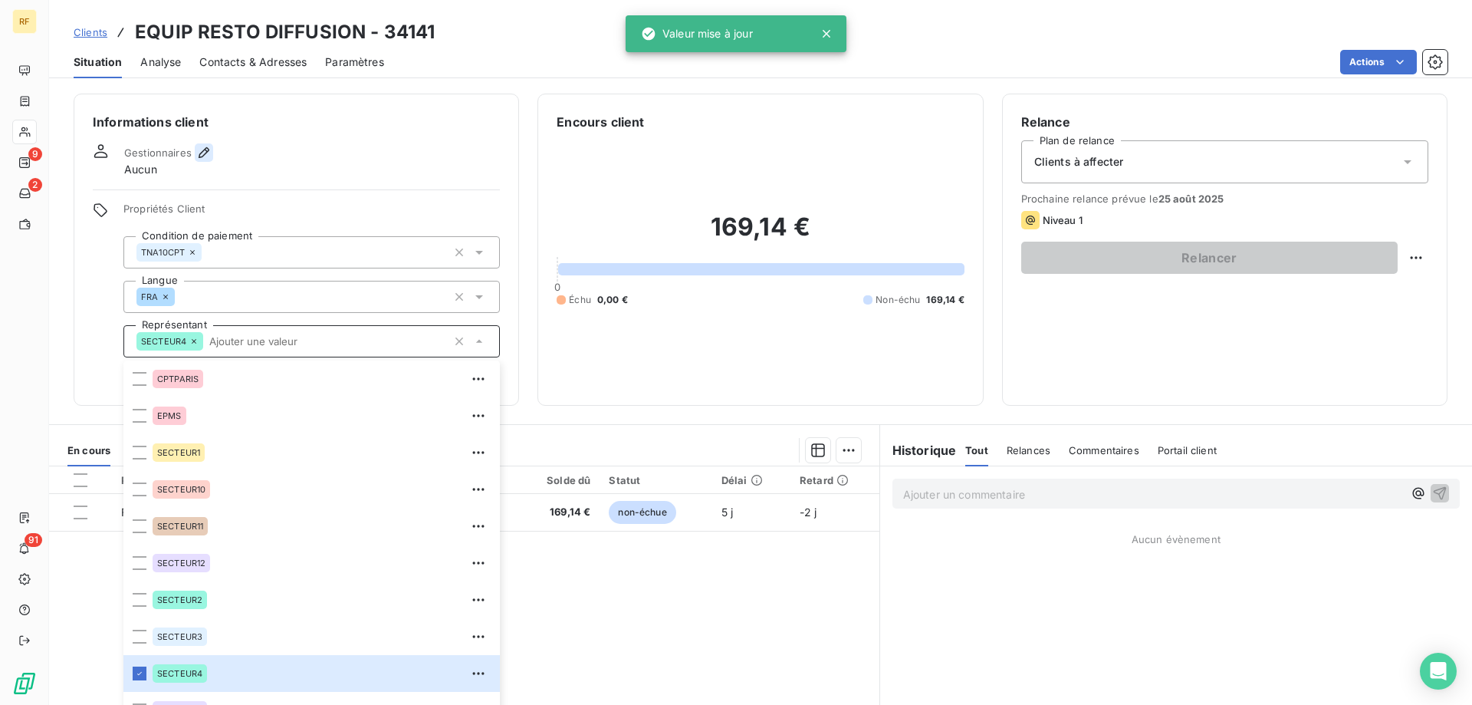
click at [209, 150] on icon "button" at bounding box center [203, 152] width 15 height 15
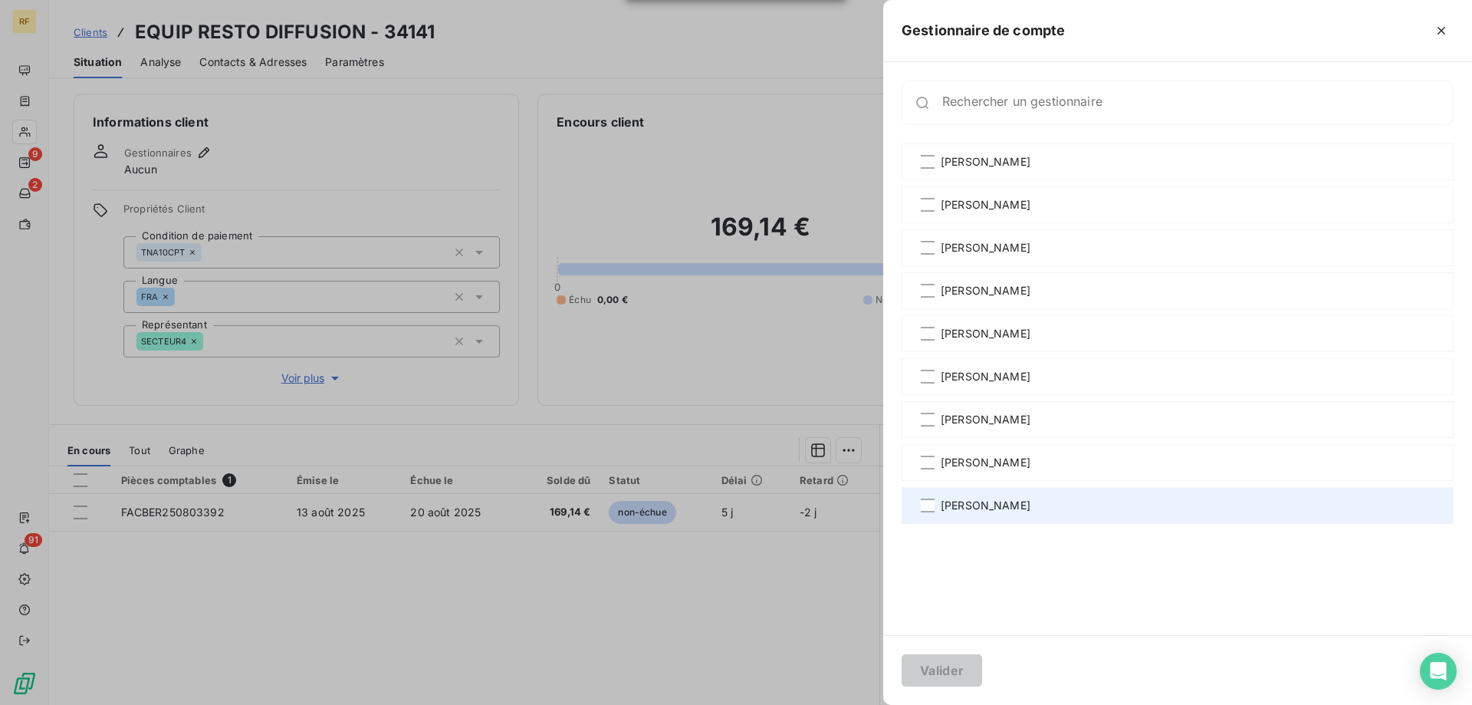
click at [926, 496] on div "[PERSON_NAME]" at bounding box center [1178, 505] width 552 height 37
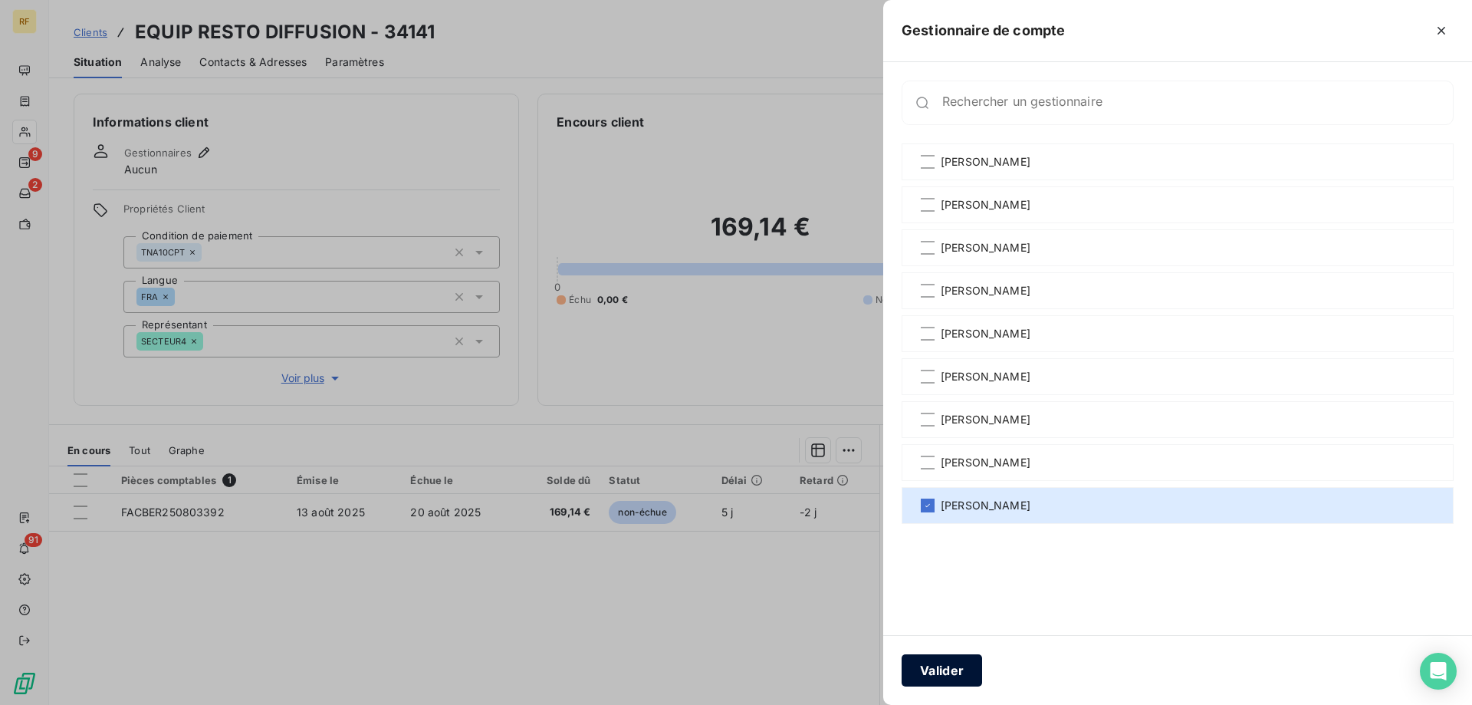
click at [943, 672] on button "Valider" at bounding box center [942, 670] width 81 height 32
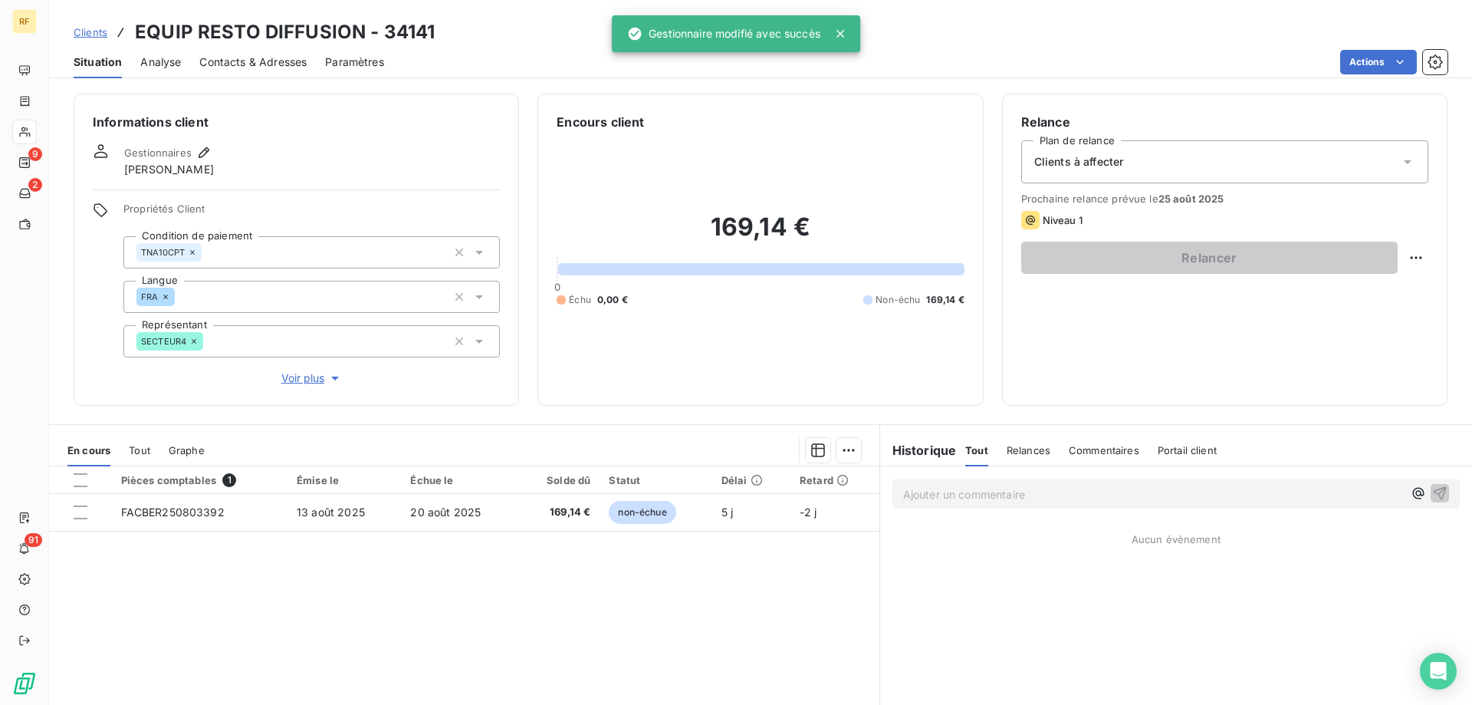
click at [1111, 159] on span "Clients à affecter" at bounding box center [1079, 161] width 90 height 15
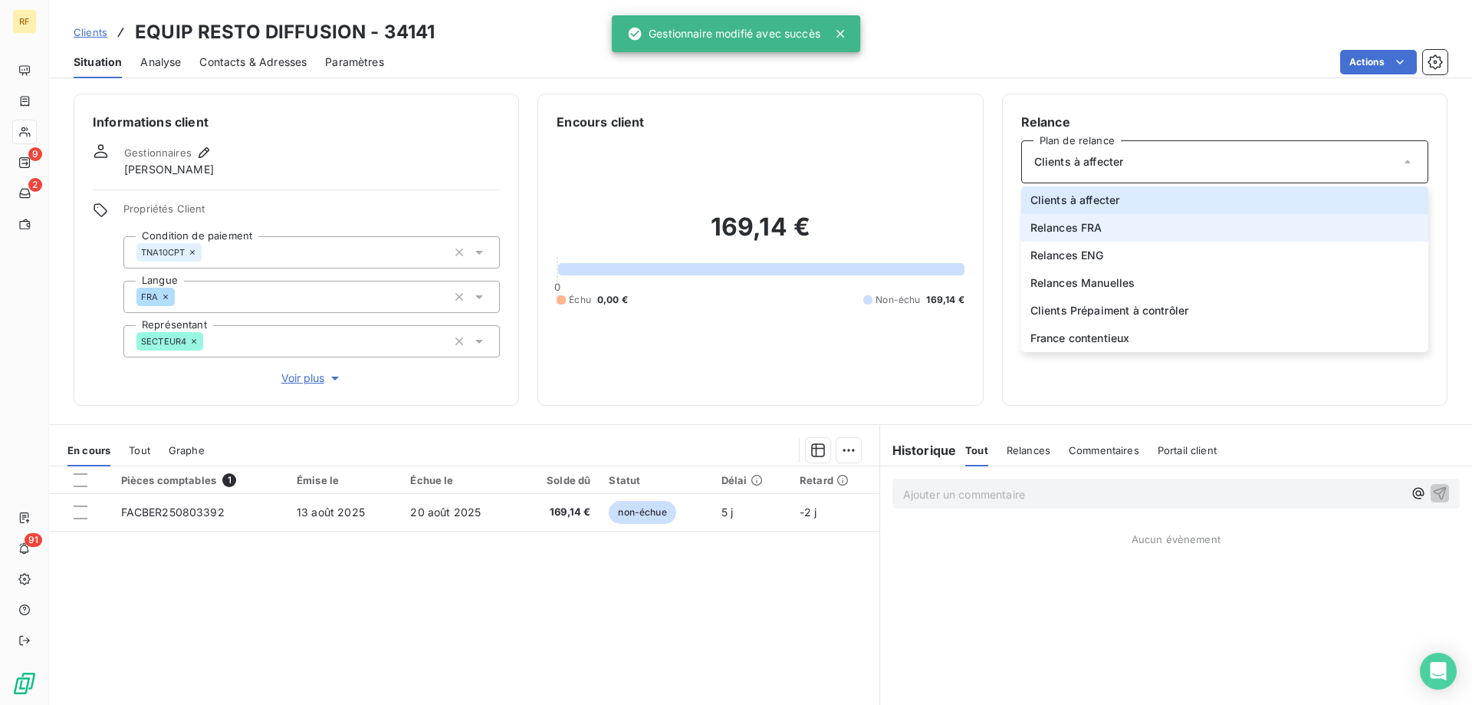
click at [1100, 230] on li "Relances FRA" at bounding box center [1224, 228] width 407 height 28
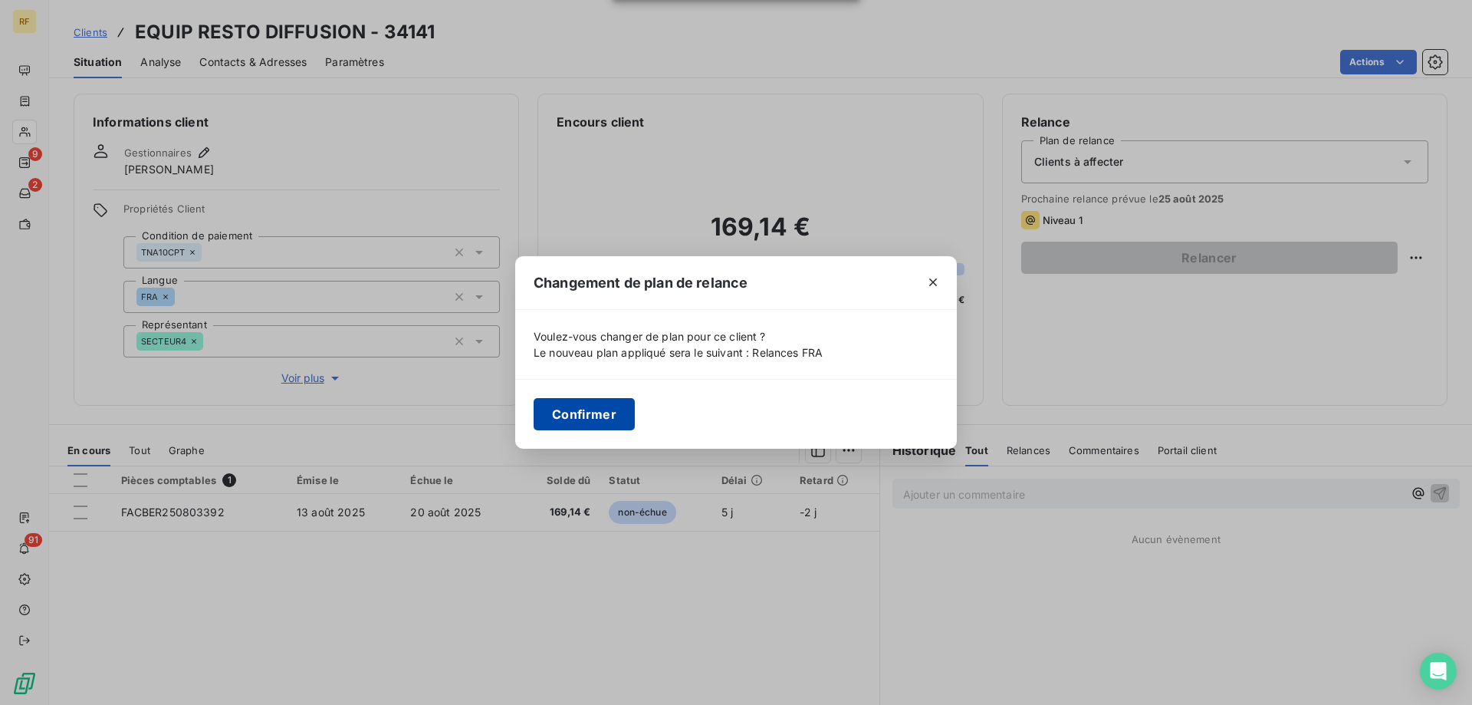
click at [592, 402] on button "Confirmer" at bounding box center [584, 414] width 101 height 32
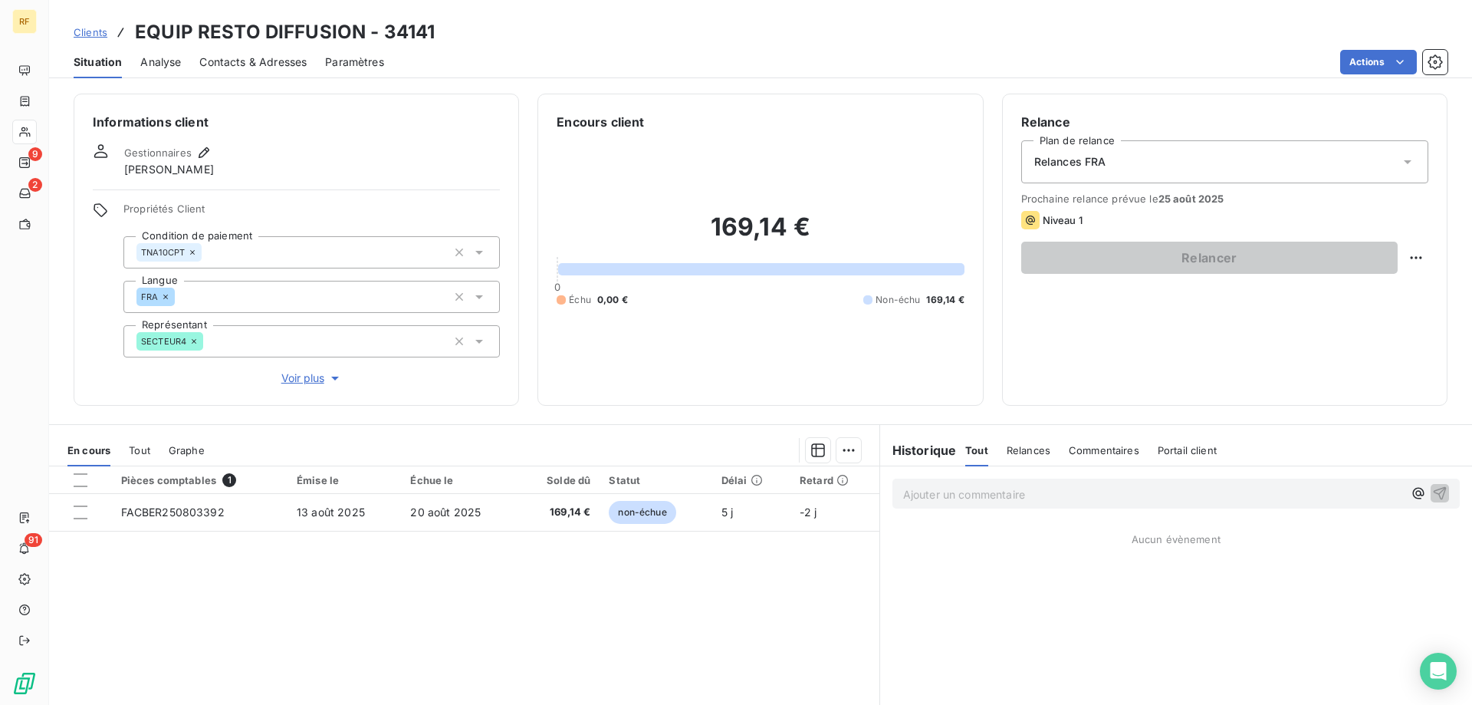
click at [822, 44] on div "Clients EQUIP RESTO DIFFUSION - 34141" at bounding box center [760, 32] width 1423 height 28
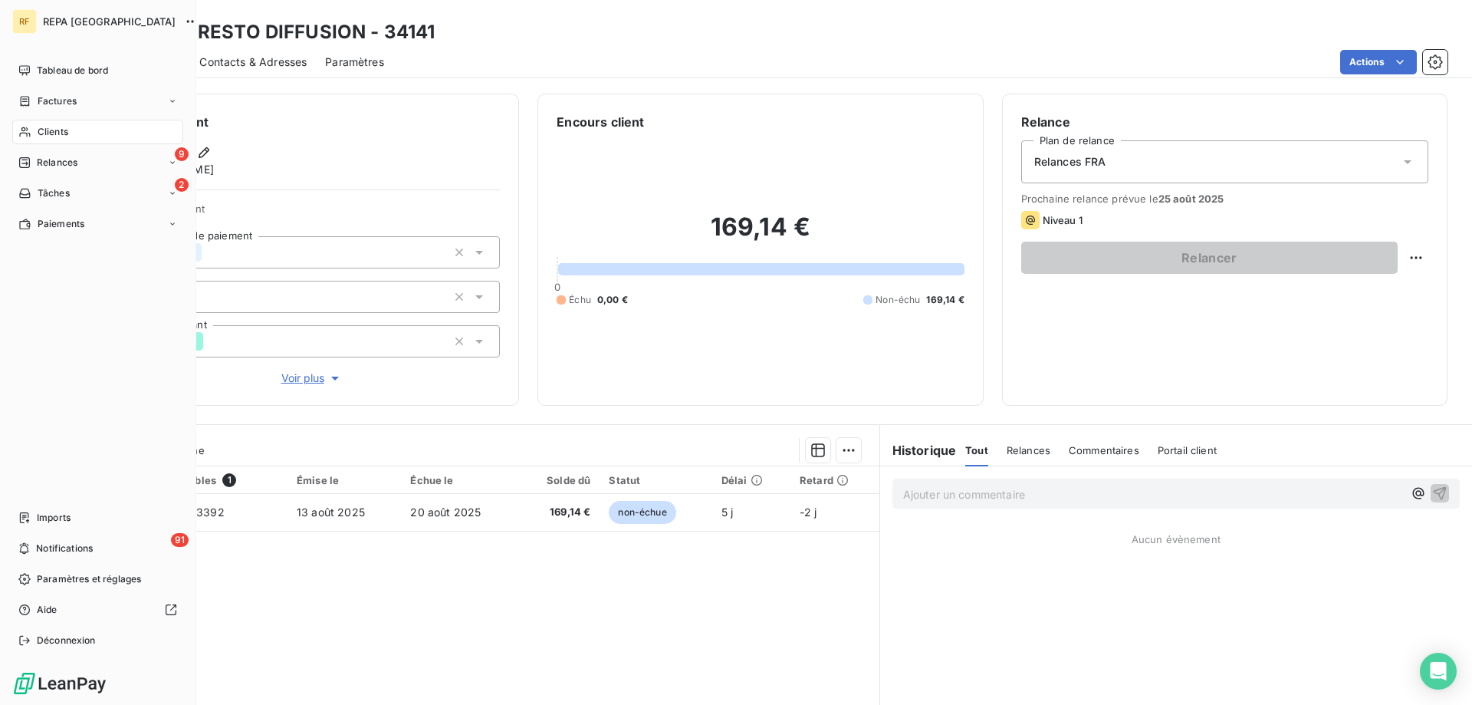
click at [35, 132] on div "Clients" at bounding box center [97, 132] width 171 height 25
